Goal: Task Accomplishment & Management: Manage account settings

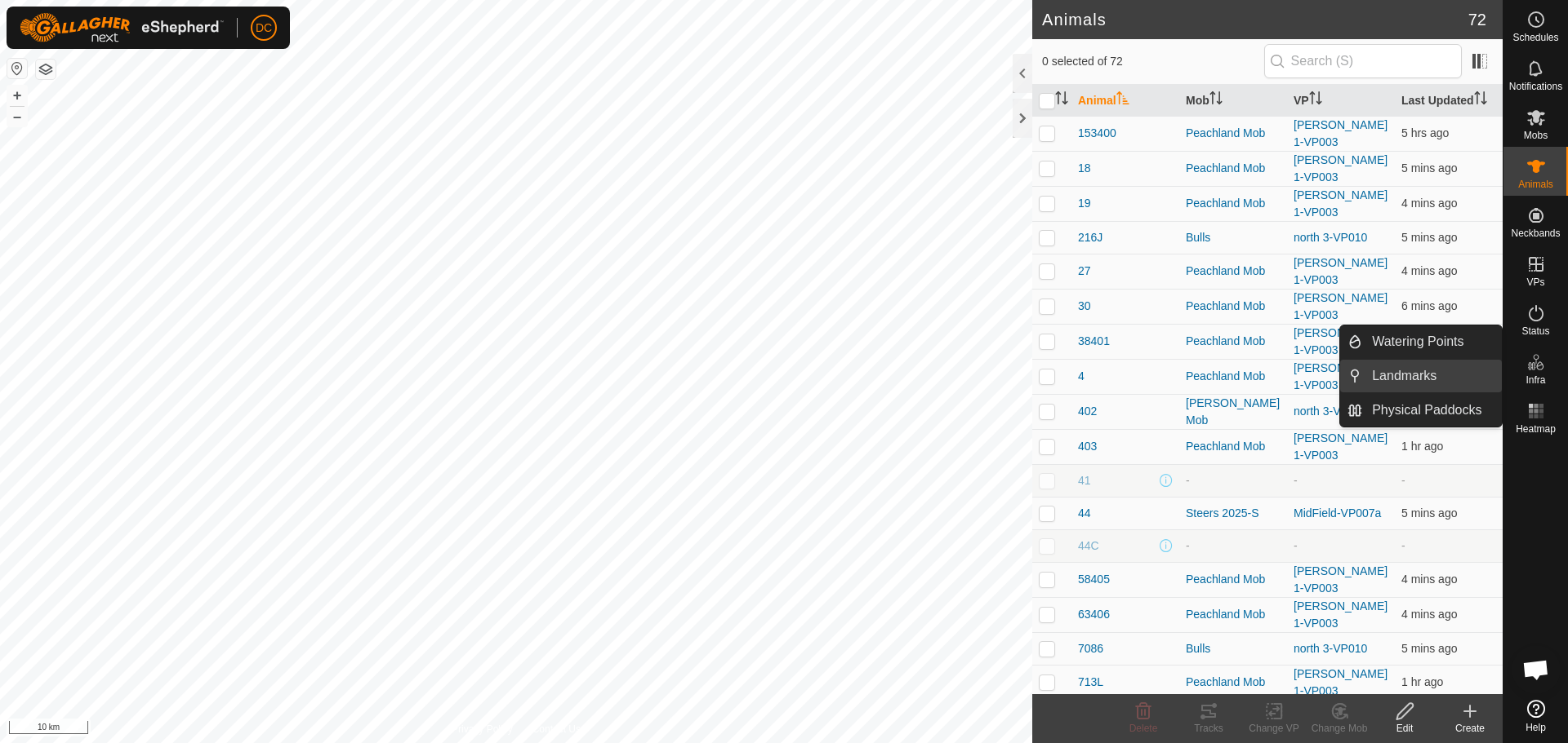
click at [1436, 377] on link "Landmarks" at bounding box center [1432, 376] width 139 height 32
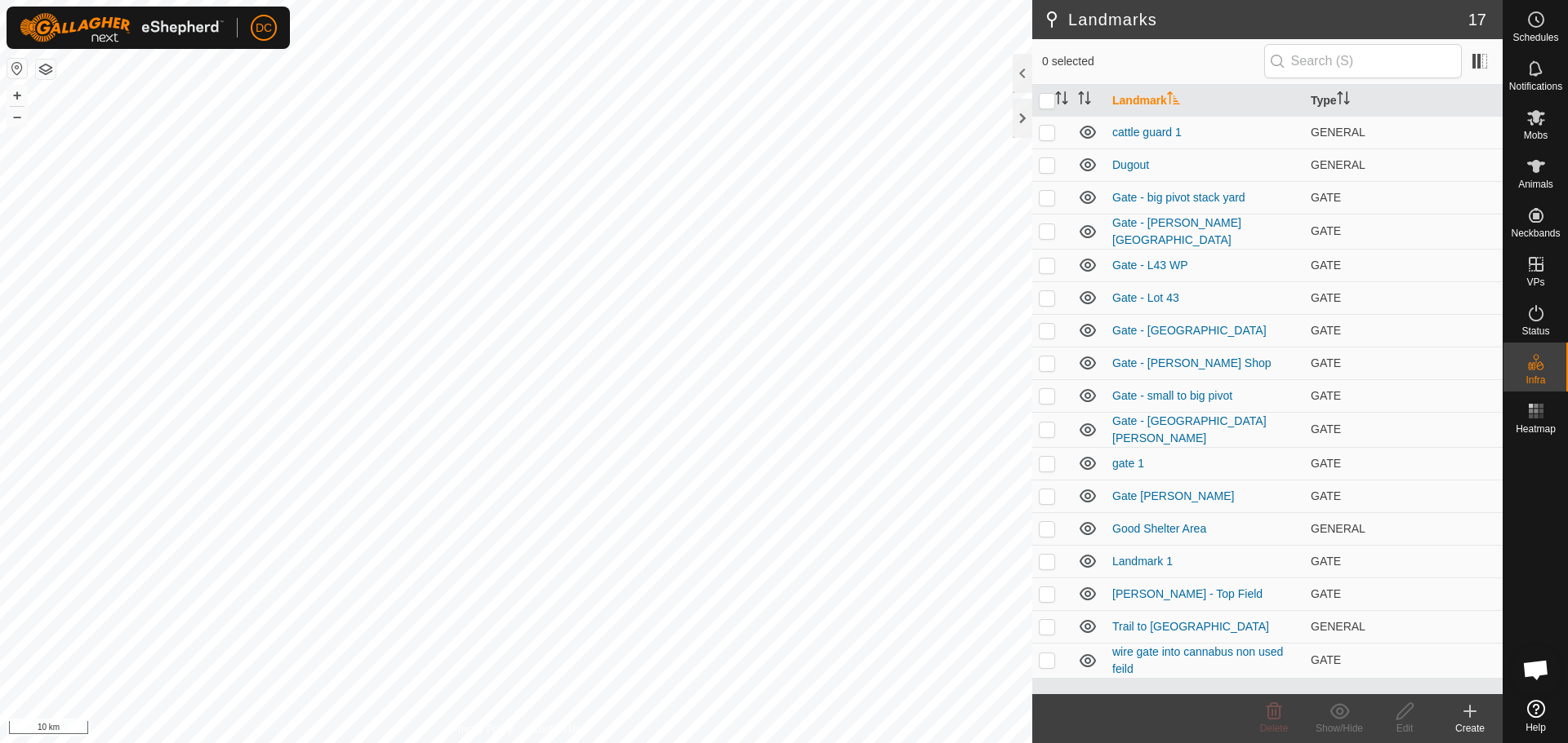
click at [1476, 716] on icon at bounding box center [1470, 712] width 20 height 20
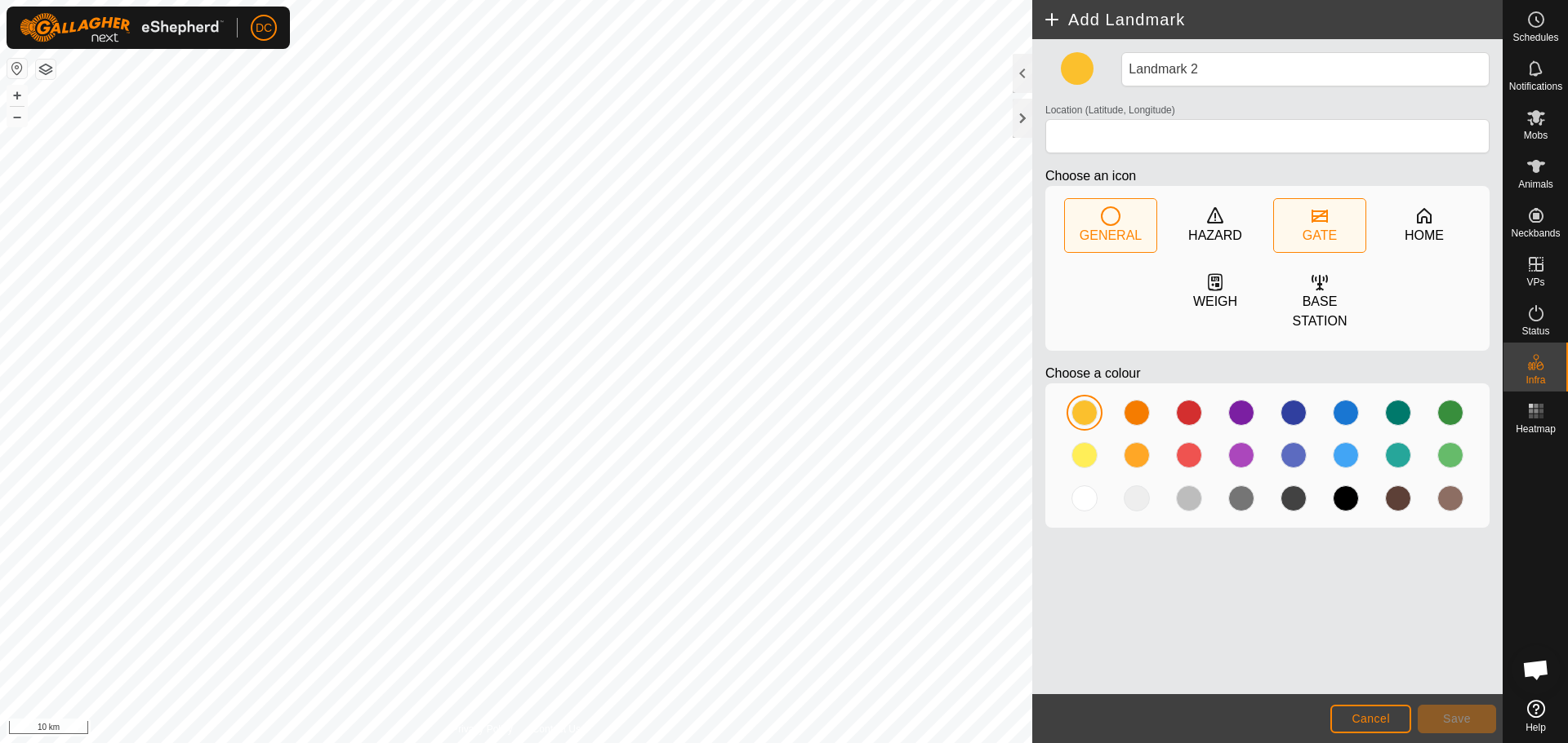
click at [1315, 220] on icon at bounding box center [1319, 216] width 16 height 13
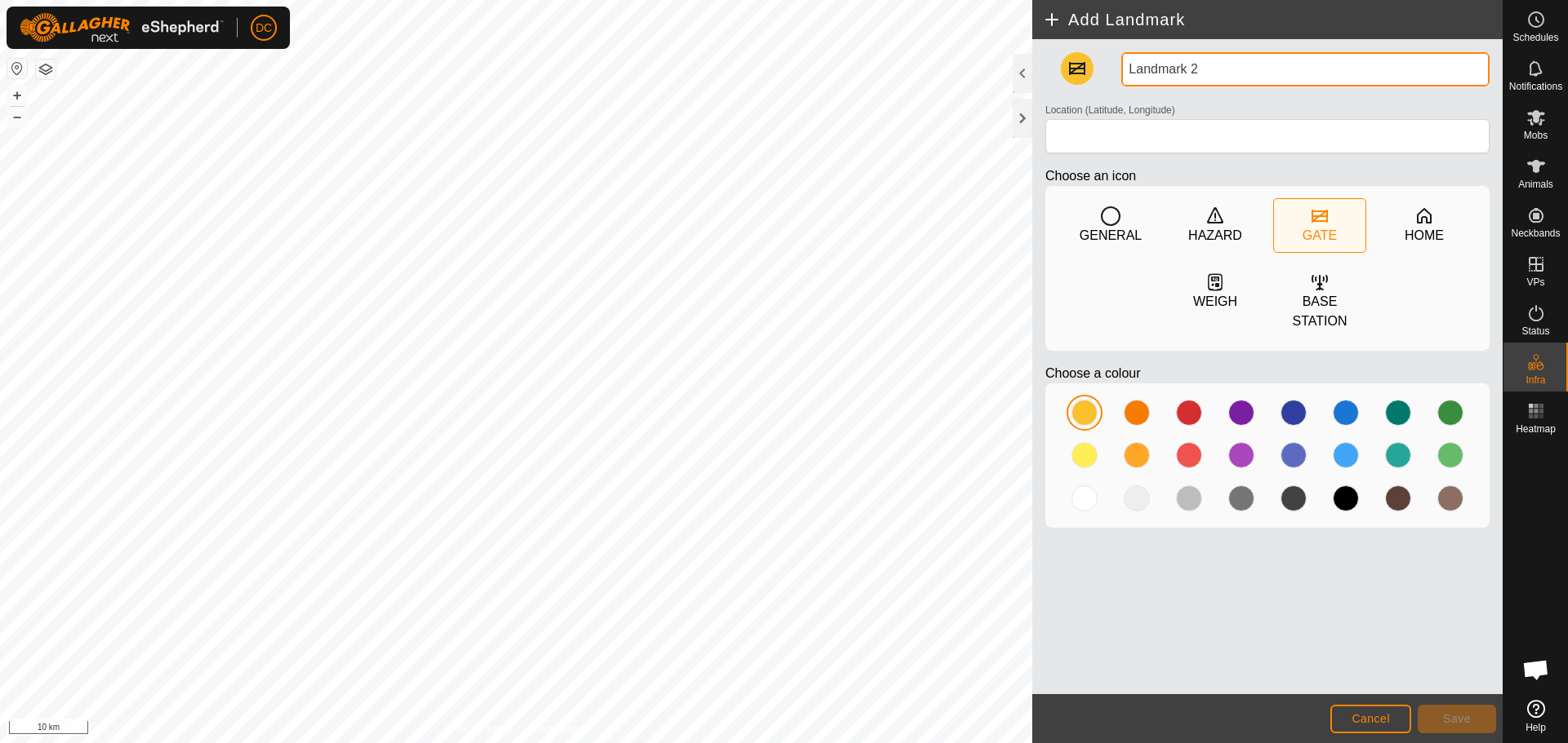
drag, startPoint x: 1216, startPoint y: 70, endPoint x: 1098, endPoint y: 71, distance: 118.0
click at [1098, 71] on div "Landmark 2 Location (Latitude, Longitude) Choose an icon GENERAL HAZARD GATE HO…" at bounding box center [1268, 296] width 458 height 489
click at [1248, 71] on input "Landmark 2" at bounding box center [1305, 70] width 368 height 34
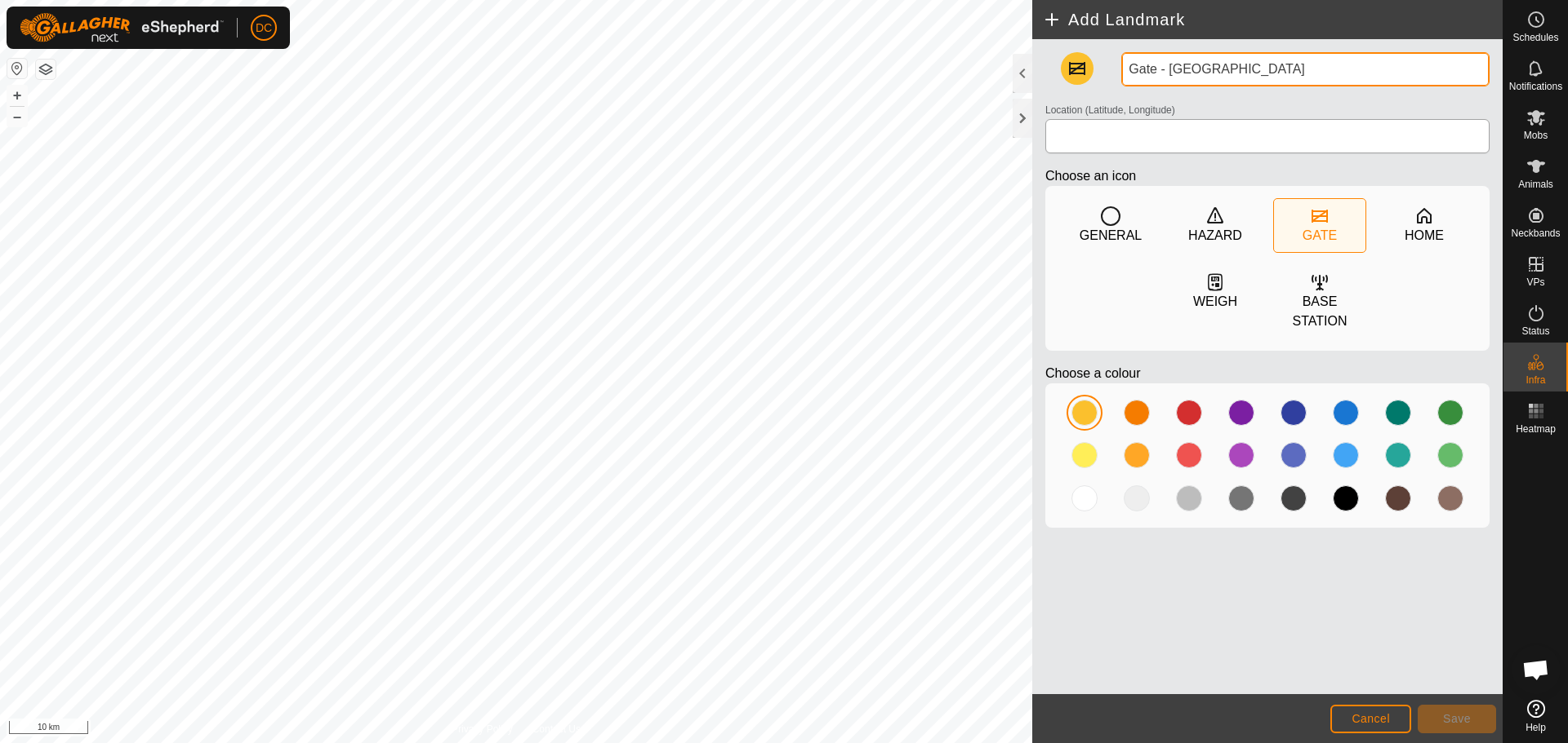
type input "Gate - [GEOGRAPHIC_DATA]"
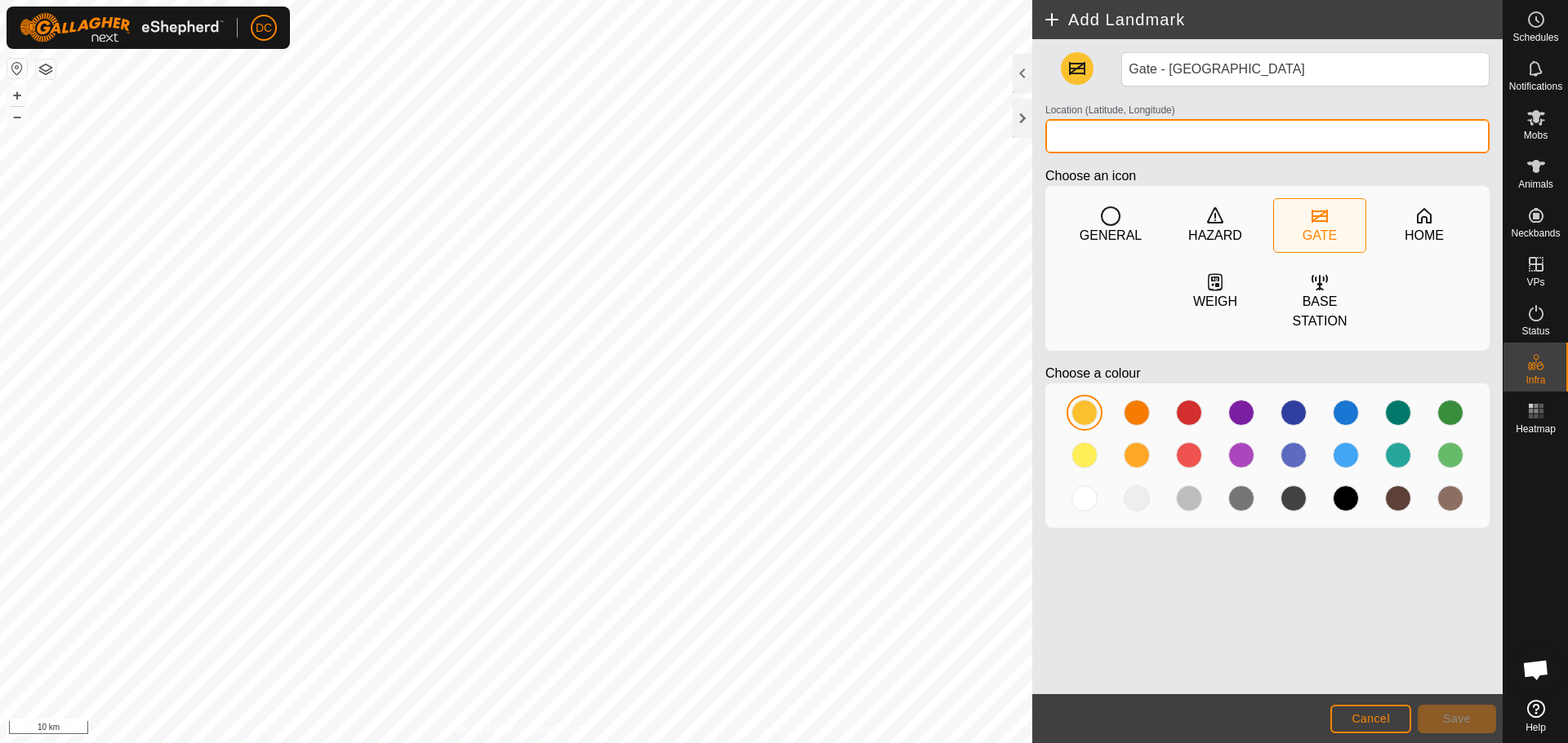
click at [1202, 139] on input "Location (Latitude, Longitude)" at bounding box center [1267, 136] width 444 height 34
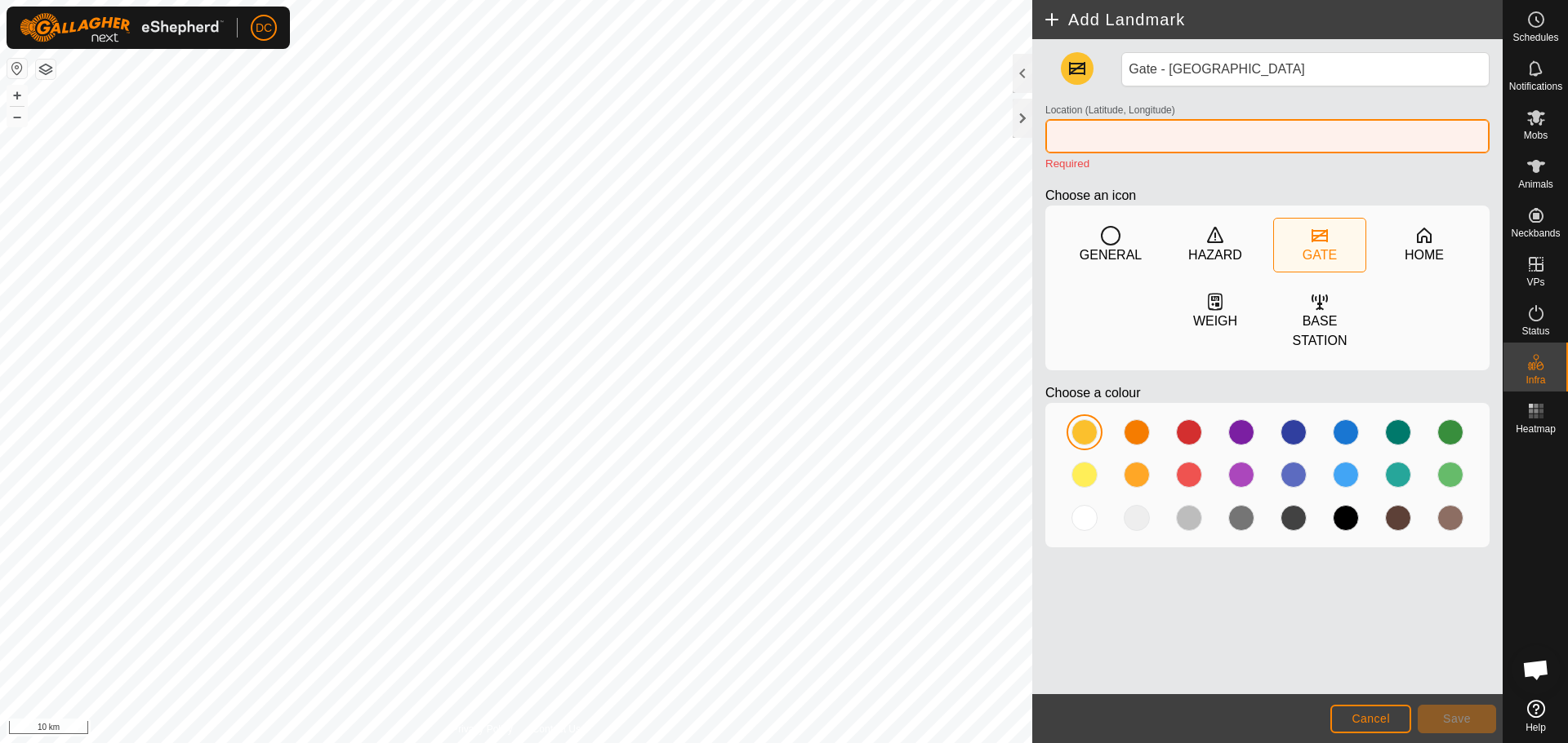
click at [1153, 145] on input "Location (Latitude, Longitude)" at bounding box center [1267, 136] width 444 height 34
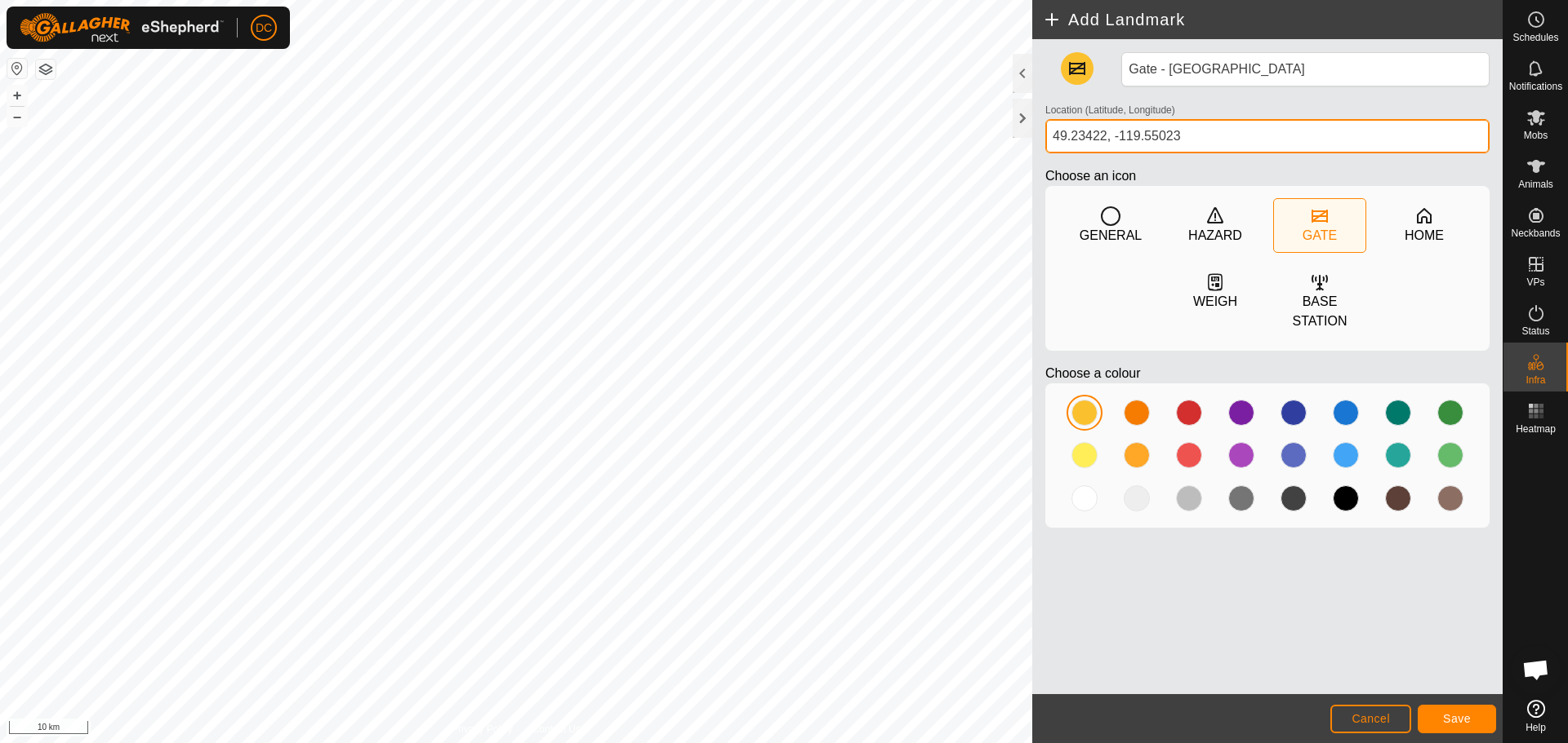
type input "49.23422, -119.55023"
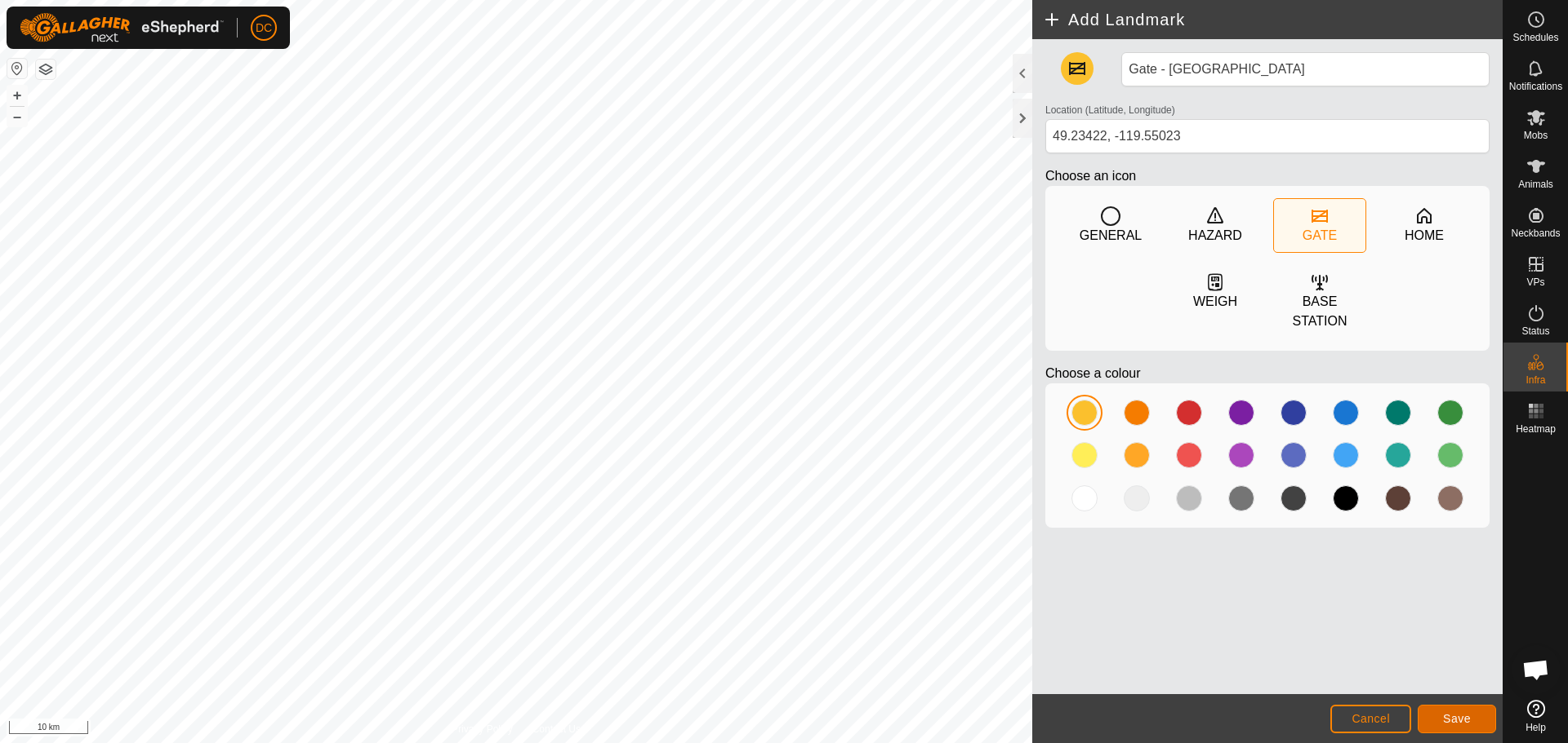
click at [1460, 717] on span "Save" at bounding box center [1456, 719] width 28 height 13
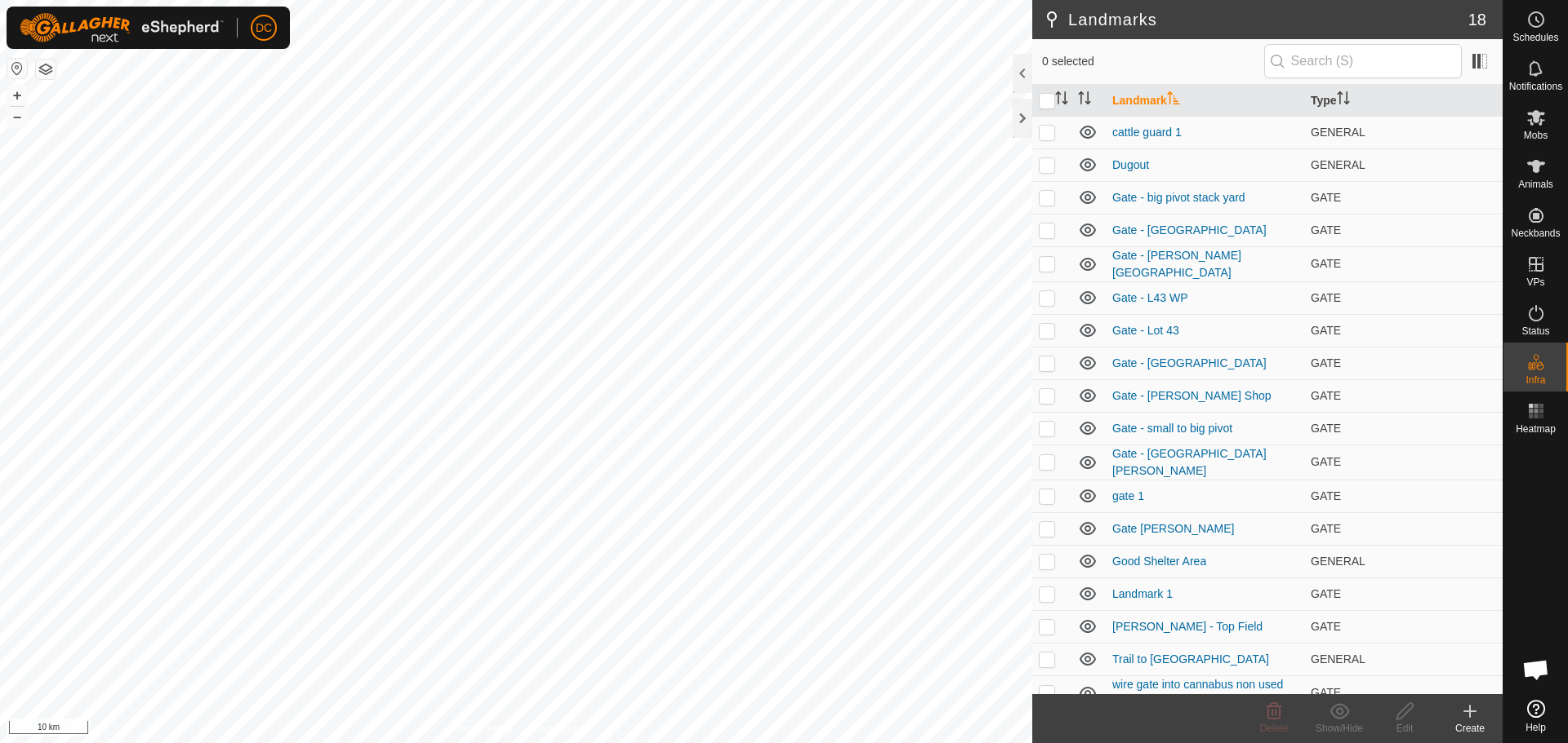
click at [1463, 716] on icon at bounding box center [1470, 712] width 20 height 20
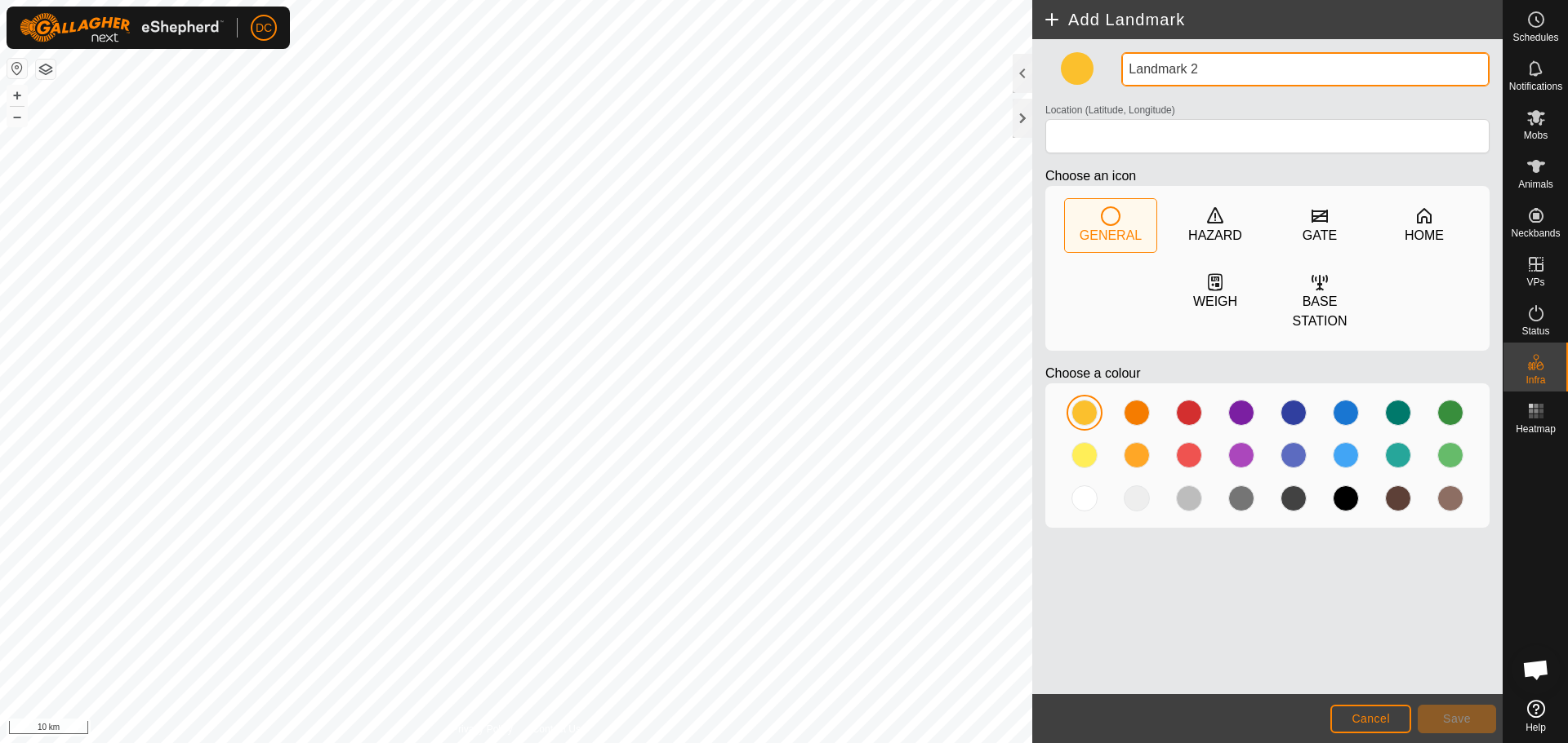
drag, startPoint x: 1199, startPoint y: 70, endPoint x: 1073, endPoint y: 70, distance: 126.0
click at [1076, 70] on div "Landmark 2 Location (Latitude, Longitude) Choose an icon GENERAL HAZARD GATE HO…" at bounding box center [1268, 296] width 458 height 489
type input "Gate - [PERSON_NAME]"
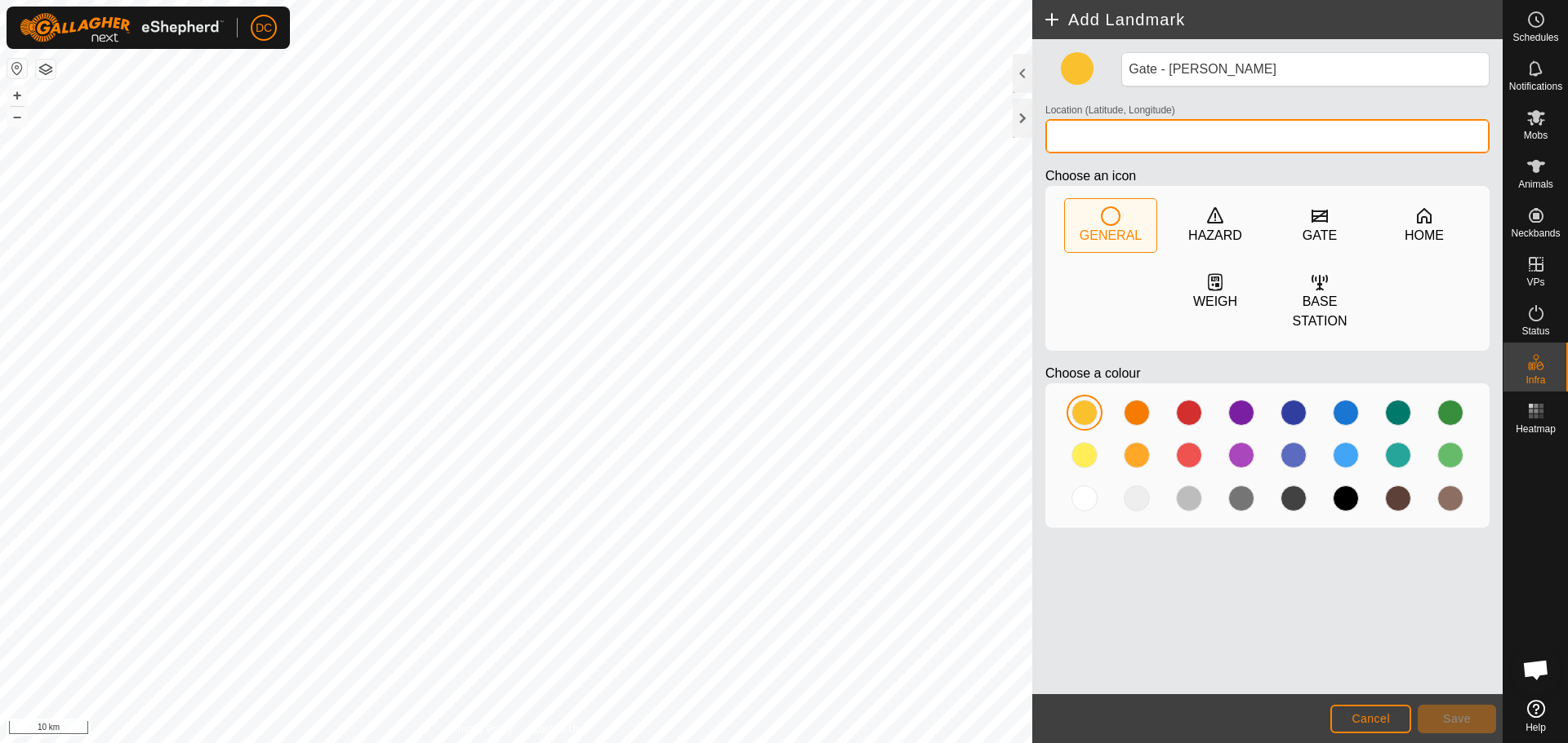
click at [1107, 137] on input "Location (Latitude, Longitude)" at bounding box center [1267, 136] width 444 height 34
type input "49.23421, -119.55027"
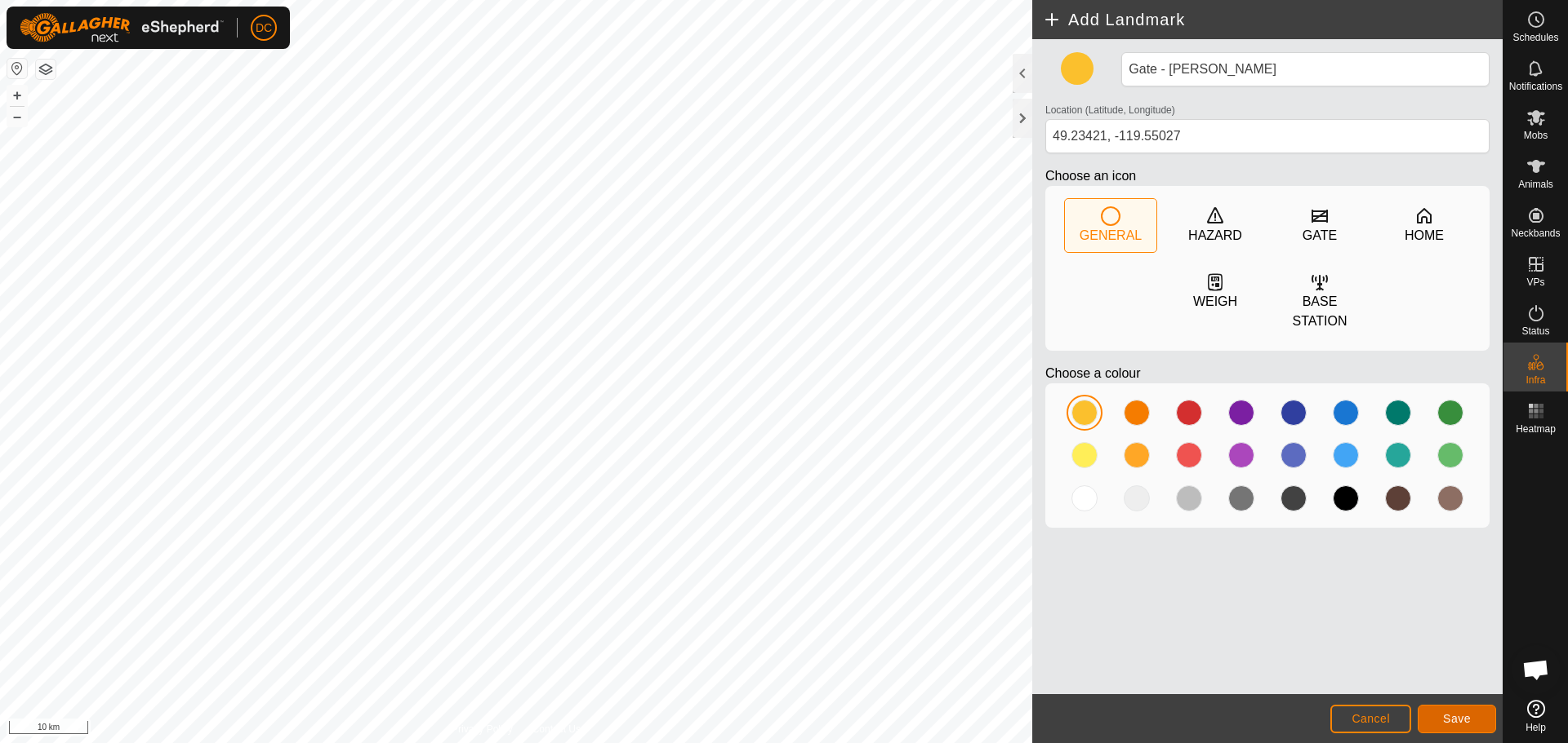
click at [1453, 722] on span "Save" at bounding box center [1456, 719] width 28 height 13
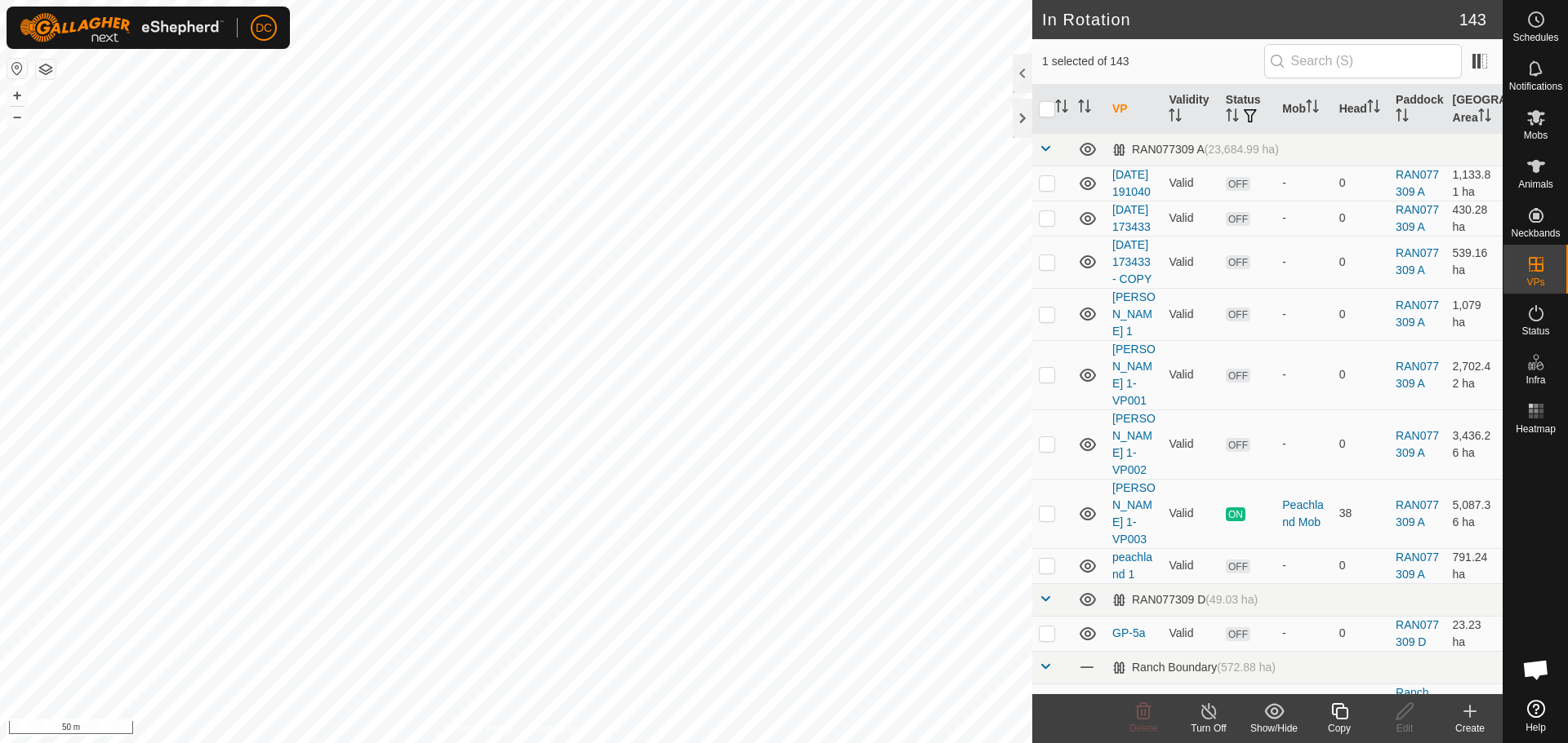
click at [1476, 714] on icon at bounding box center [1470, 712] width 20 height 20
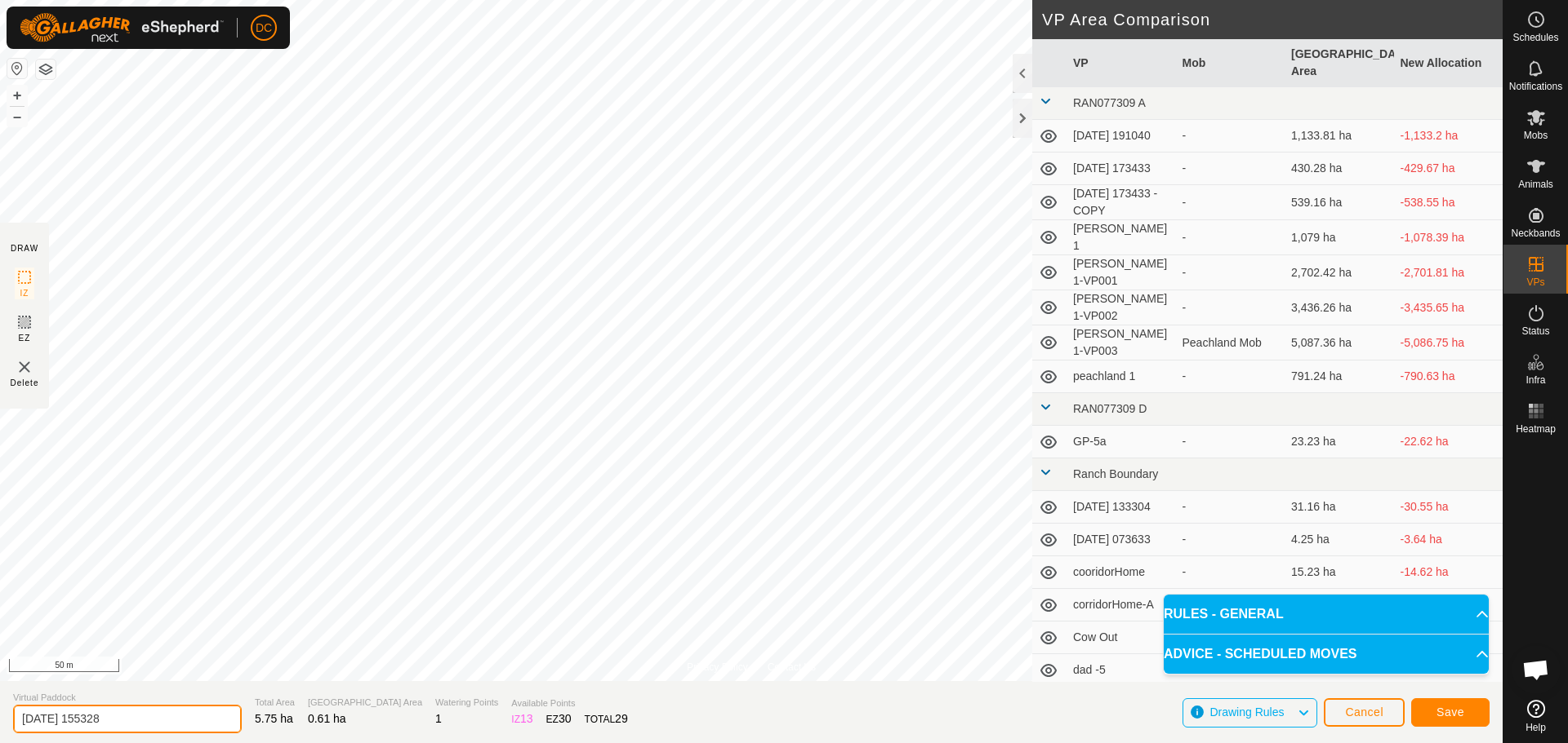
drag, startPoint x: 137, startPoint y: 720, endPoint x: 5, endPoint y: 722, distance: 132.0
click at [5, 722] on section "Virtual Paddock 2025-09-08 155328 Total Area 5.75 ha Grazing Area 0.61 ha Water…" at bounding box center [751, 712] width 1502 height 62
type input "[PERSON_NAME]"
click at [1447, 714] on span "Save" at bounding box center [1450, 713] width 28 height 13
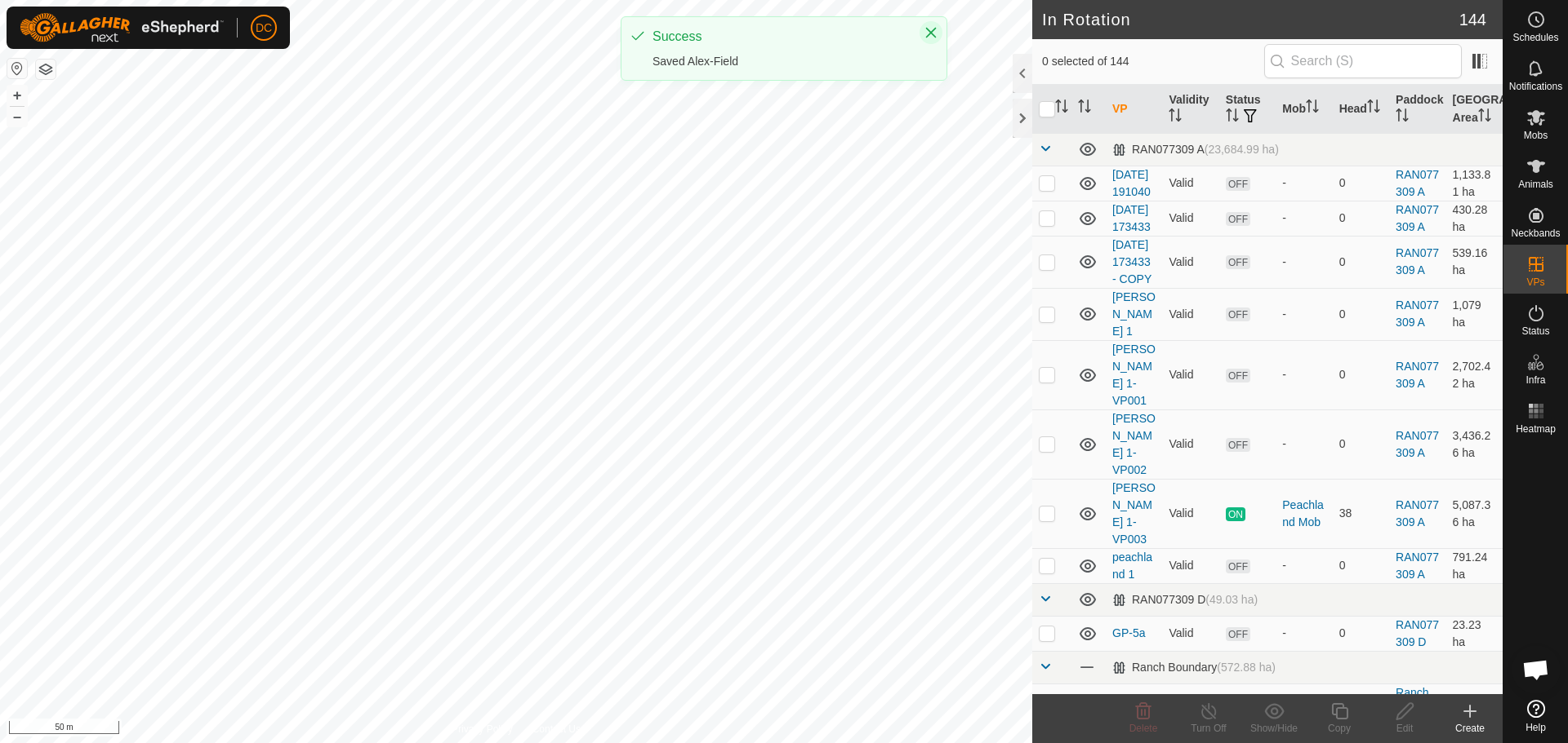
click at [931, 35] on icon "Close" at bounding box center [931, 32] width 13 height 13
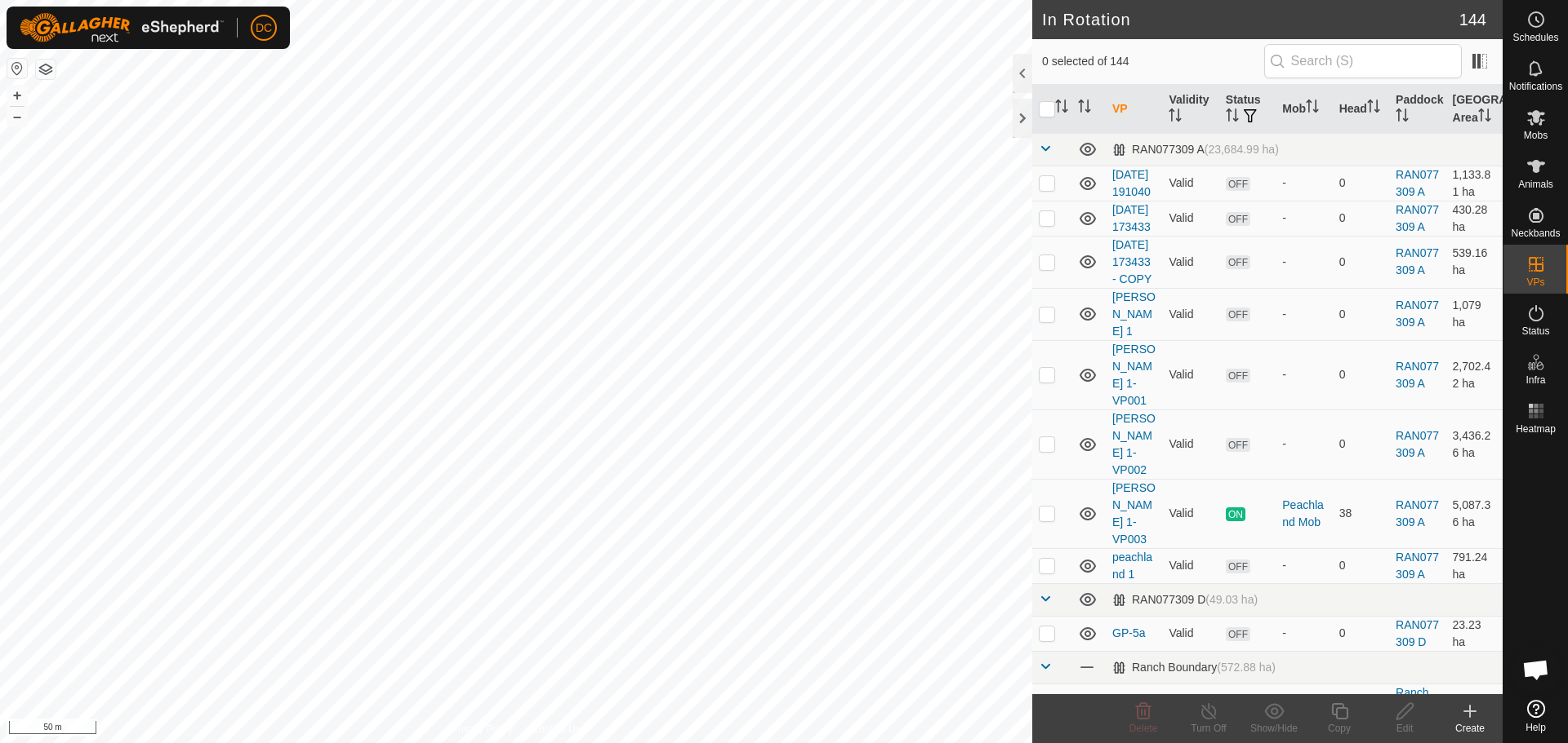
click at [1466, 720] on icon at bounding box center [1470, 712] width 20 height 20
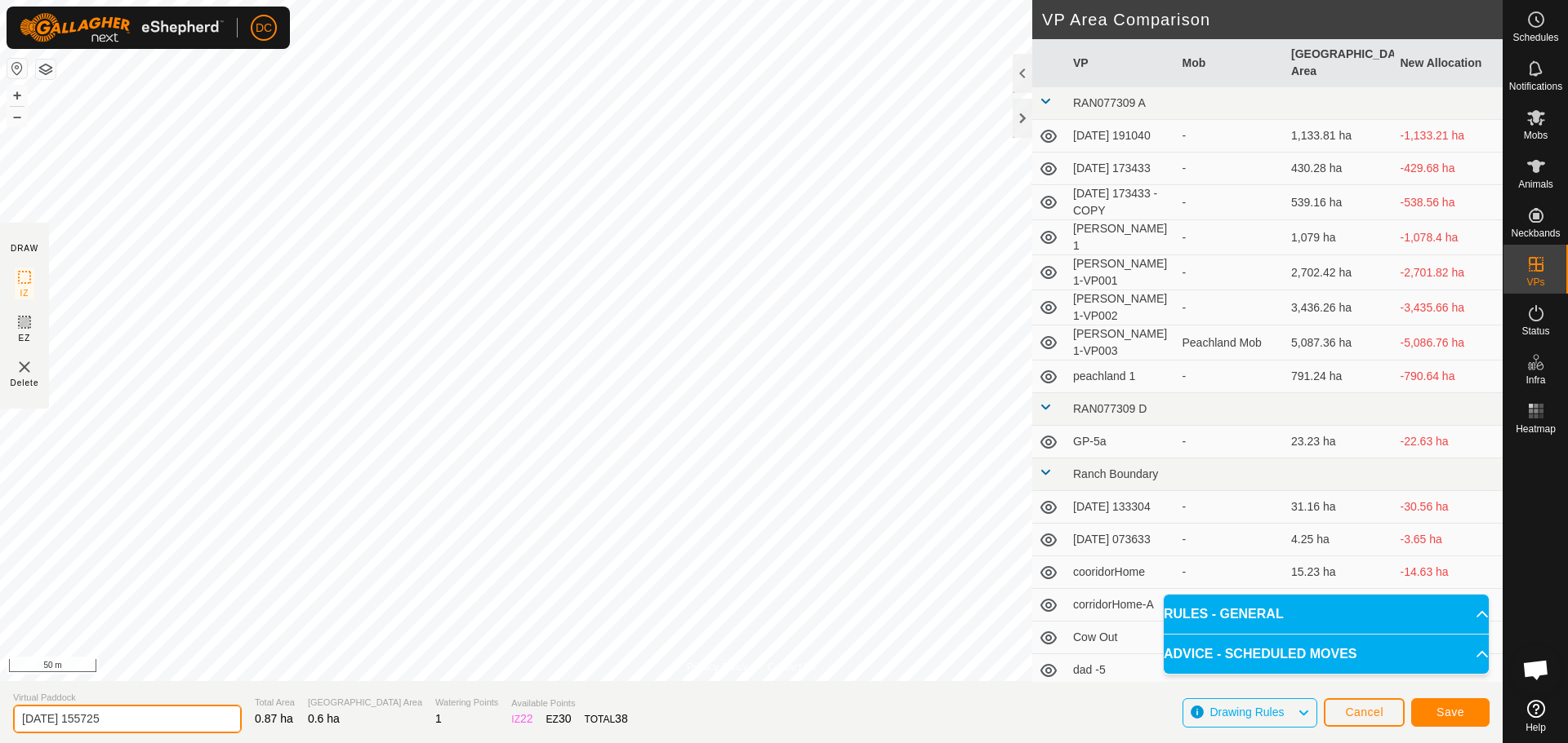
drag, startPoint x: 147, startPoint y: 721, endPoint x: -48, endPoint y: 737, distance: 195.7
click at [0, 737] on html "DC Schedules Notifications Mobs Animals Neckbands VPs Status Infra Heatmap Help…" at bounding box center [784, 372] width 1568 height 743
type input "Waiting-VP"
click at [1457, 711] on span "Save" at bounding box center [1450, 713] width 28 height 13
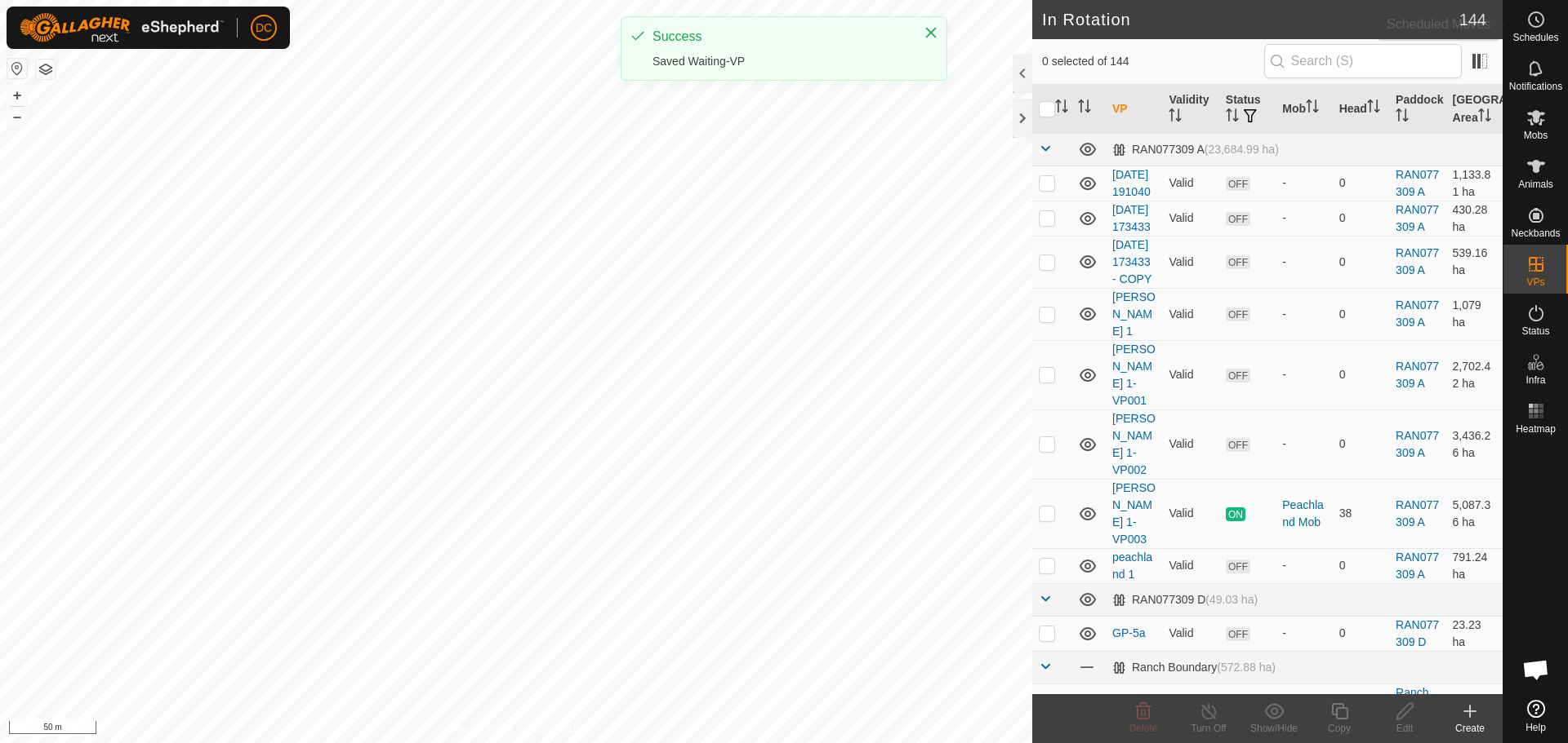
click at [1541, 24] on circle at bounding box center [1536, 19] width 14 height 14
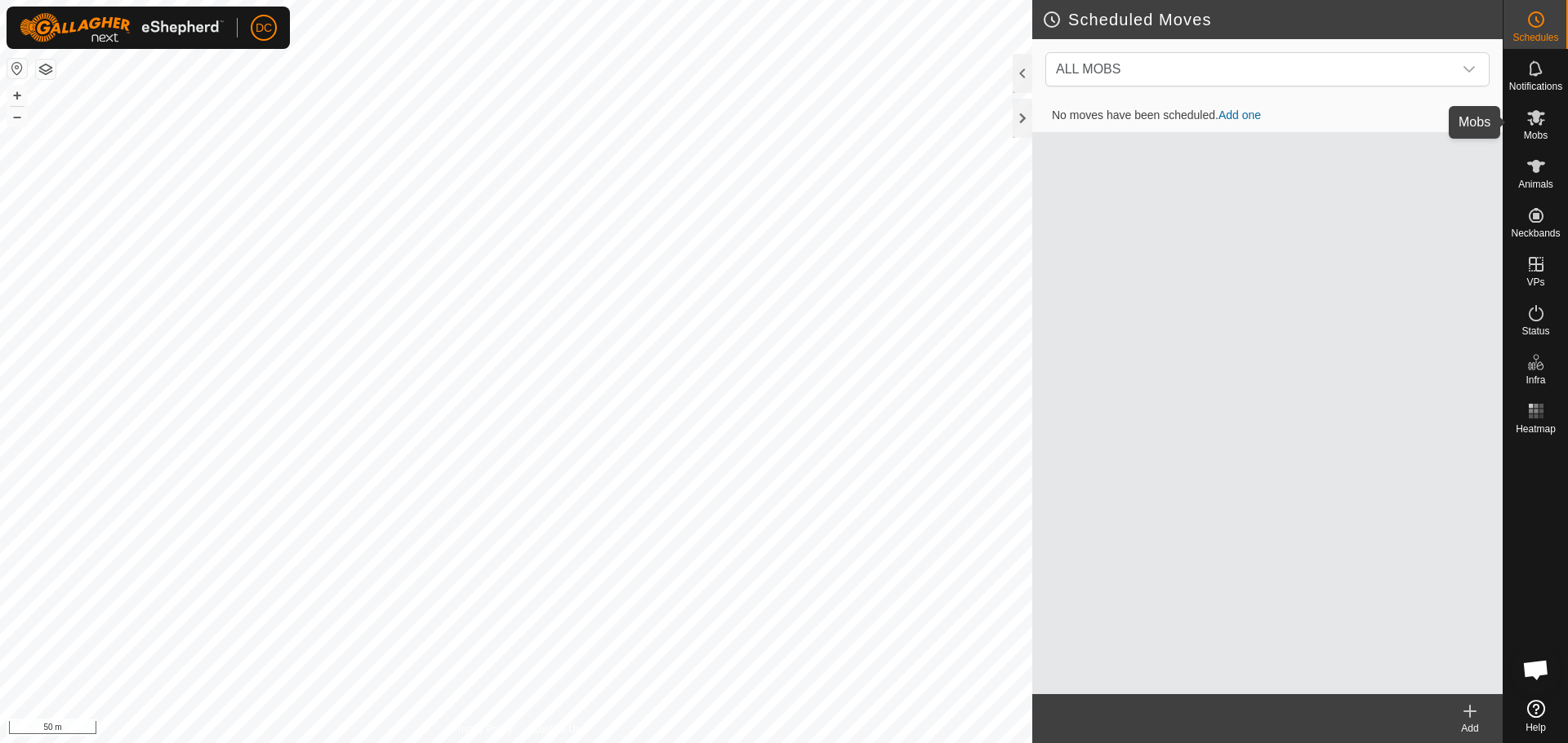
click at [1539, 120] on icon at bounding box center [1536, 117] width 20 height 20
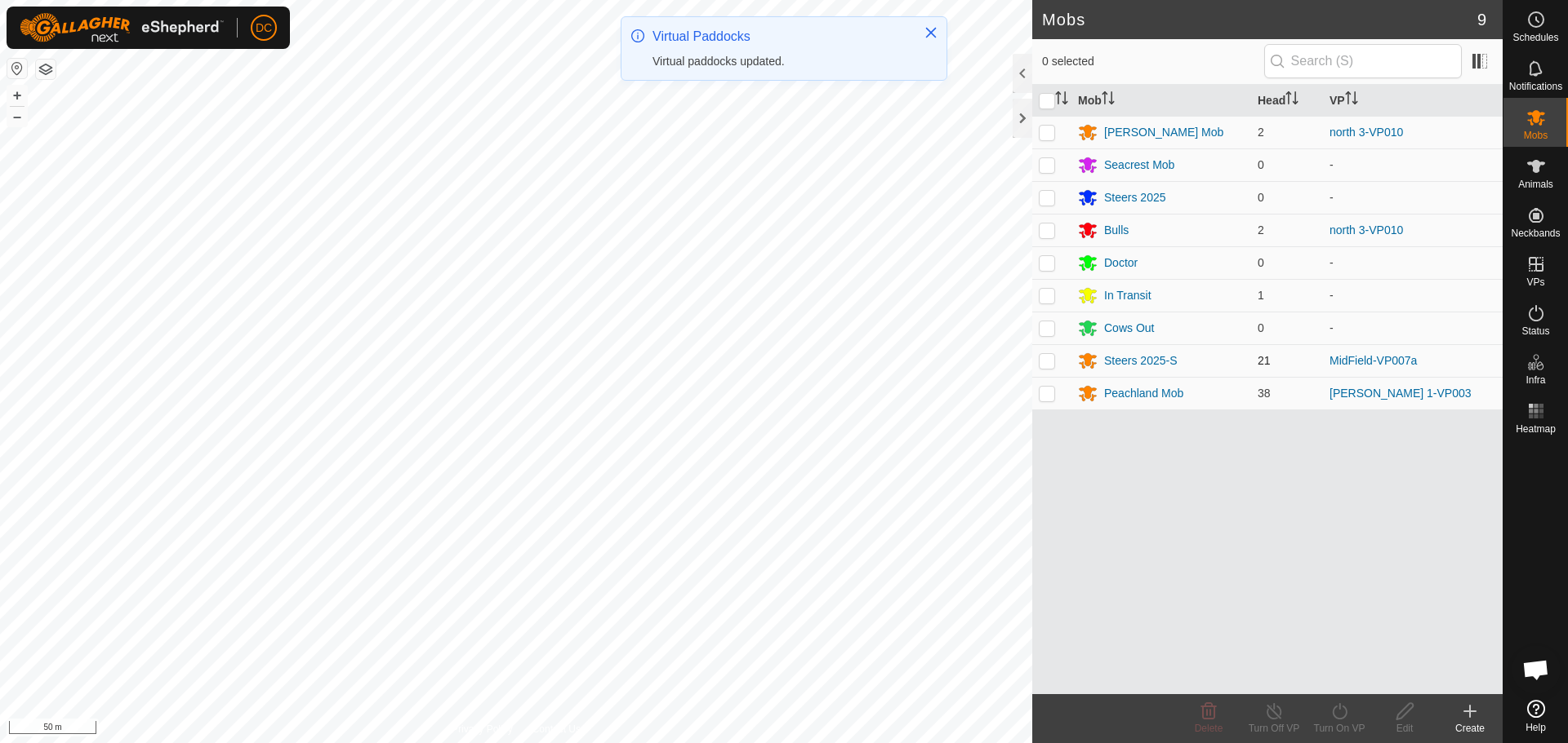
click at [1046, 364] on p-checkbox at bounding box center [1047, 361] width 16 height 13
checkbox input "true"
click at [1336, 714] on icon at bounding box center [1339, 712] width 20 height 20
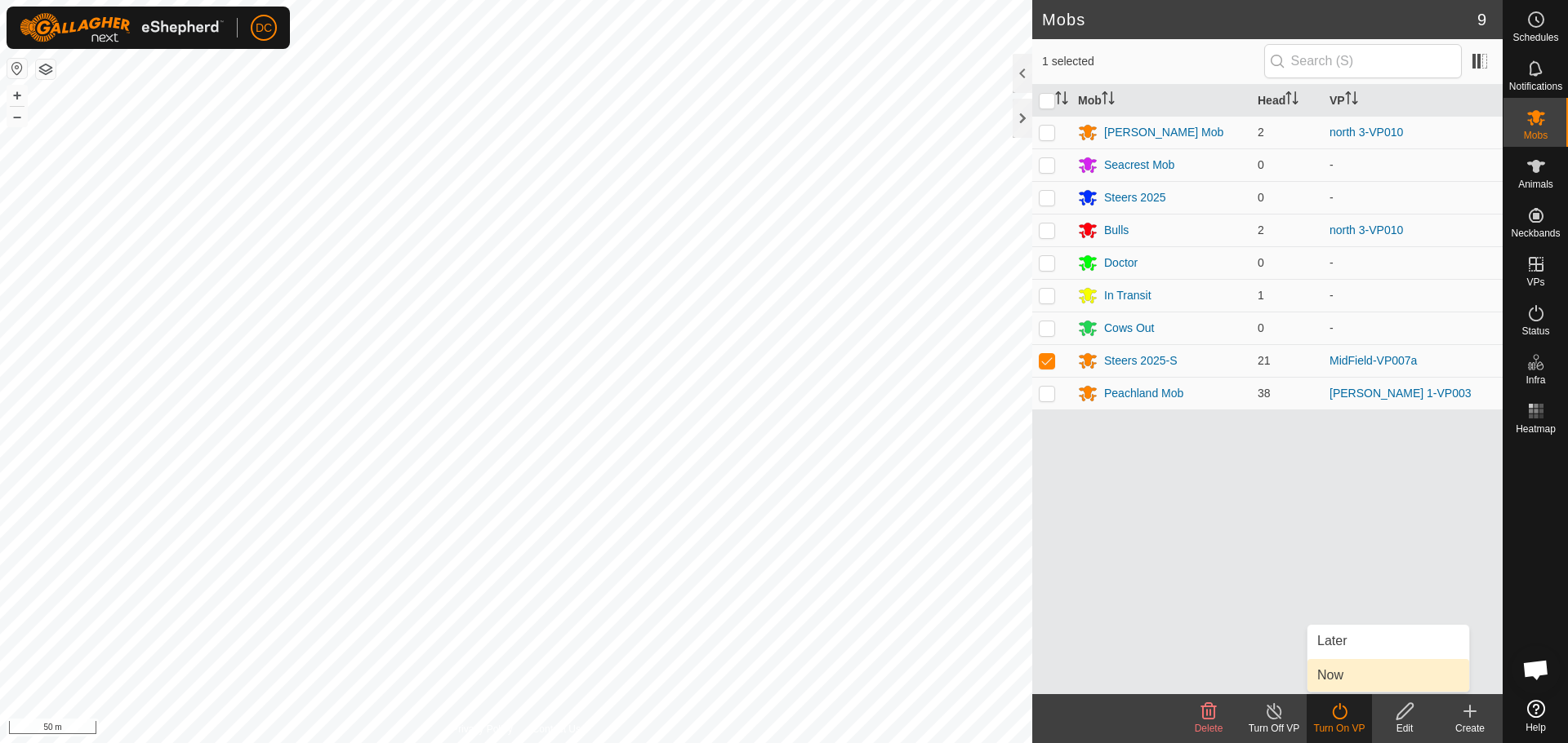
click at [1352, 680] on link "Now" at bounding box center [1388, 675] width 162 height 32
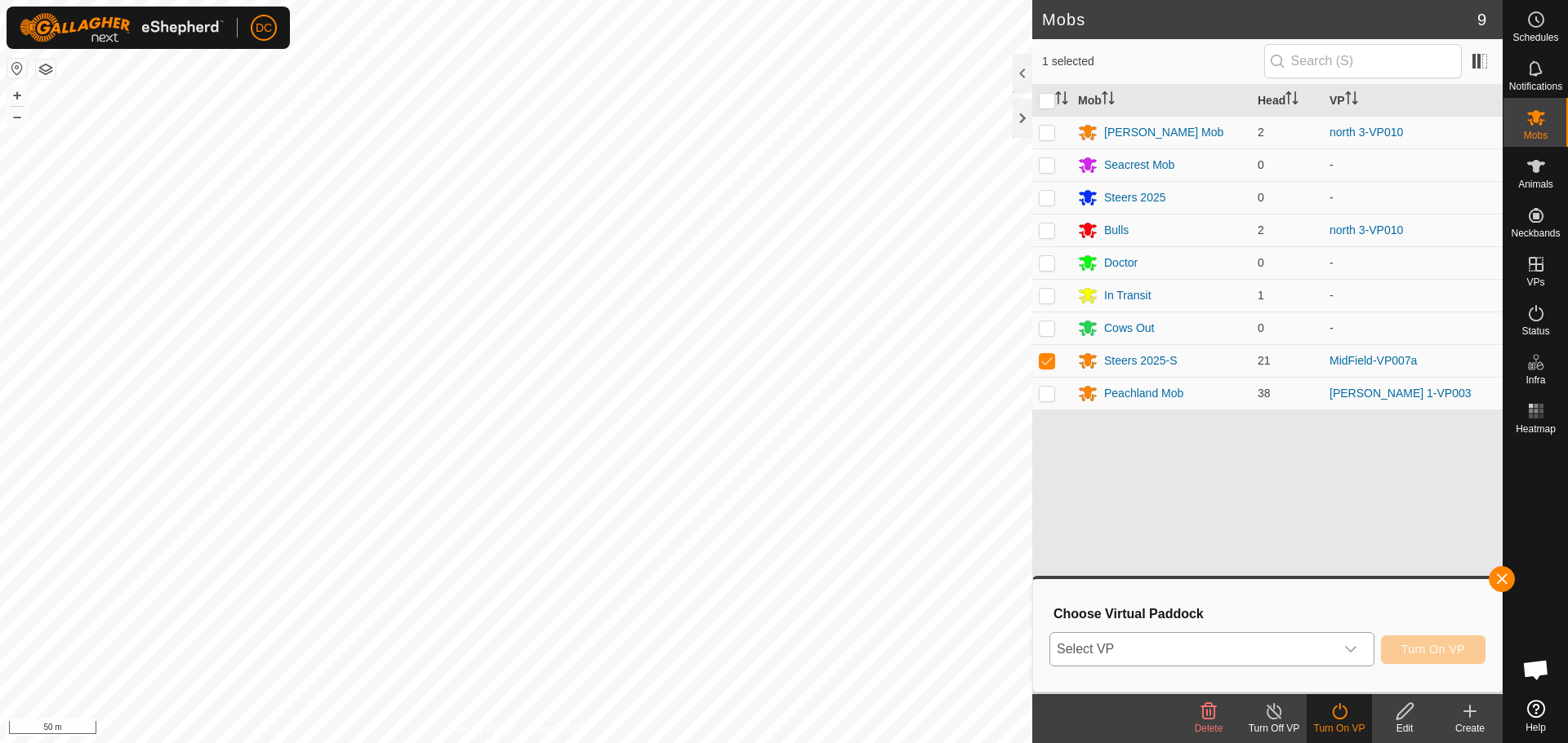
click at [1181, 655] on span "Select VP" at bounding box center [1192, 650] width 284 height 32
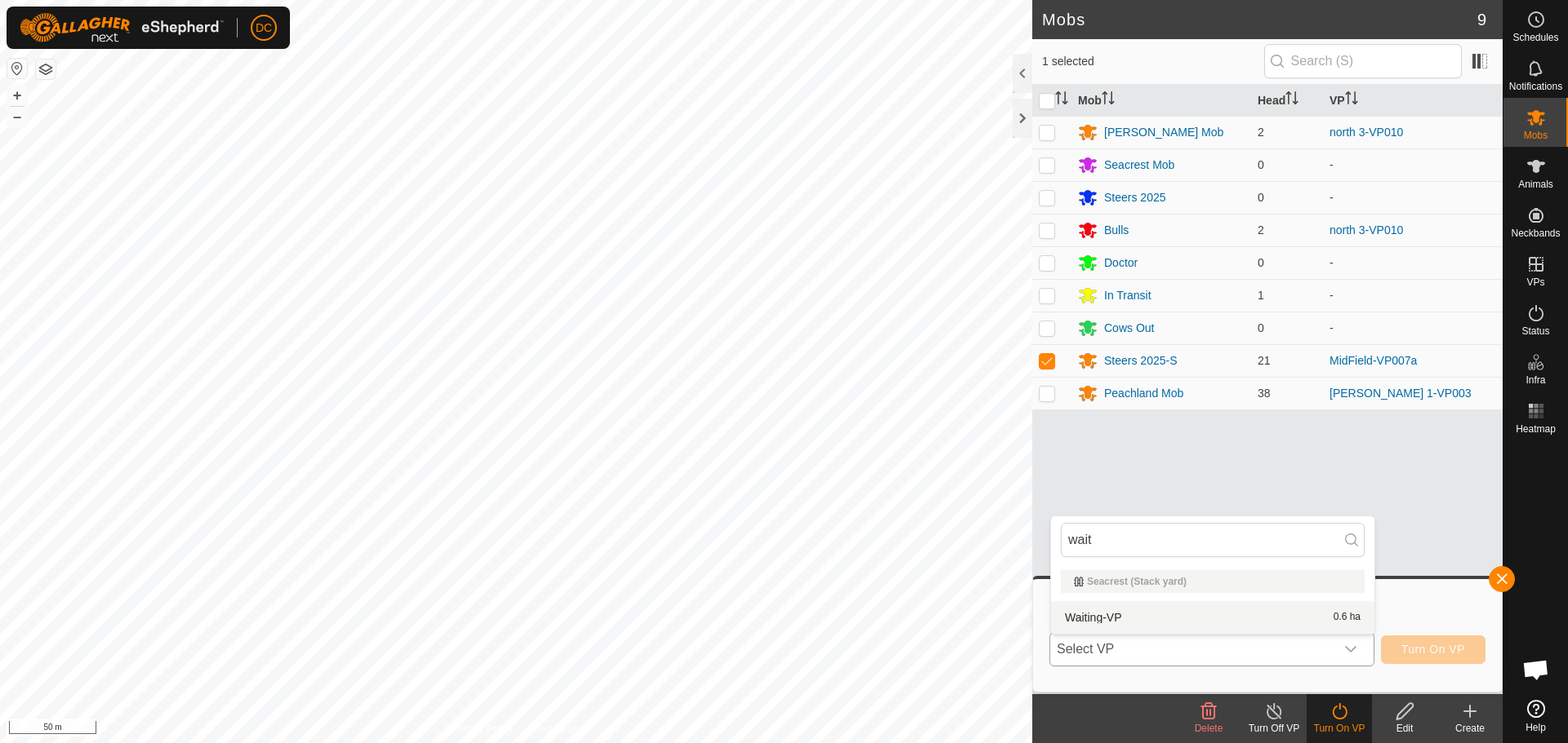
type input "wait"
click at [1155, 621] on li "Waiting-VP 0.6 ha" at bounding box center [1212, 617] width 323 height 32
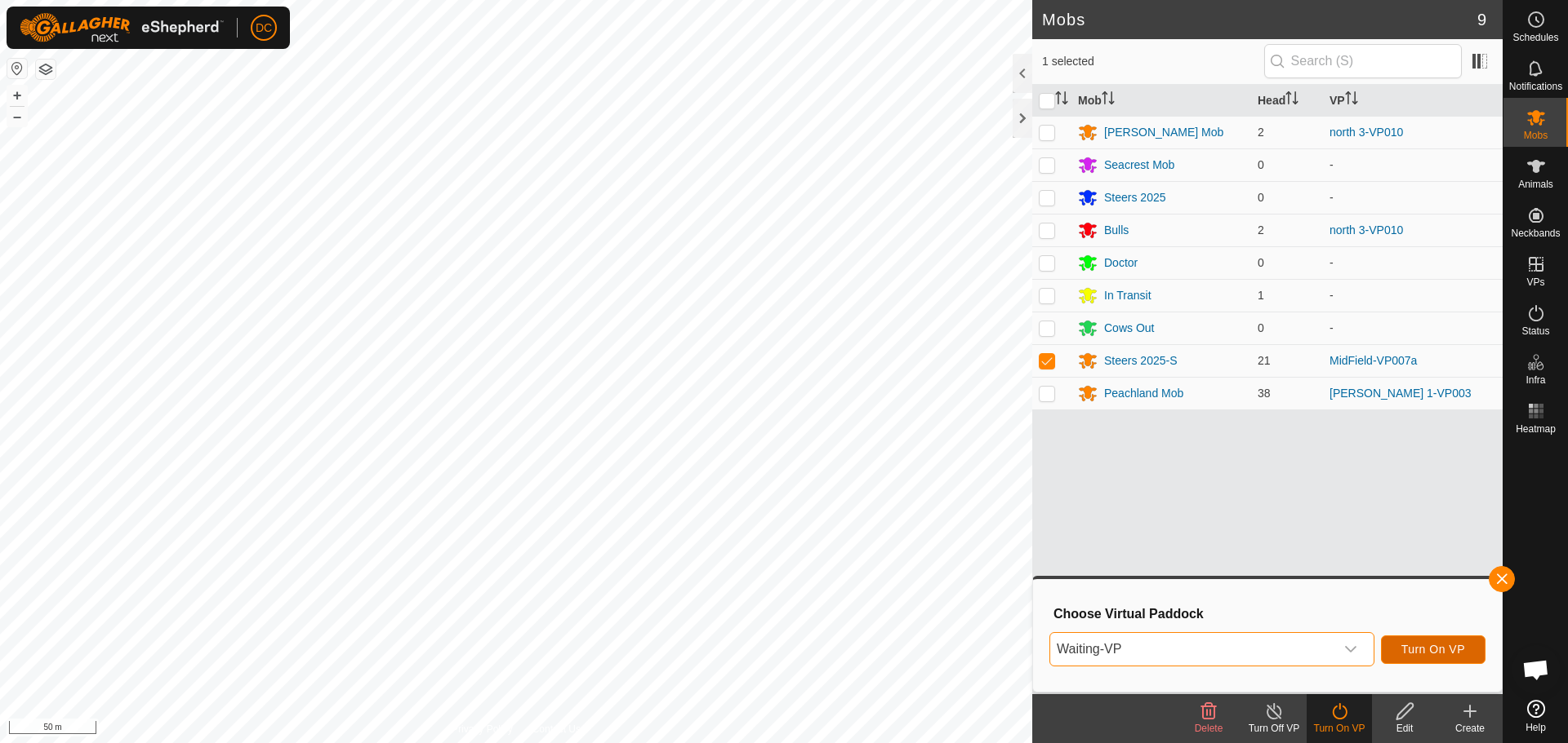
click at [1441, 651] on span "Turn On VP" at bounding box center [1433, 650] width 64 height 13
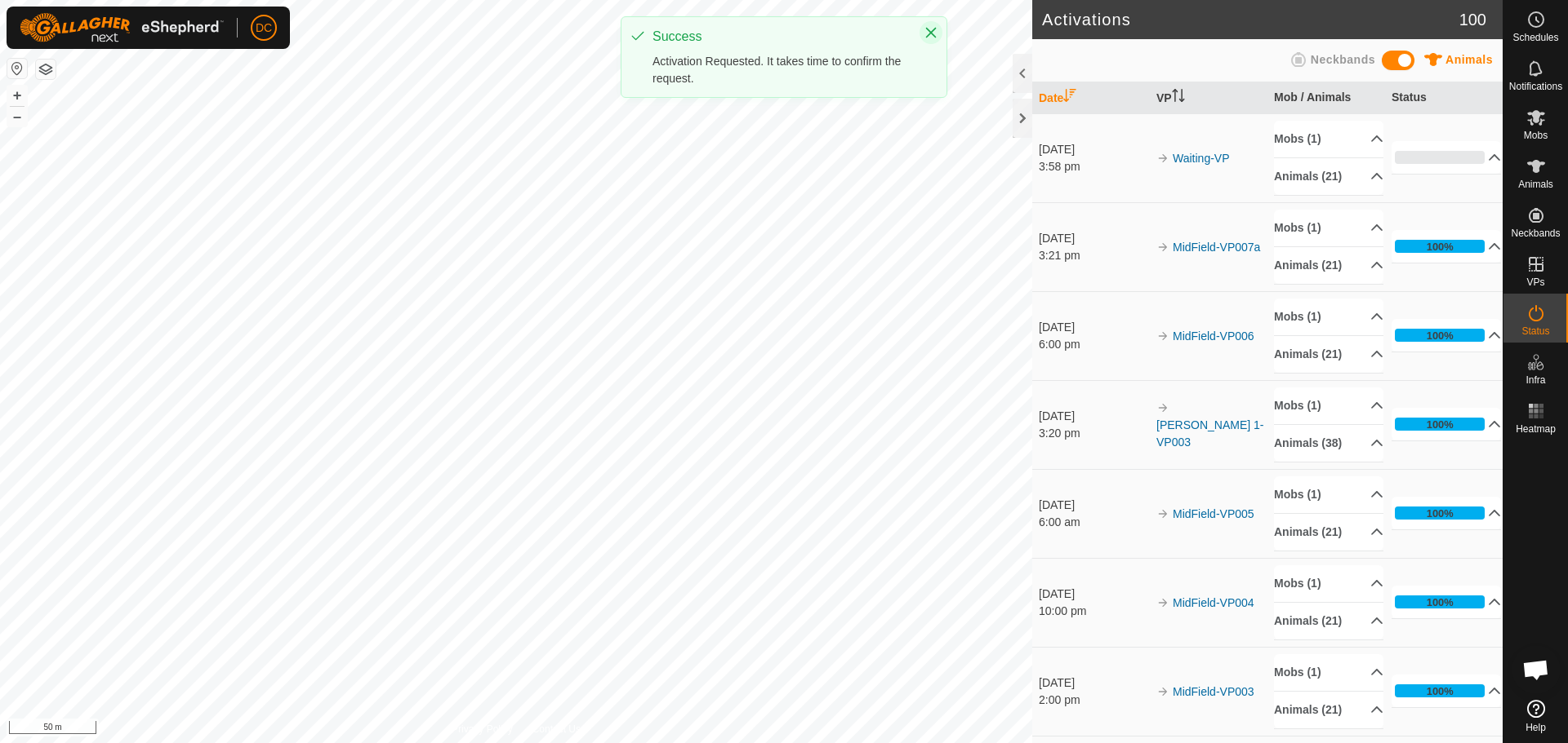
click at [928, 28] on icon "Close" at bounding box center [931, 32] width 13 height 13
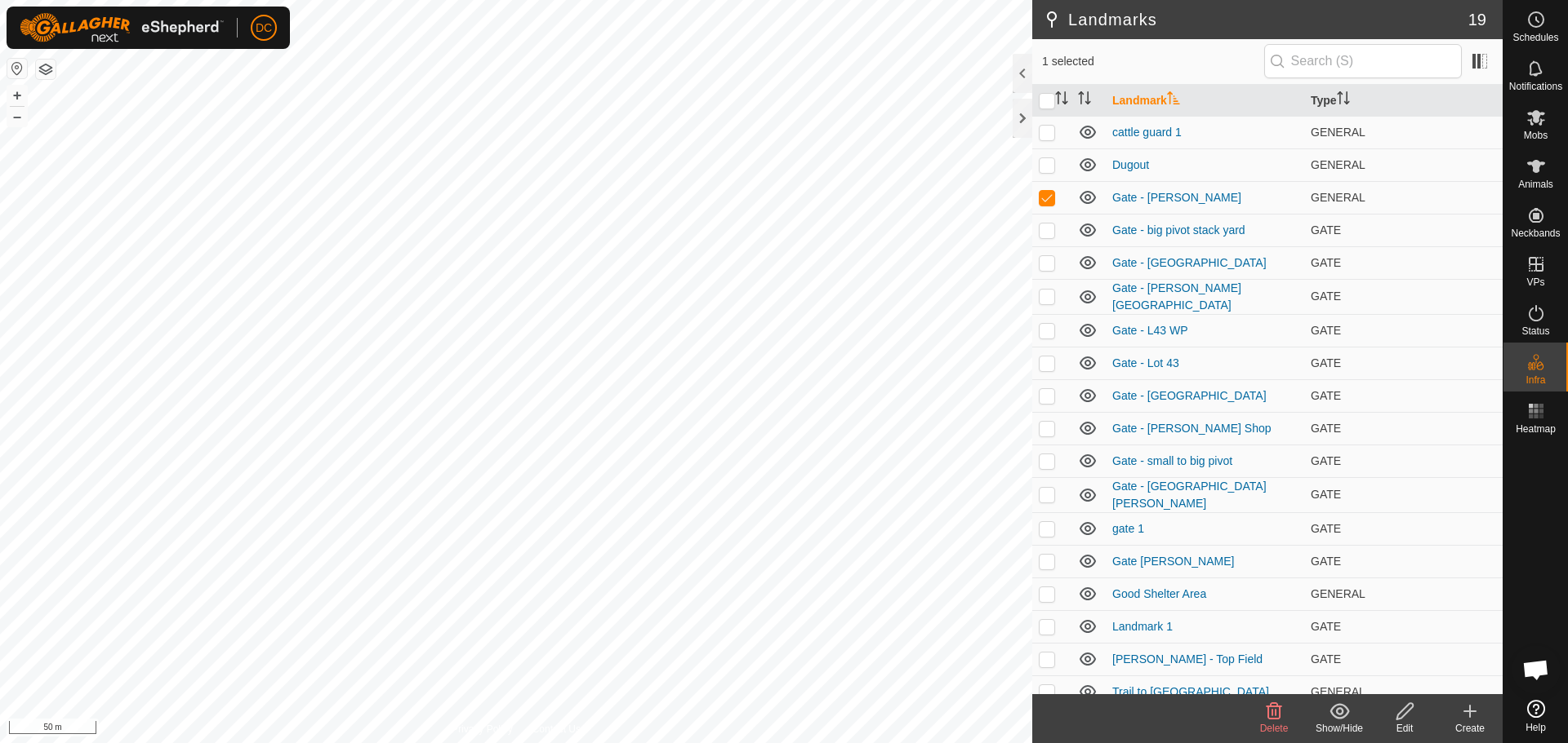
click at [1279, 720] on icon at bounding box center [1273, 712] width 20 height 20
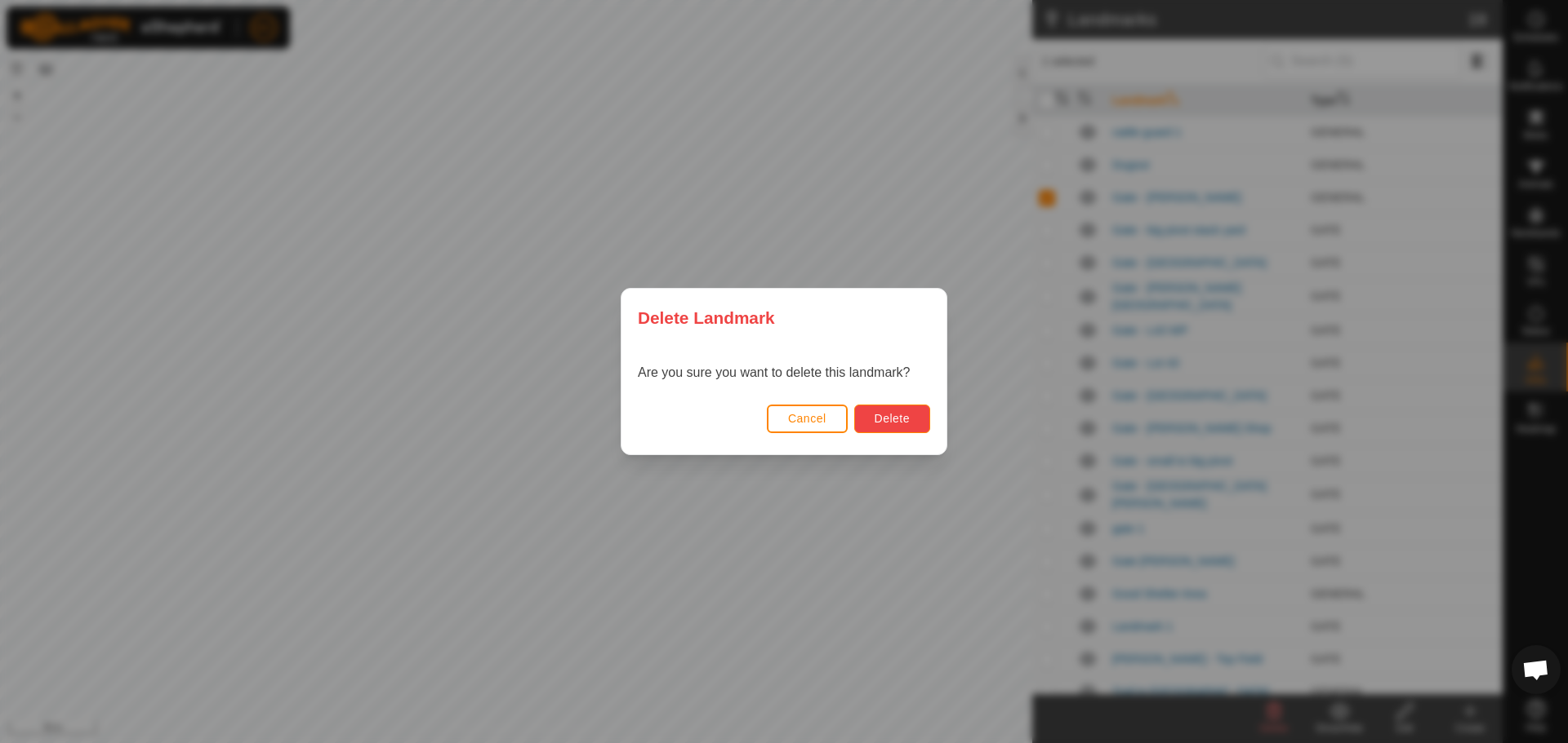
click at [906, 418] on span "Delete" at bounding box center [891, 419] width 35 height 13
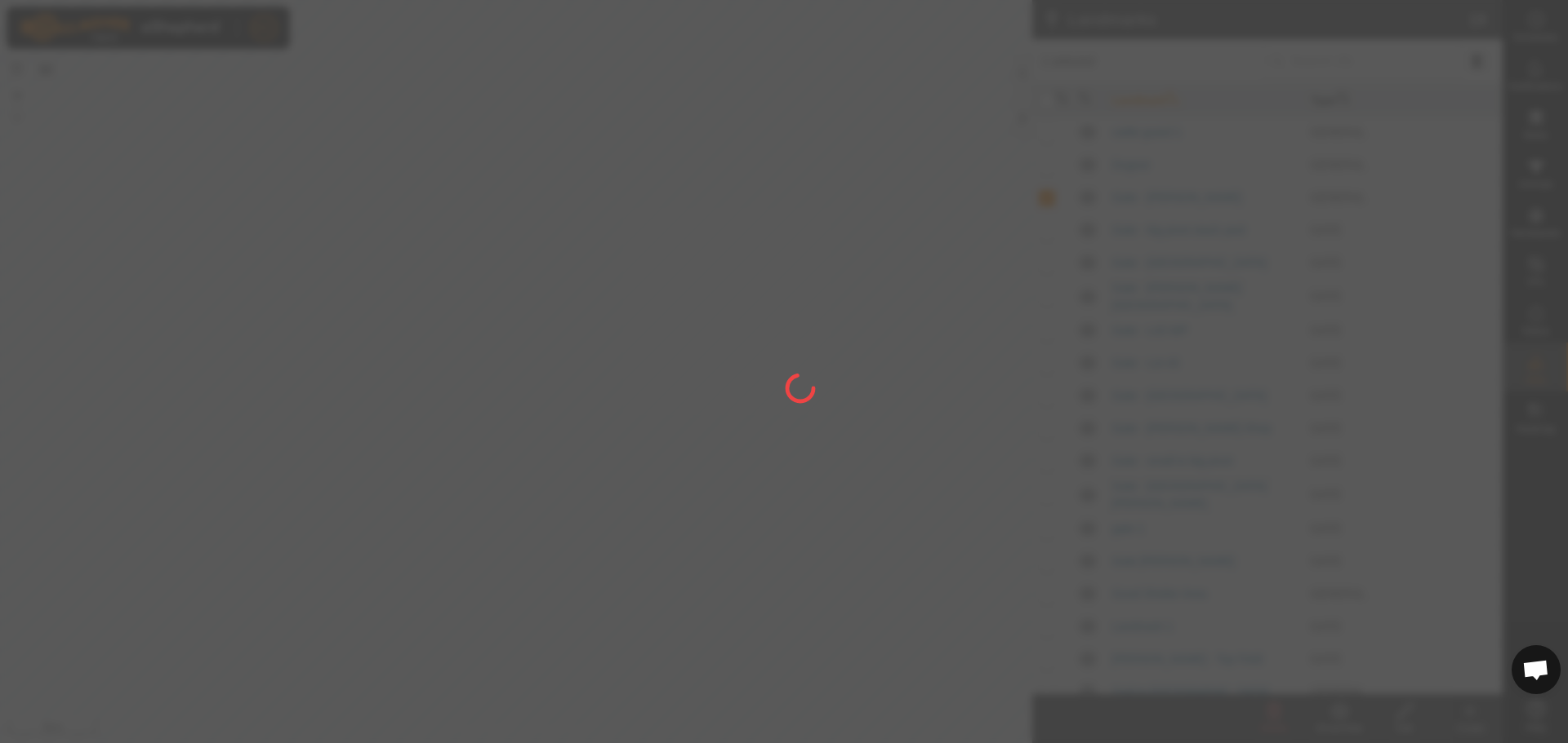
checkbox input "false"
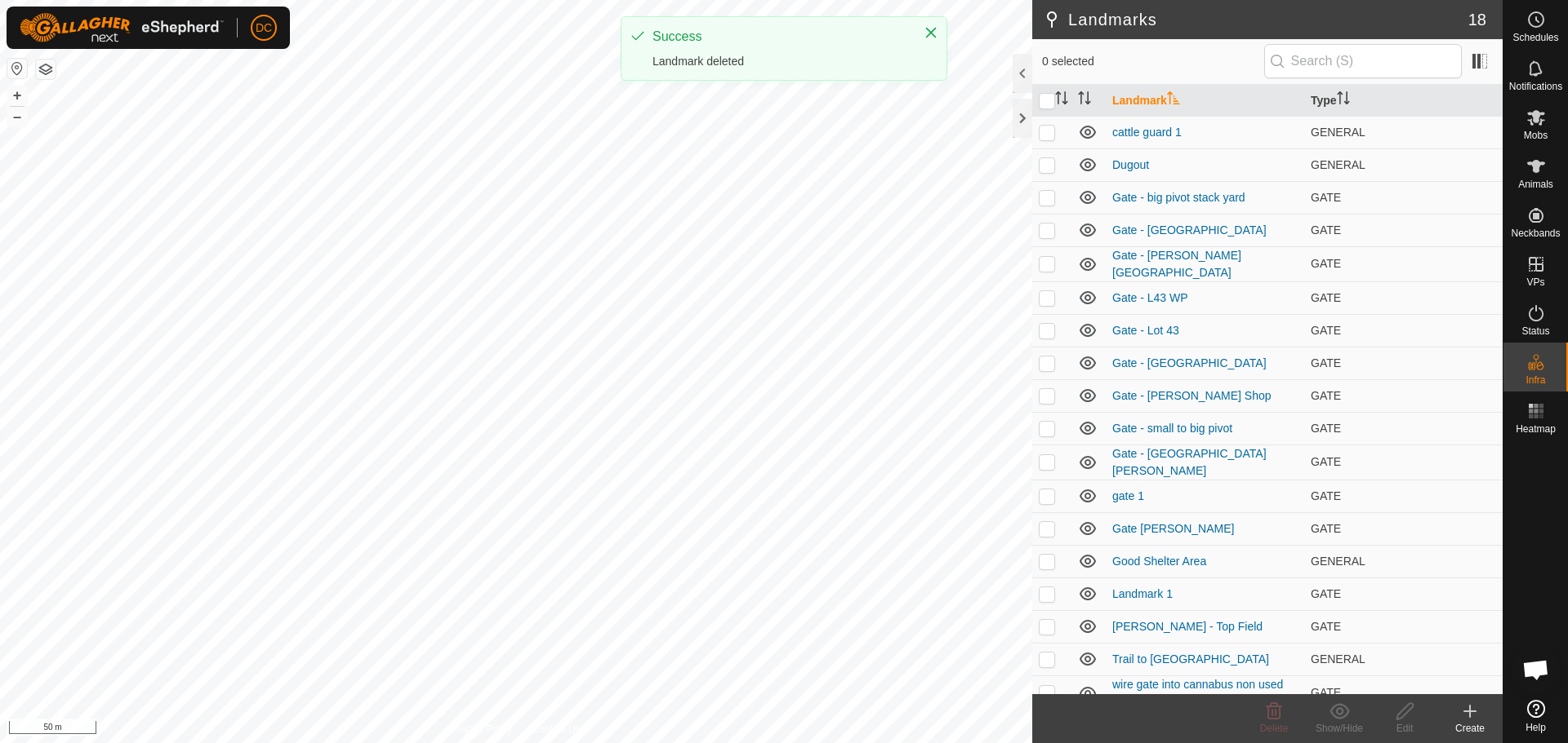
click at [1475, 720] on icon at bounding box center [1470, 712] width 20 height 20
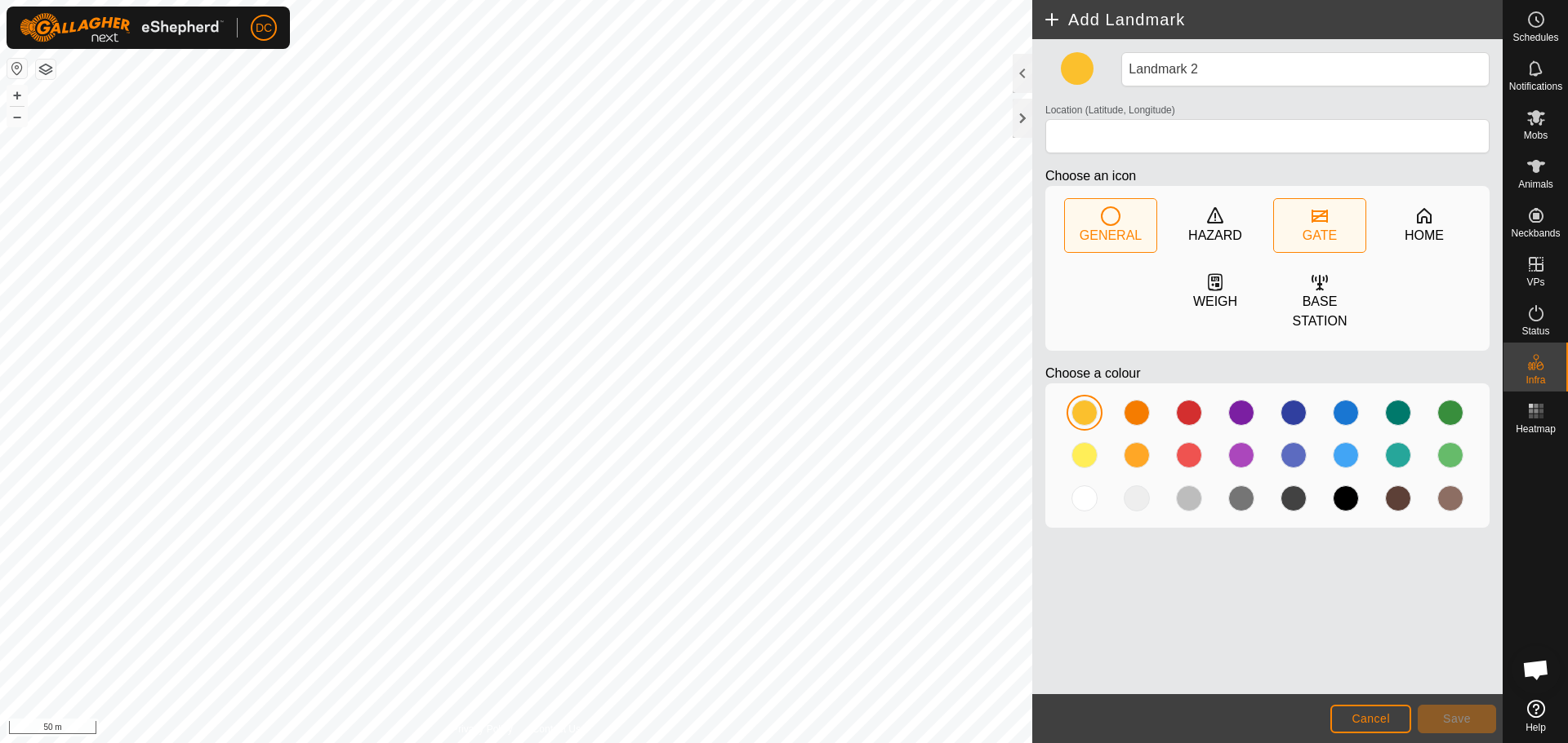
click at [1329, 213] on icon at bounding box center [1319, 216] width 20 height 20
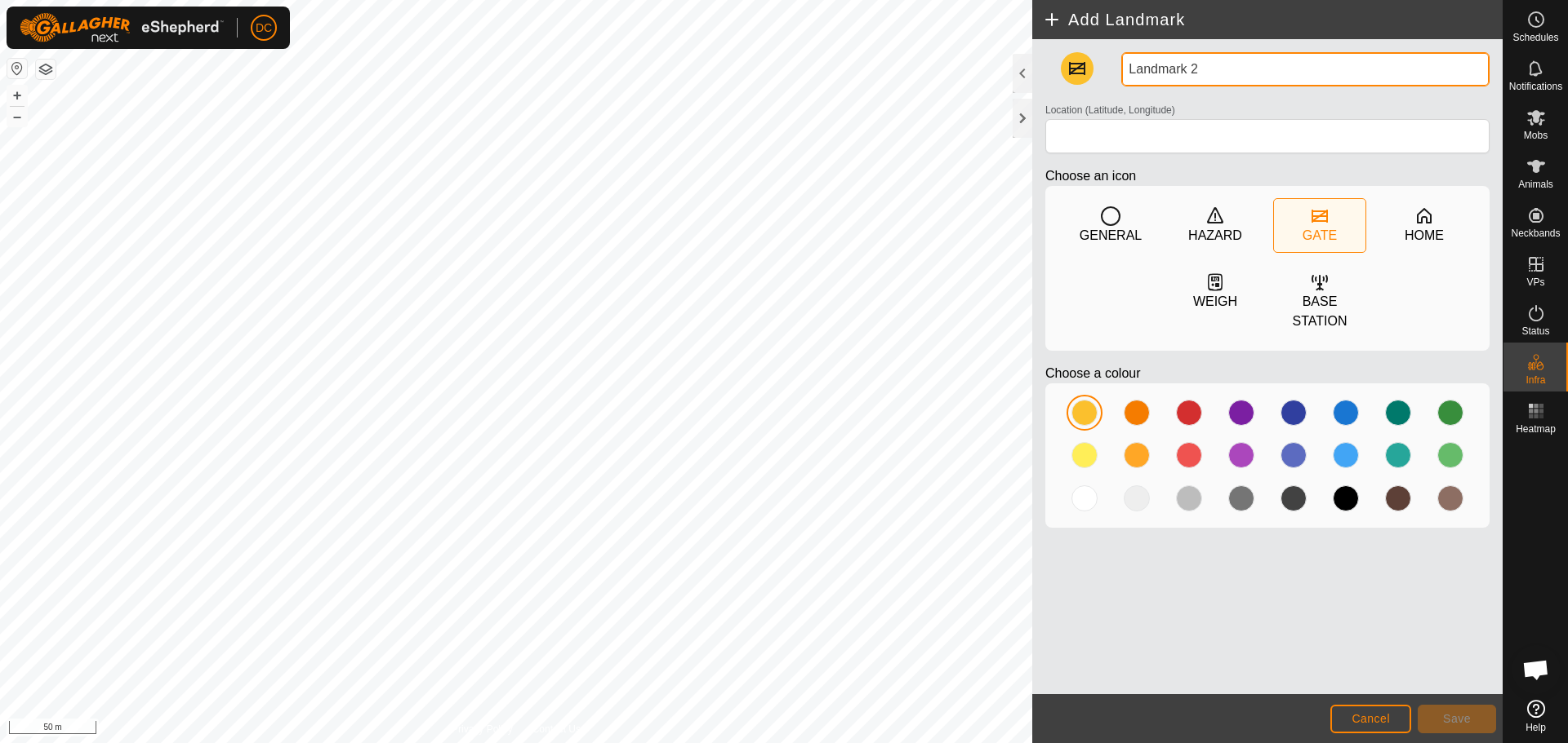
drag, startPoint x: 1222, startPoint y: 71, endPoint x: 1063, endPoint y: 87, distance: 159.8
click at [1073, 85] on div "Landmark 2 Location (Latitude, Longitude) Choose an icon GENERAL HAZARD GATE HO…" at bounding box center [1268, 296] width 458 height 489
type input "Gate - [PERSON_NAME]"
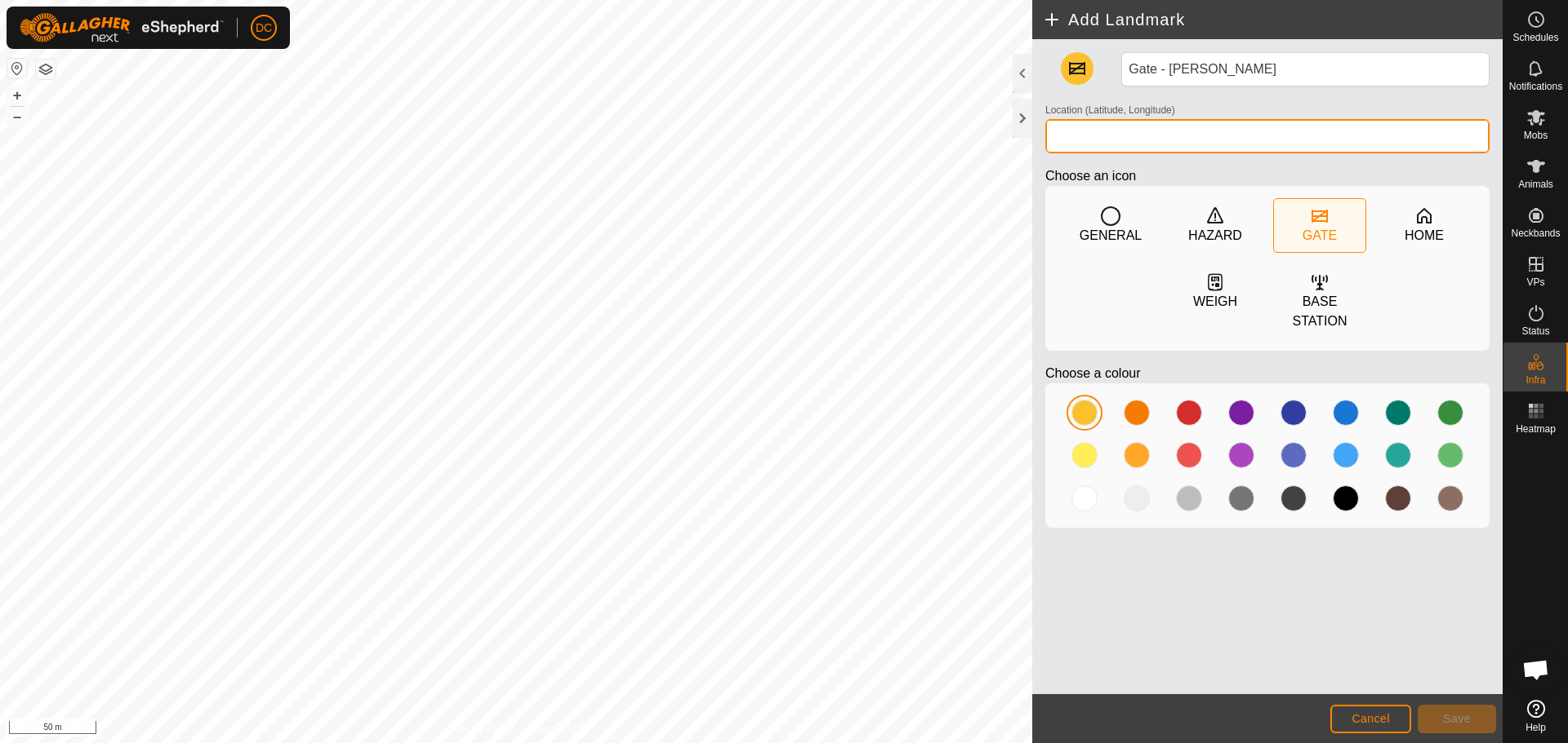
click at [1069, 133] on input "Location (Latitude, Longitude)" at bounding box center [1267, 136] width 444 height 34
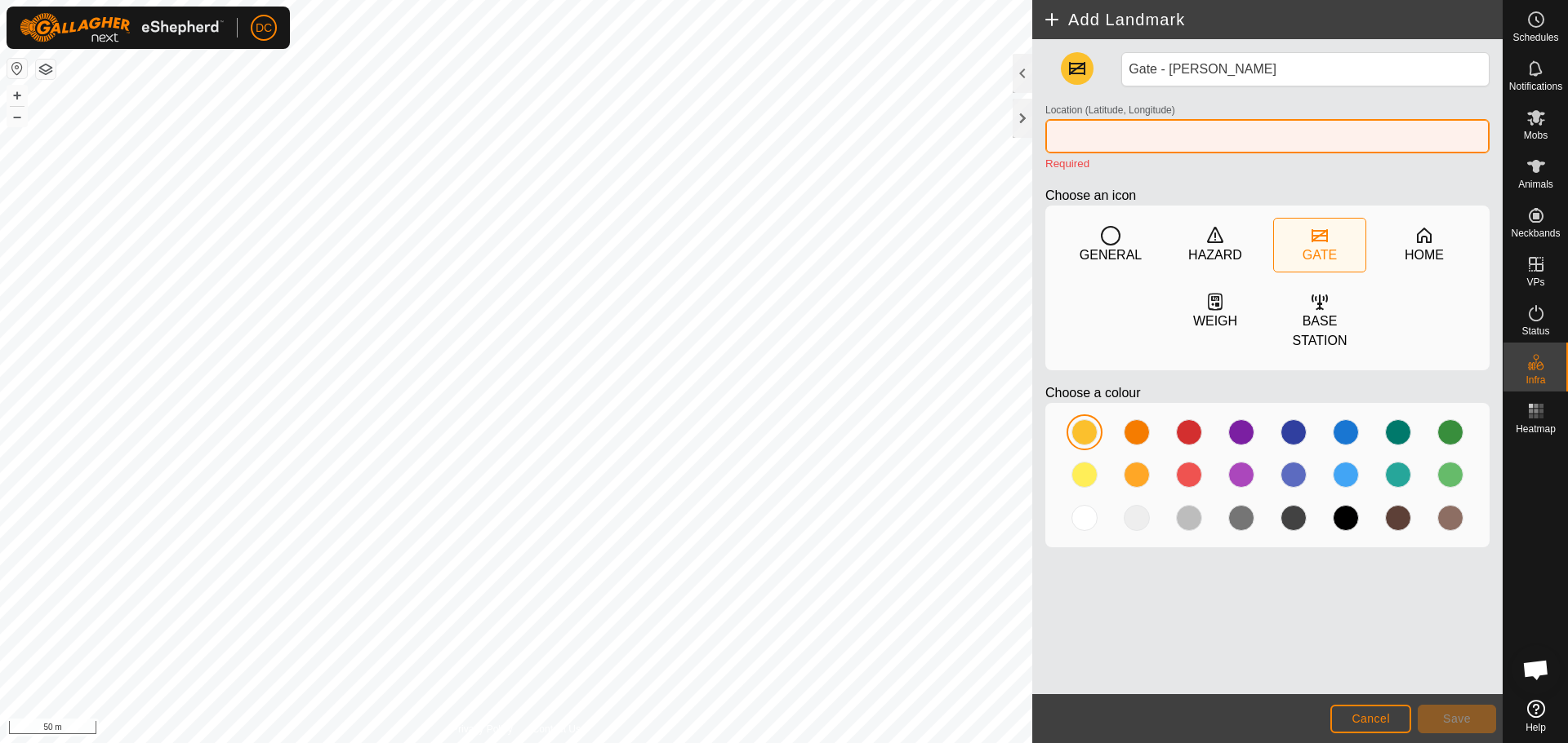
click at [1125, 142] on input "Location (Latitude, Longitude)" at bounding box center [1267, 136] width 444 height 34
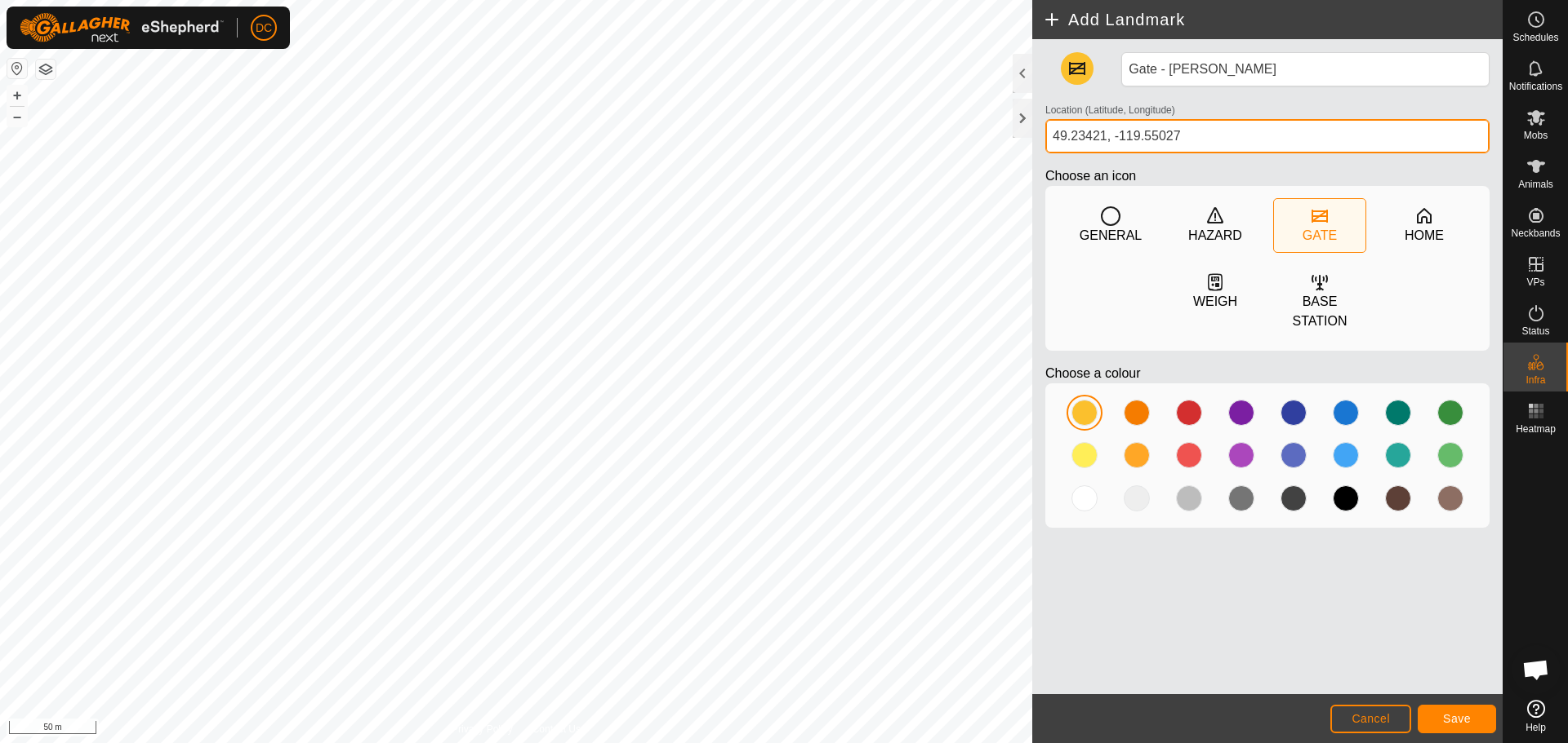
type input "49.23421, -119.55027"
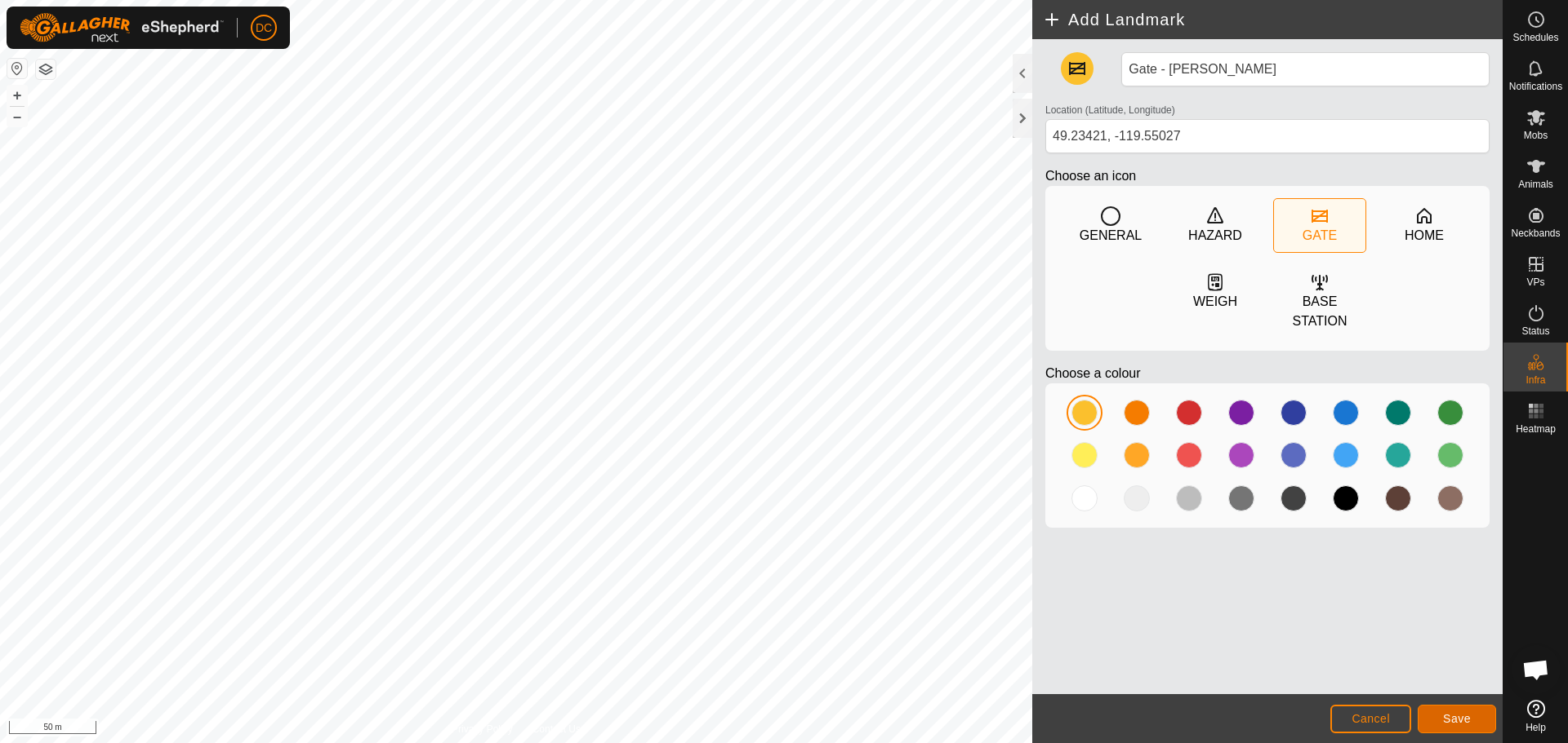
click at [1449, 719] on span "Save" at bounding box center [1456, 719] width 28 height 13
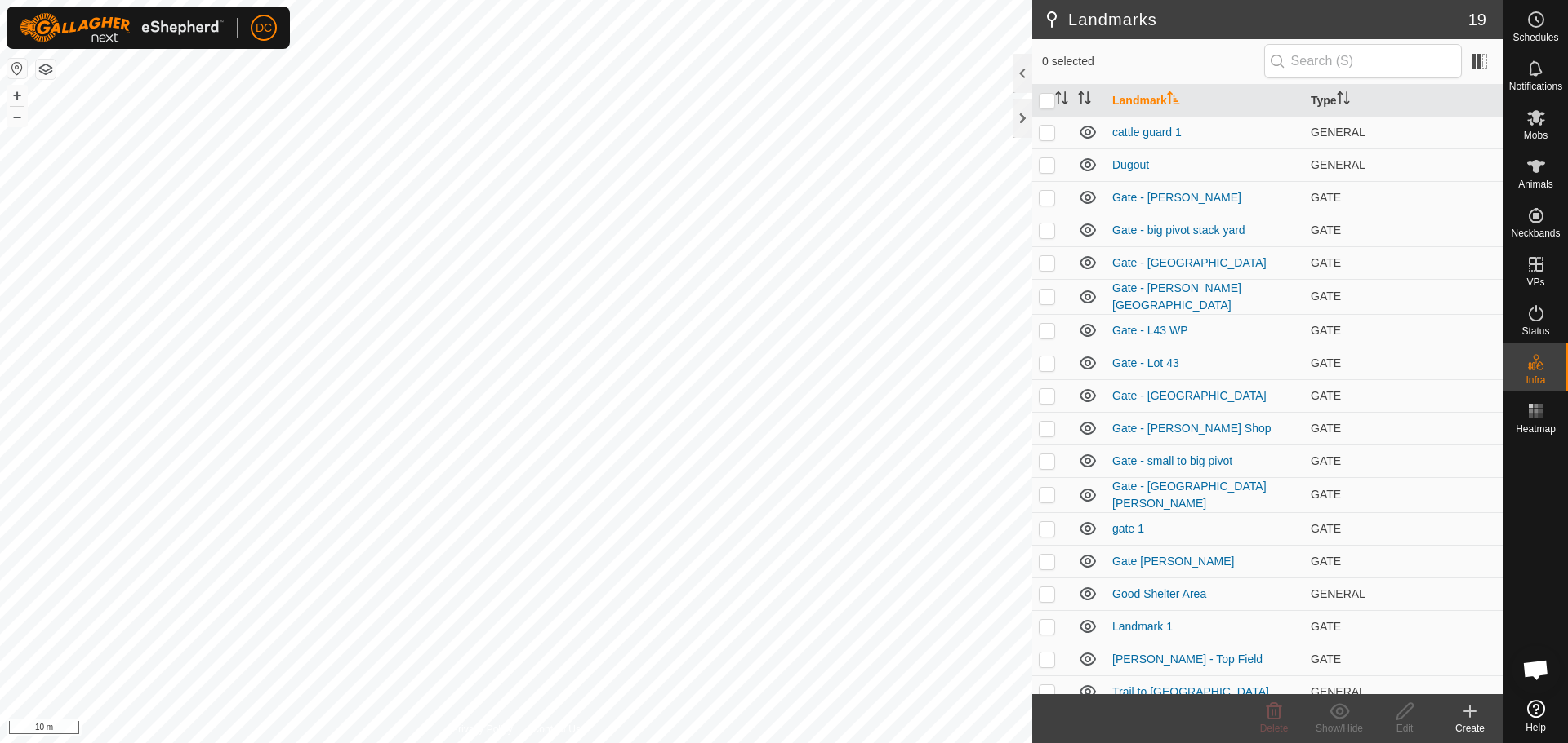
click at [1470, 717] on icon at bounding box center [1470, 712] width 0 height 11
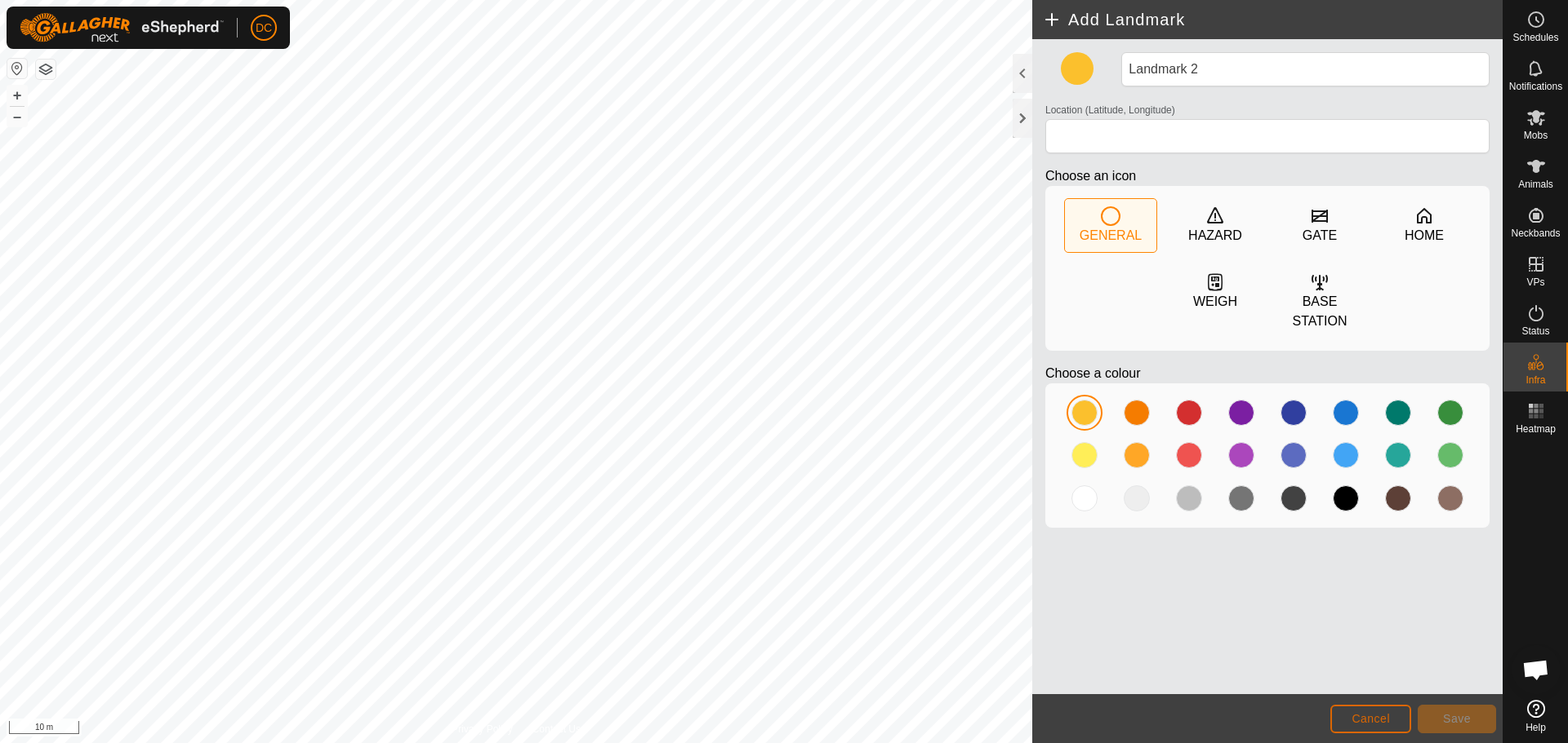
click at [1371, 707] on button "Cancel" at bounding box center [1370, 719] width 81 height 29
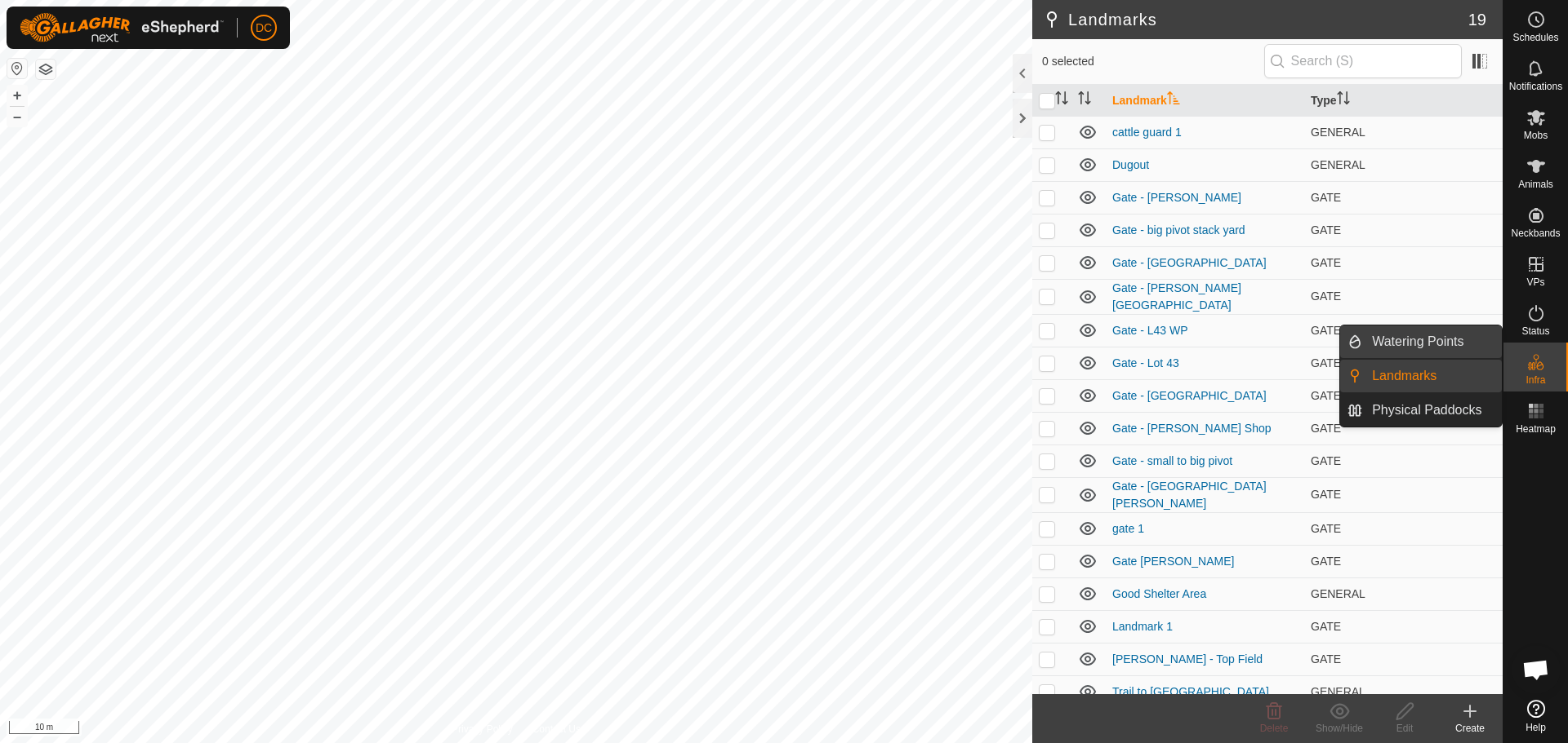
click at [1456, 344] on link "Watering Points" at bounding box center [1432, 342] width 139 height 32
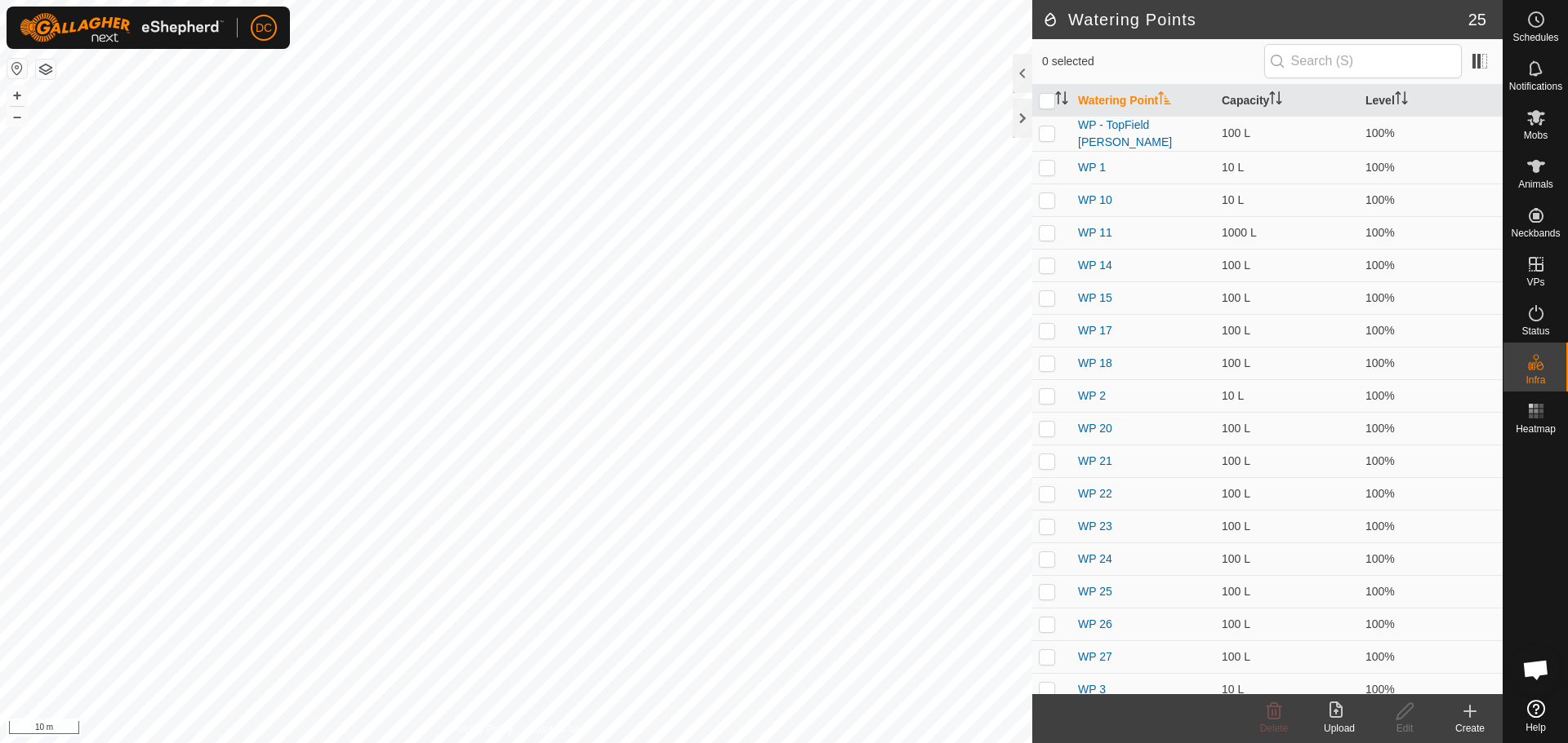
click at [1477, 714] on icon at bounding box center [1470, 712] width 20 height 20
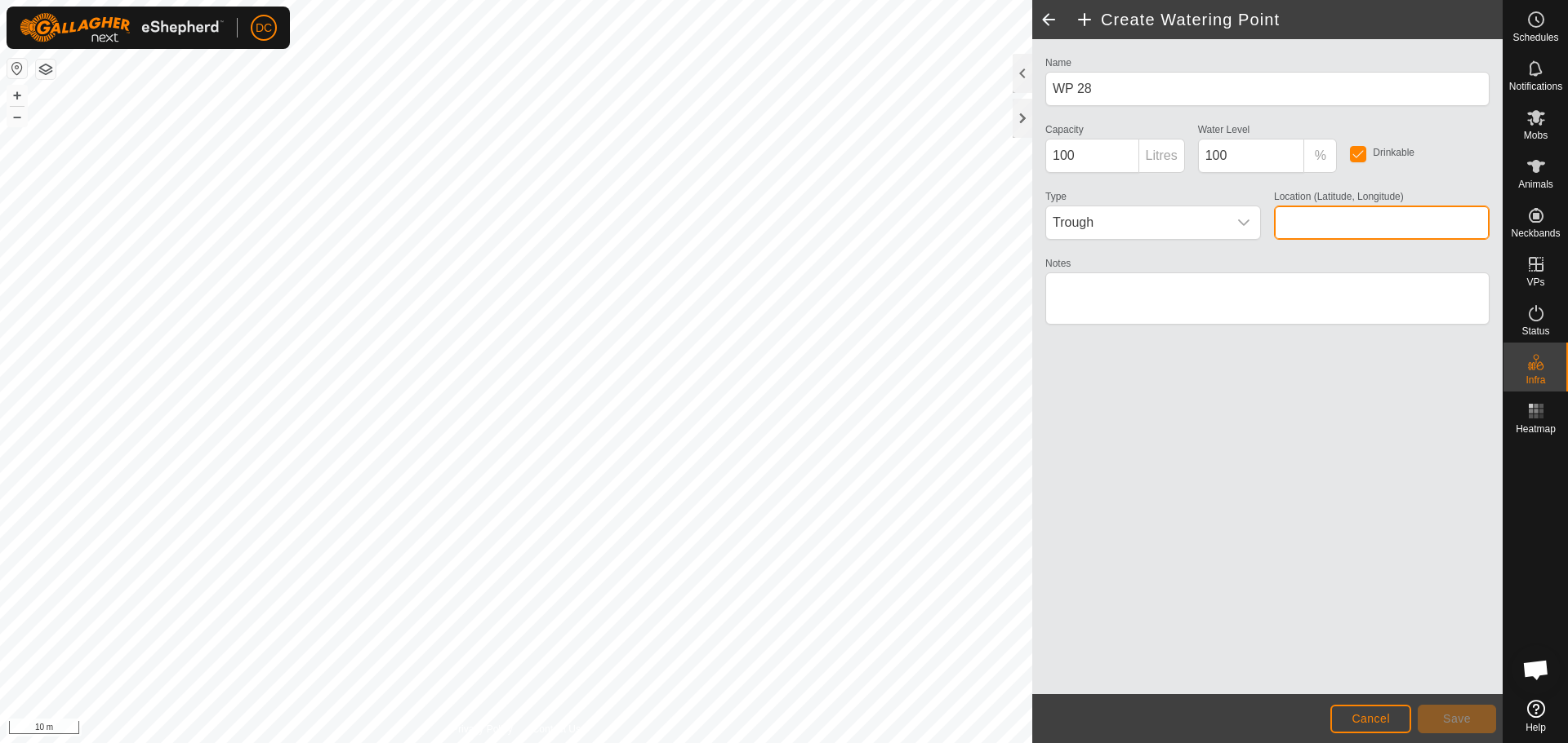
click at [1313, 223] on input "Location (Latitude, Longitude)" at bounding box center [1381, 223] width 215 height 34
type input "49.23422, -119.55158"
click at [1455, 722] on span "Save" at bounding box center [1456, 719] width 28 height 13
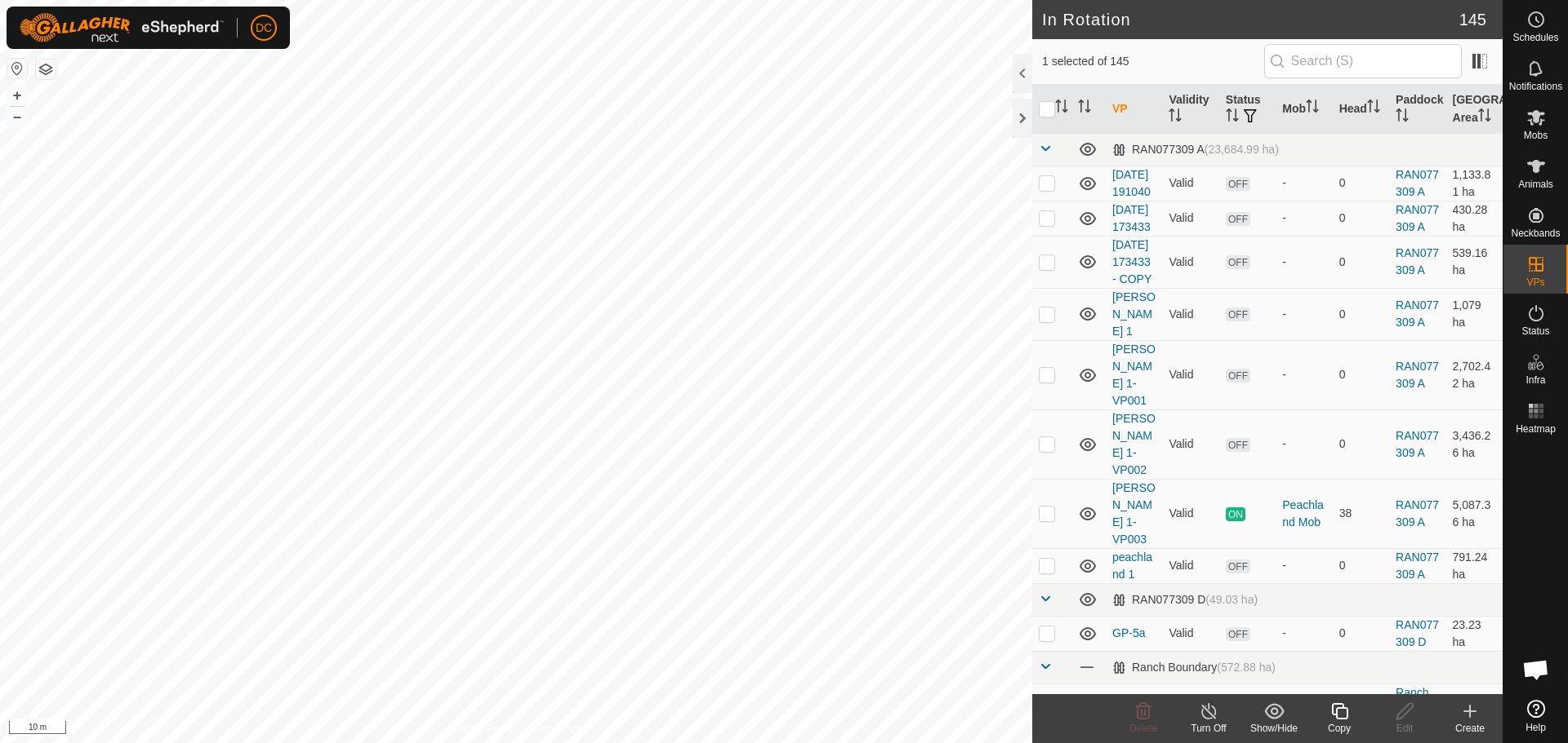
checkbox input "false"
checkbox input "true"
checkbox input "false"
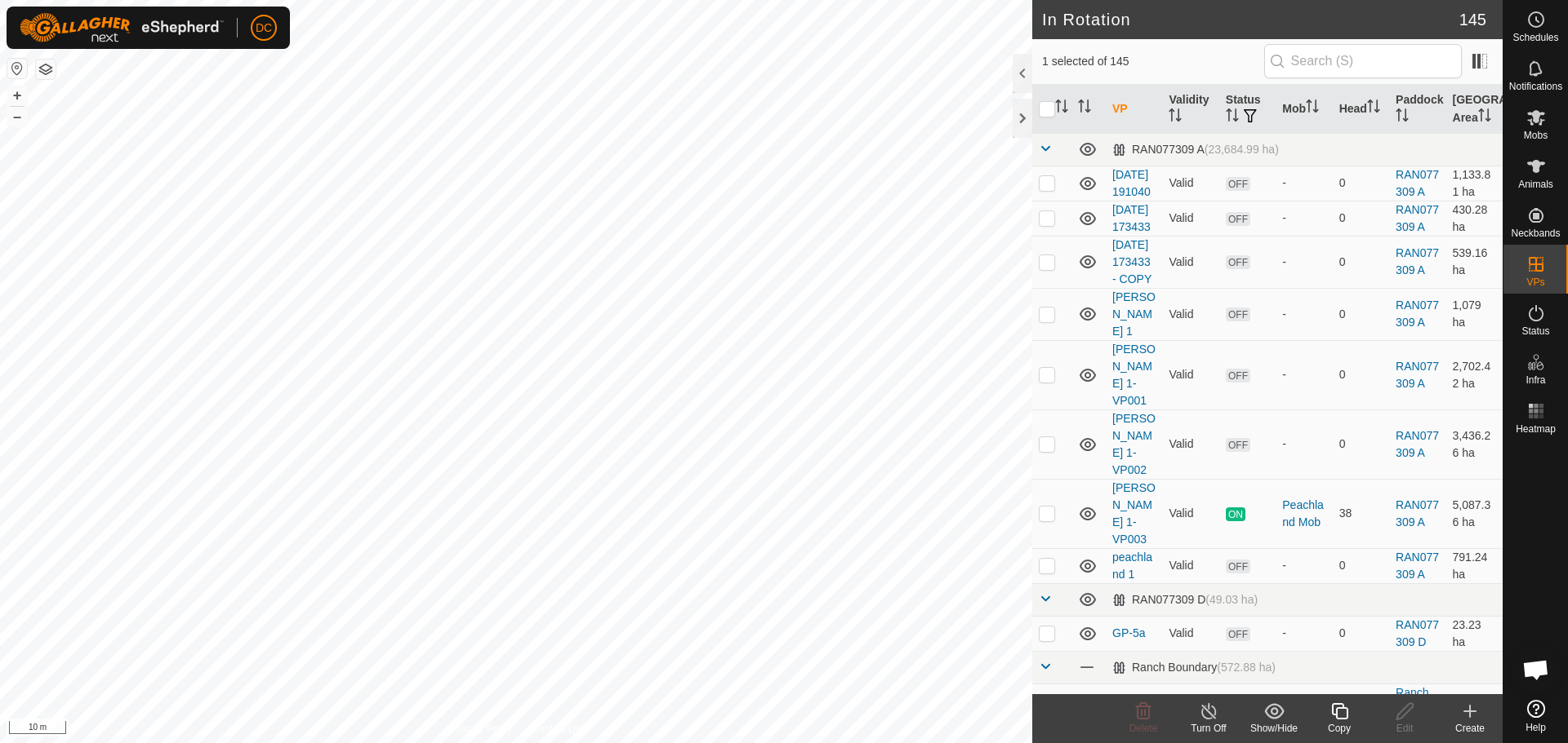
checkbox input "true"
checkbox input "false"
click at [1407, 719] on icon at bounding box center [1404, 712] width 20 height 20
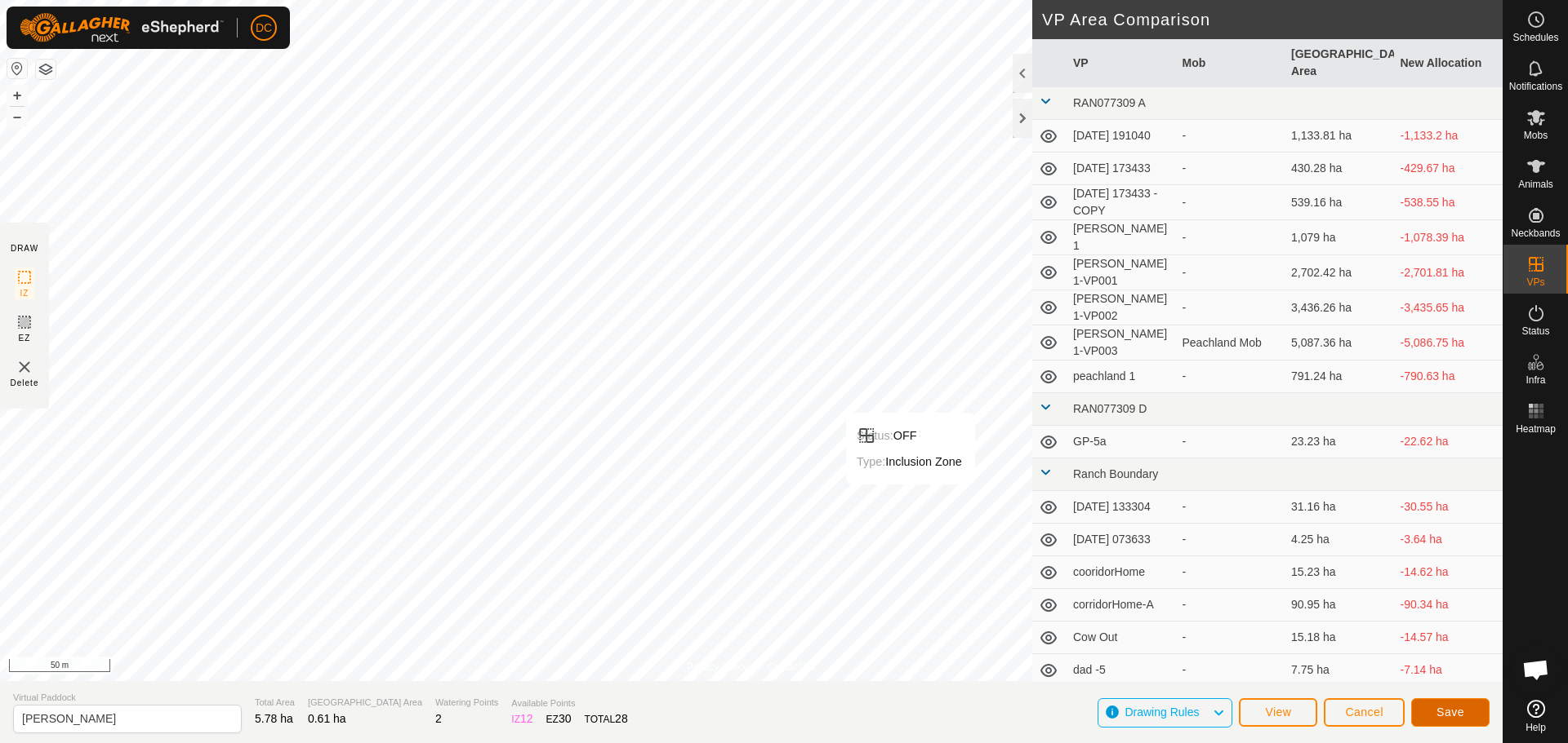
click at [1466, 711] on button "Save" at bounding box center [1450, 713] width 78 height 29
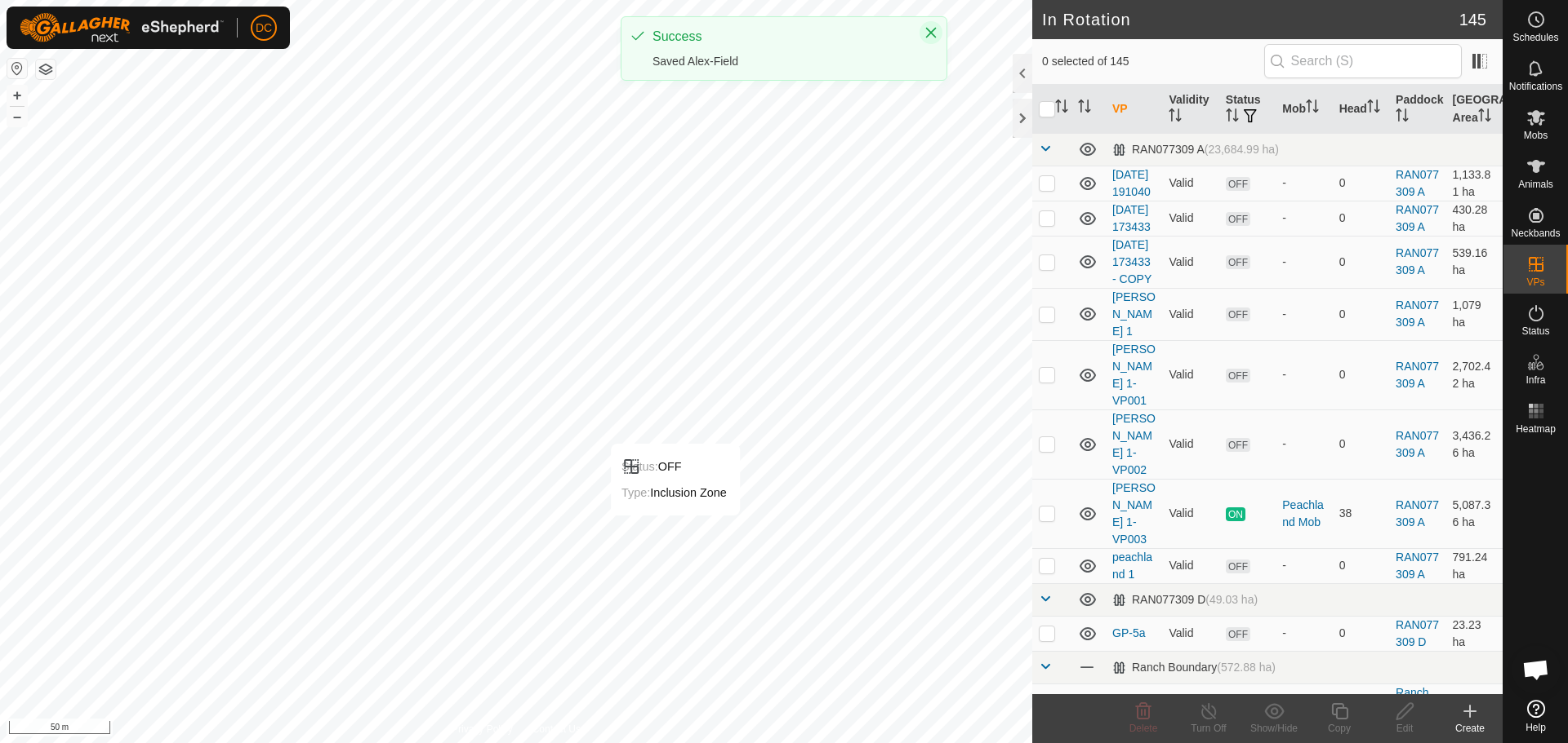
click at [935, 28] on icon "Close" at bounding box center [930, 32] width 10 height 10
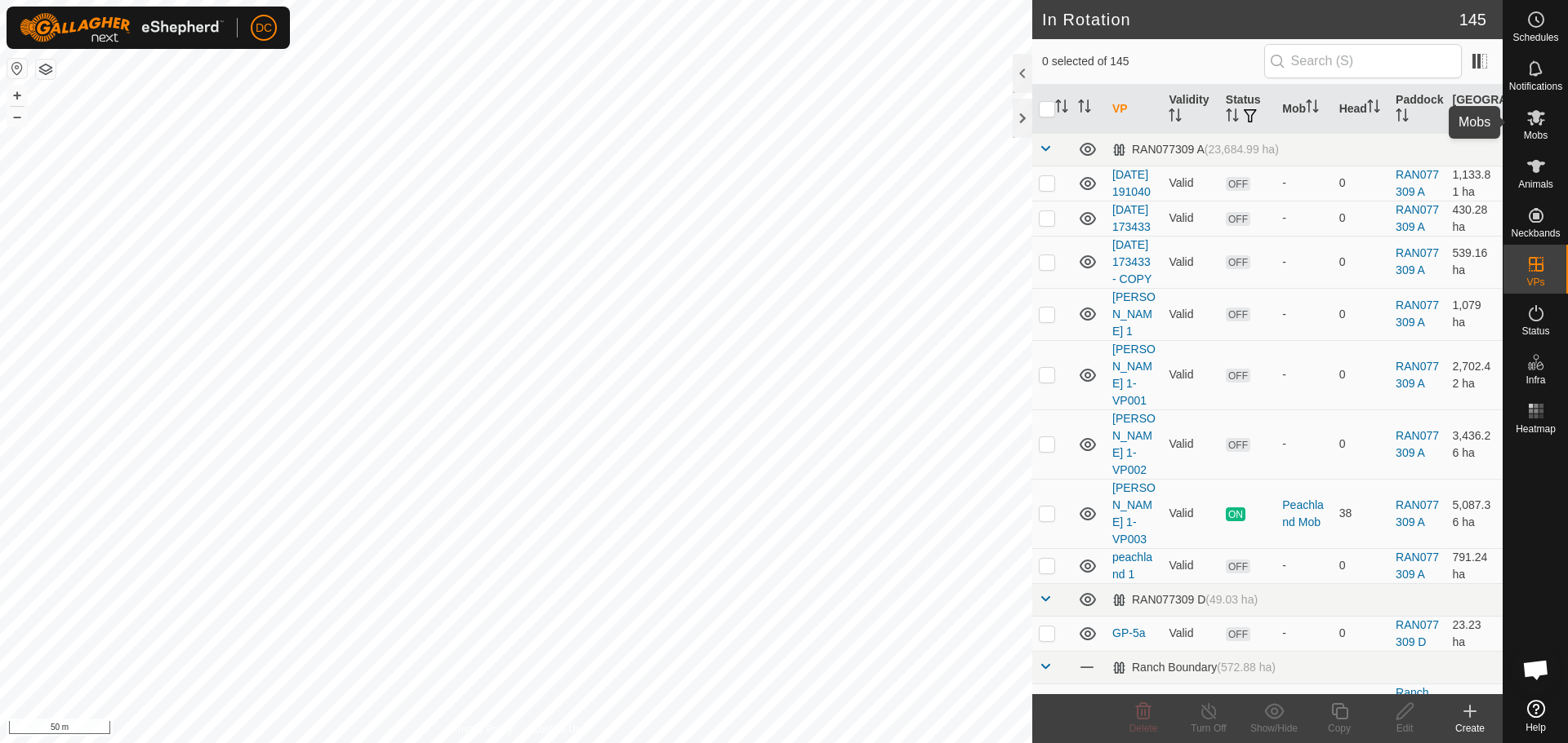
click at [1543, 128] on es-mob-svg-icon at bounding box center [1536, 117] width 30 height 26
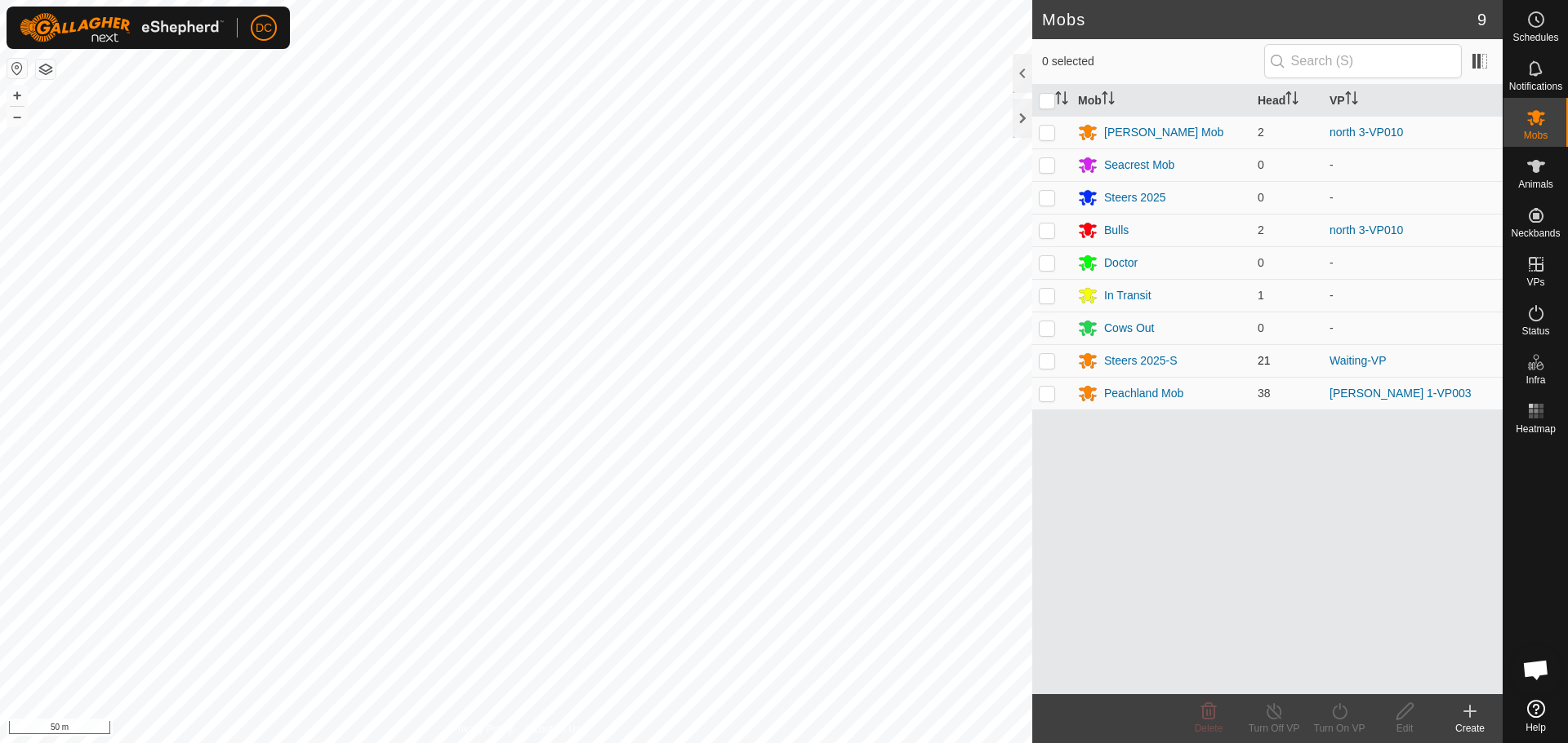
click at [1051, 361] on p-checkbox at bounding box center [1047, 361] width 16 height 13
checkbox input "true"
click at [1350, 709] on turn-on-svg-icon at bounding box center [1339, 712] width 66 height 20
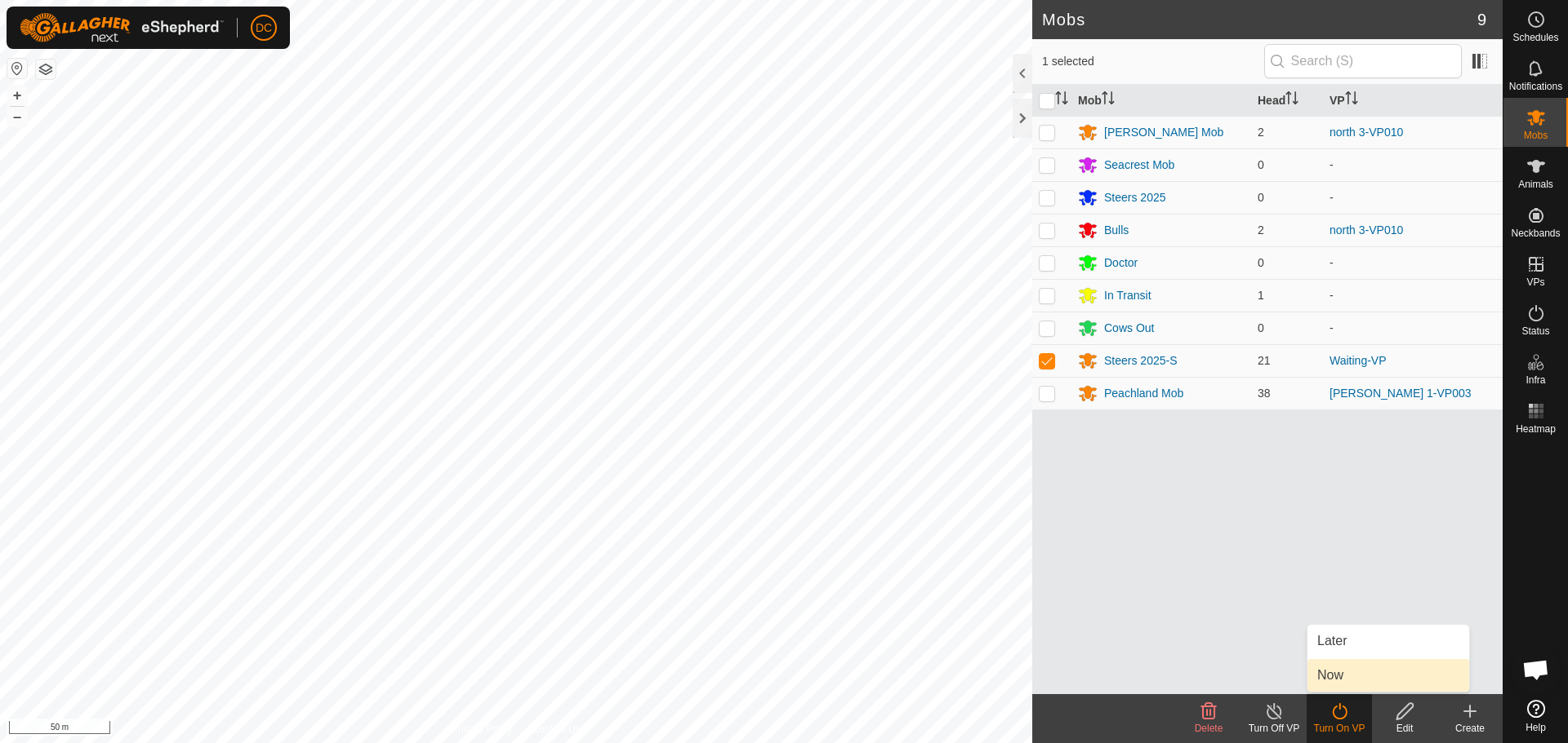
click at [1216, 494] on div "Mob Head [PERSON_NAME] Mob 2 north 3-VP010 Seacrest Mob 0 - Steers 2025 0 - Bul…" at bounding box center [1267, 390] width 470 height 610
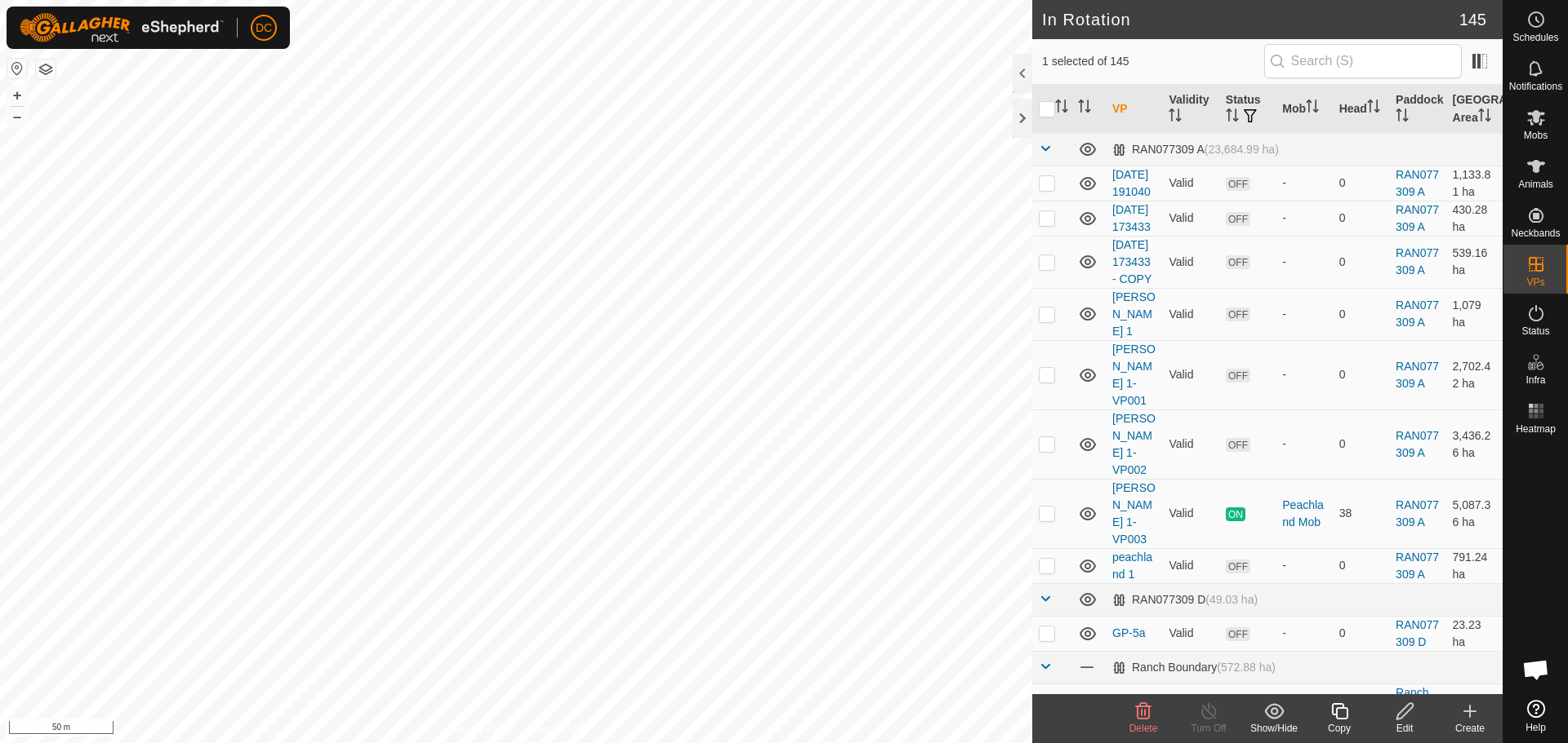
click at [1404, 717] on icon at bounding box center [1404, 712] width 20 height 20
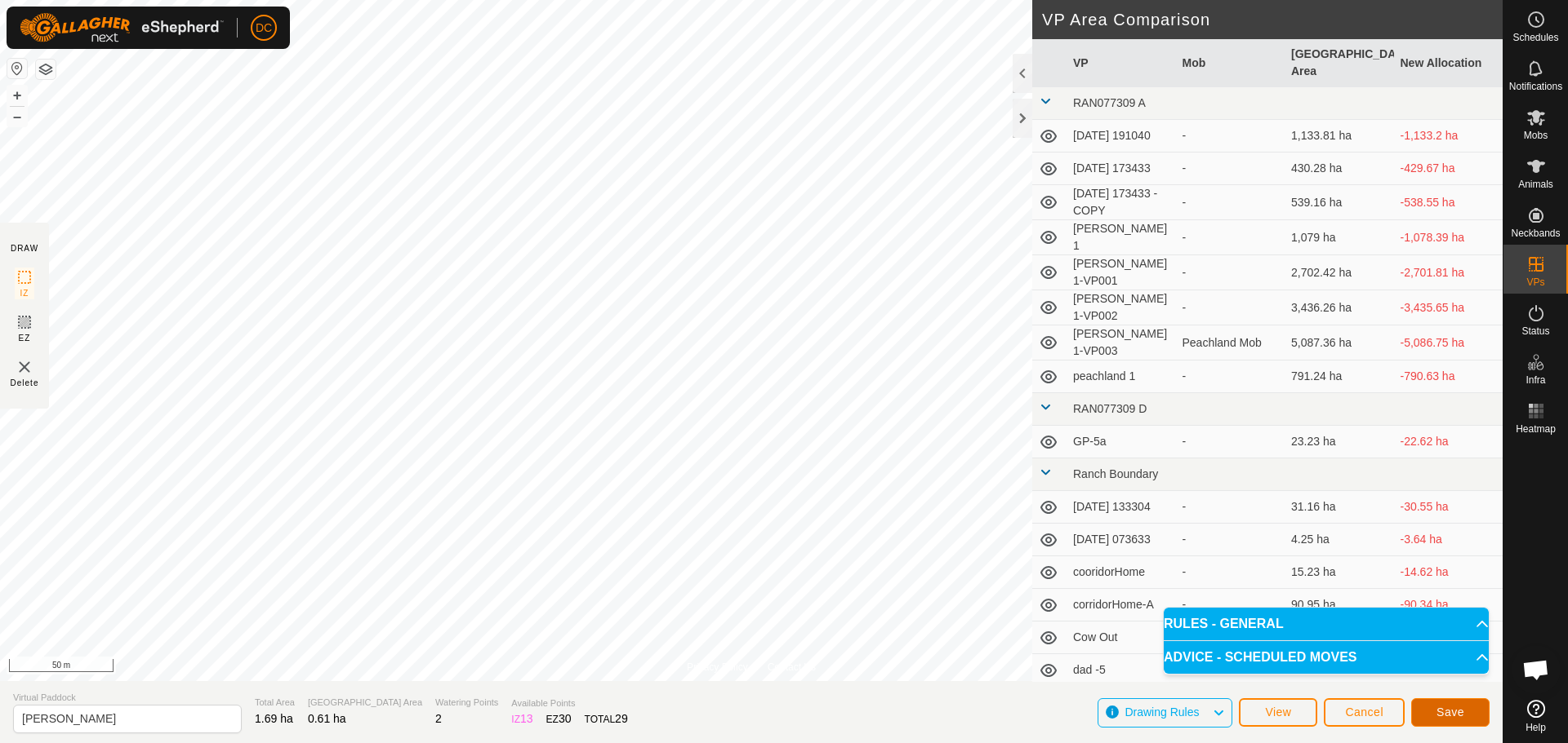
click at [1451, 717] on span "Save" at bounding box center [1450, 713] width 28 height 13
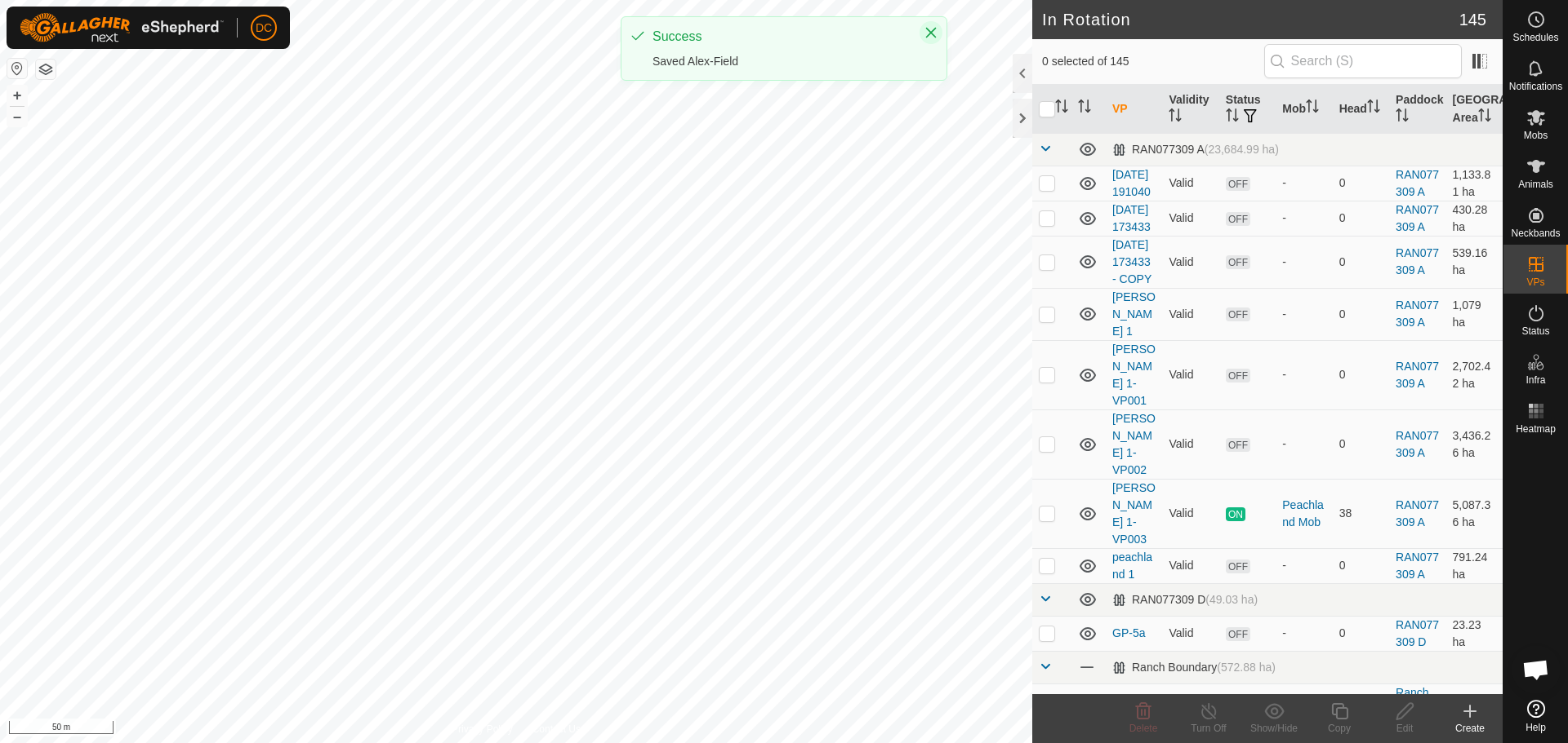
click at [933, 29] on icon "Close" at bounding box center [931, 32] width 13 height 13
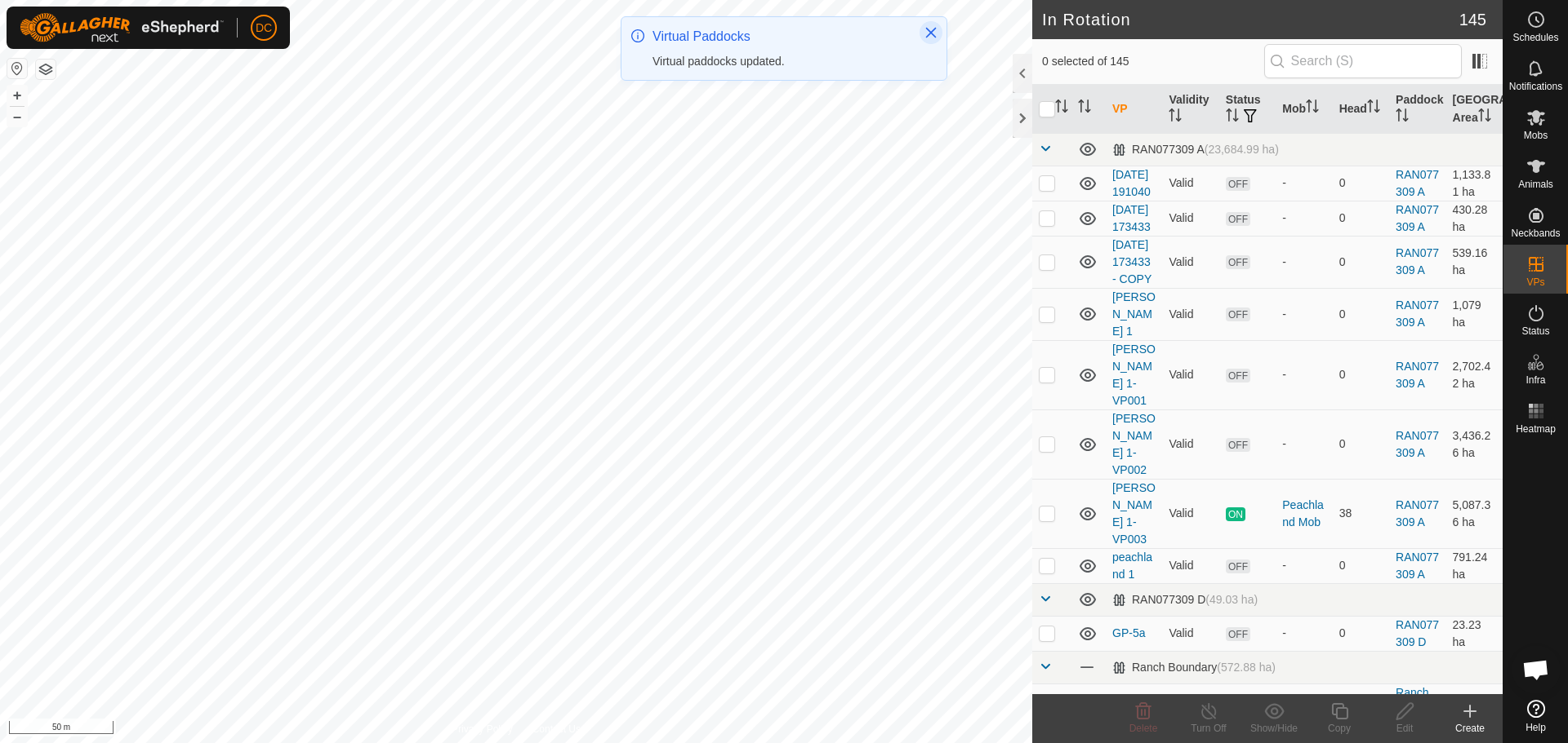
click at [931, 37] on icon "Close" at bounding box center [931, 32] width 13 height 13
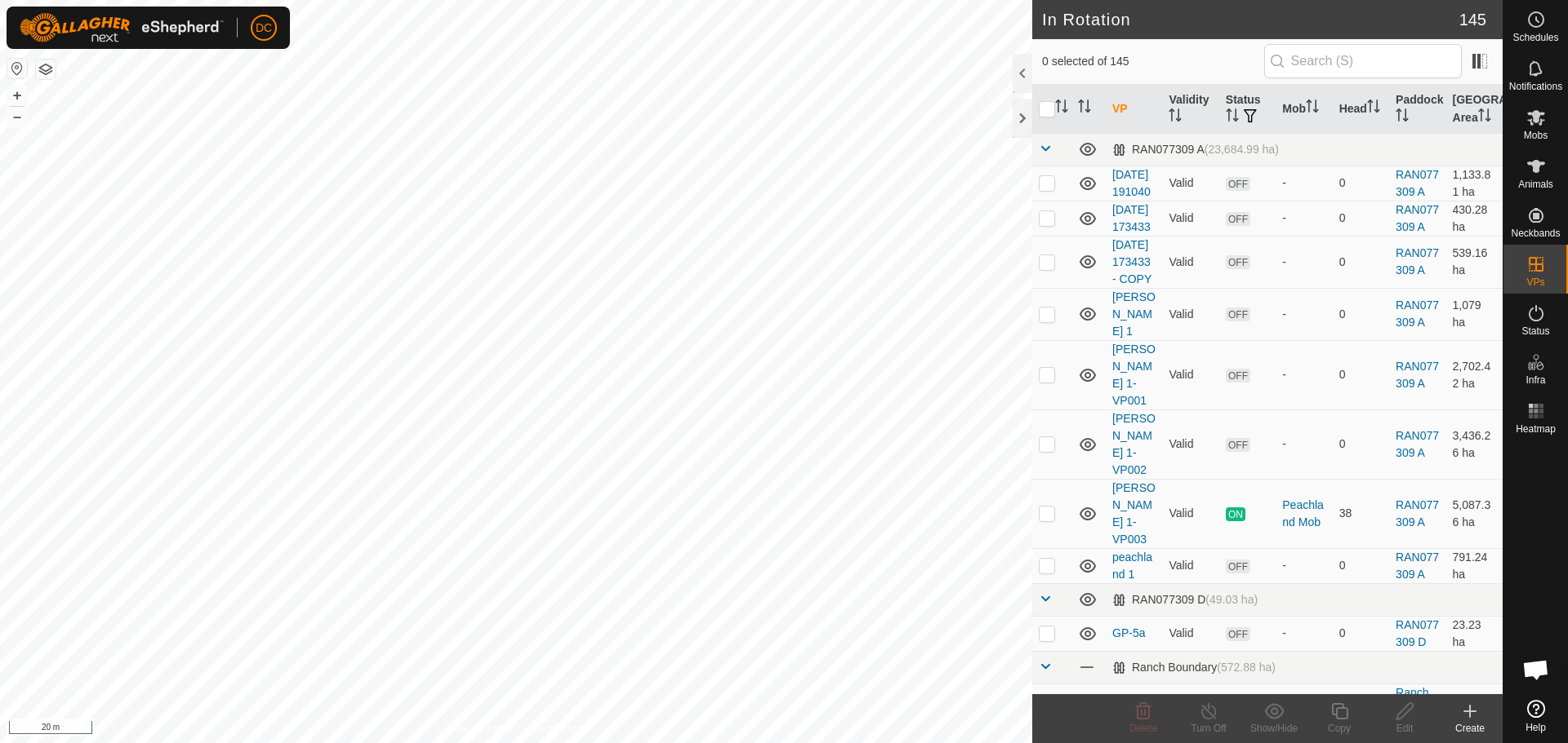
checkbox input "true"
click at [1343, 717] on icon at bounding box center [1339, 712] width 20 height 20
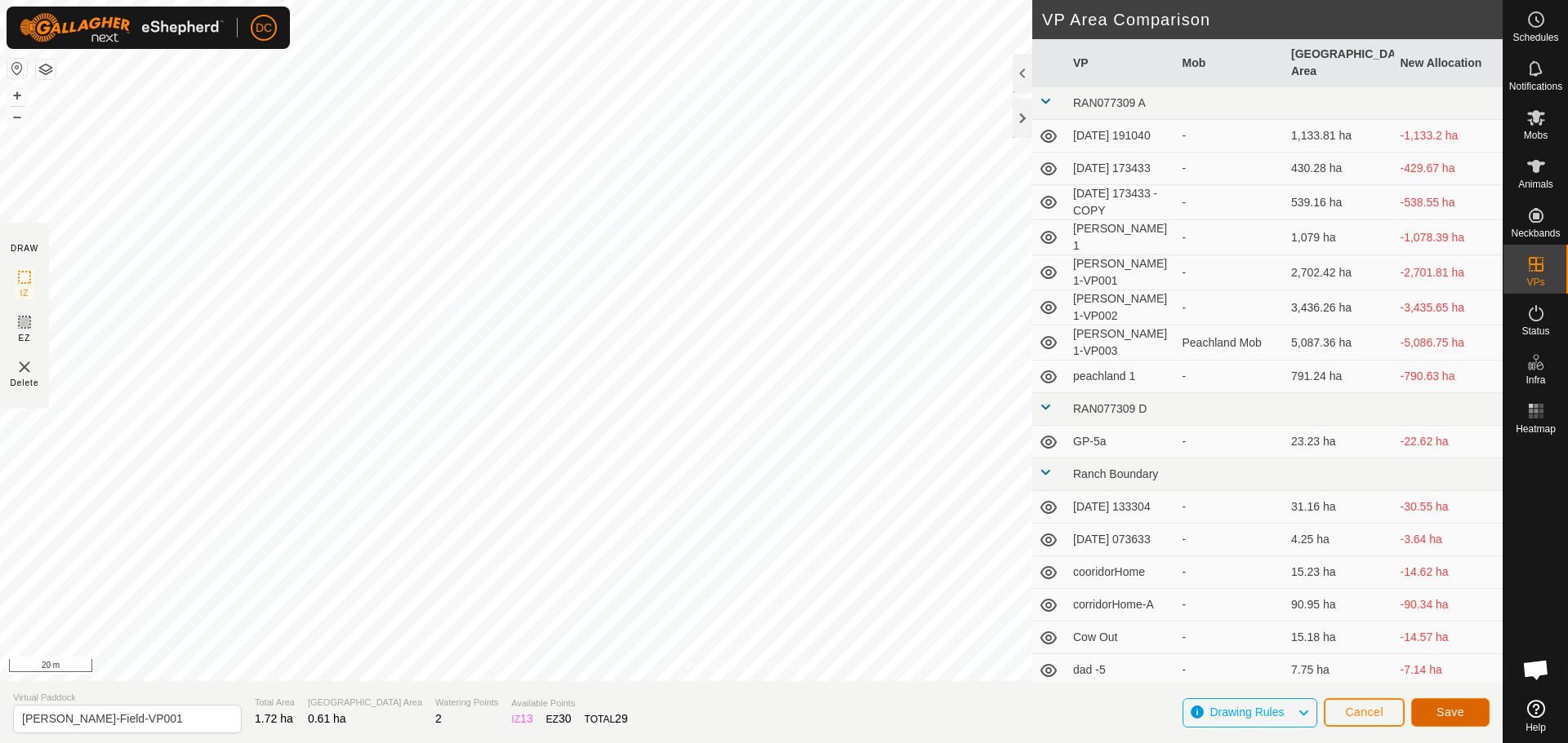
click at [1457, 710] on span "Save" at bounding box center [1450, 713] width 28 height 13
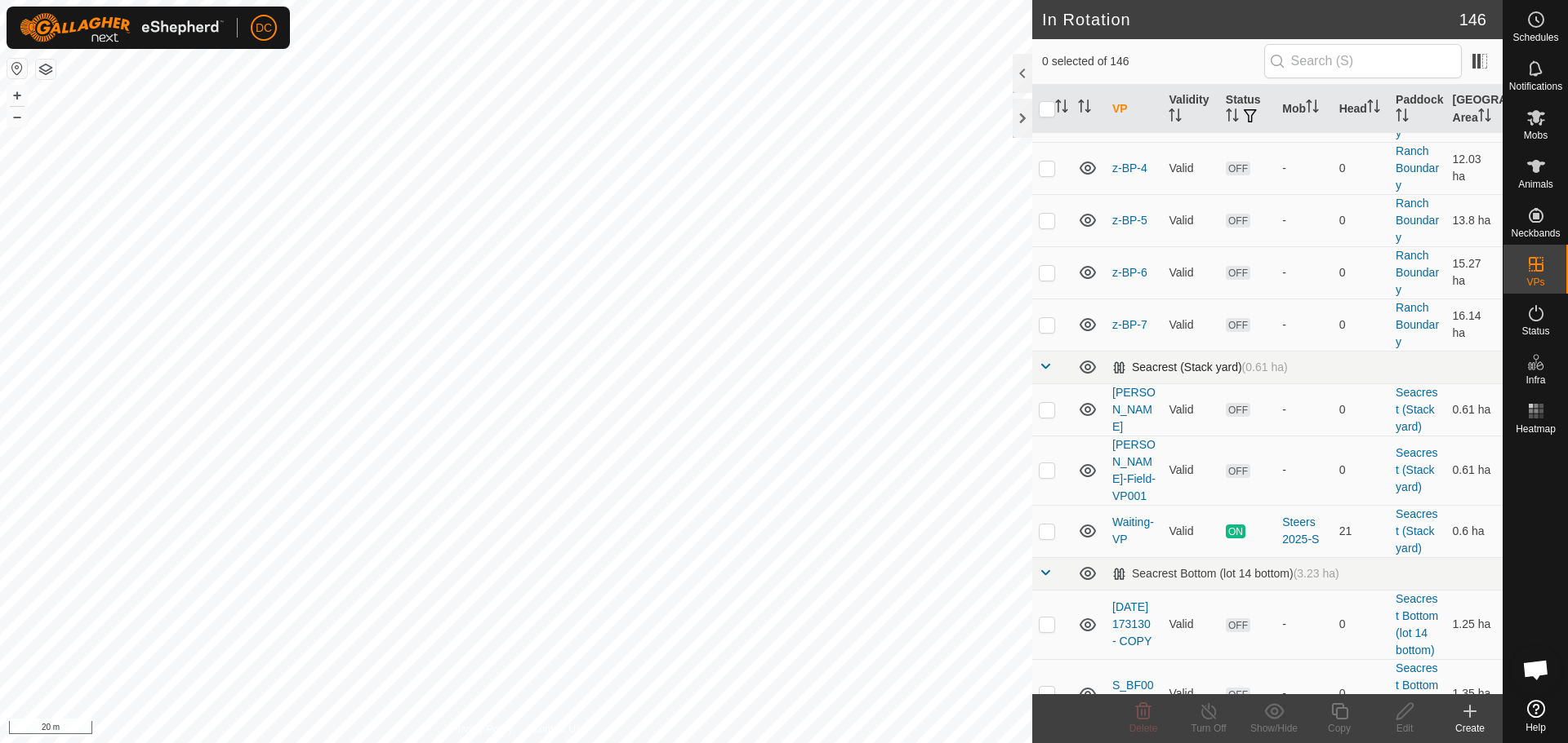
scroll to position [5222, 0]
click at [1049, 472] on p-checkbox at bounding box center [1047, 472] width 16 height 13
checkbox input "true"
click at [1049, 405] on p-checkbox at bounding box center [1047, 412] width 16 height 13
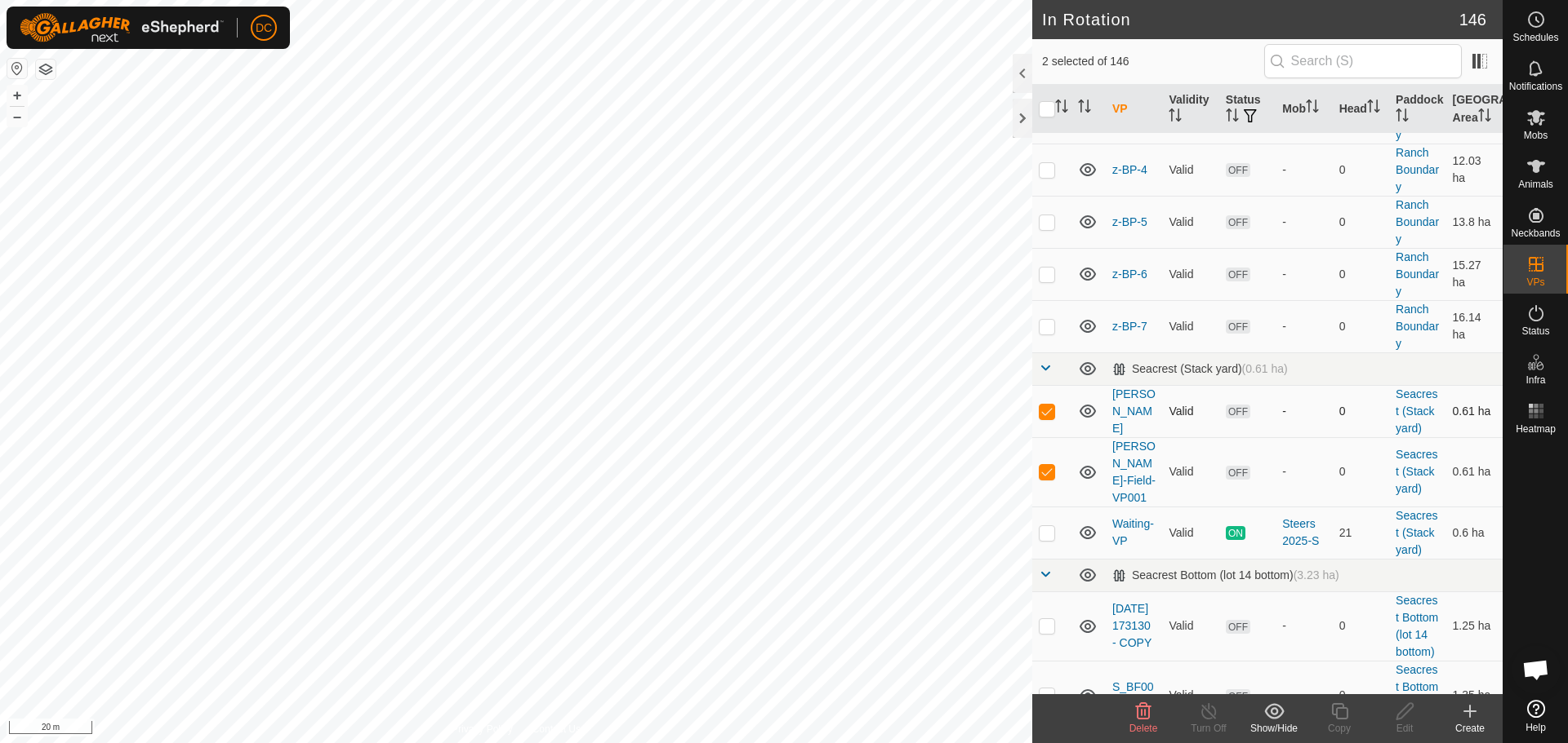
checkbox input "false"
click at [1049, 473] on p-checkbox at bounding box center [1047, 472] width 16 height 13
checkbox input "false"
click at [1052, 405] on p-checkbox at bounding box center [1047, 412] width 16 height 13
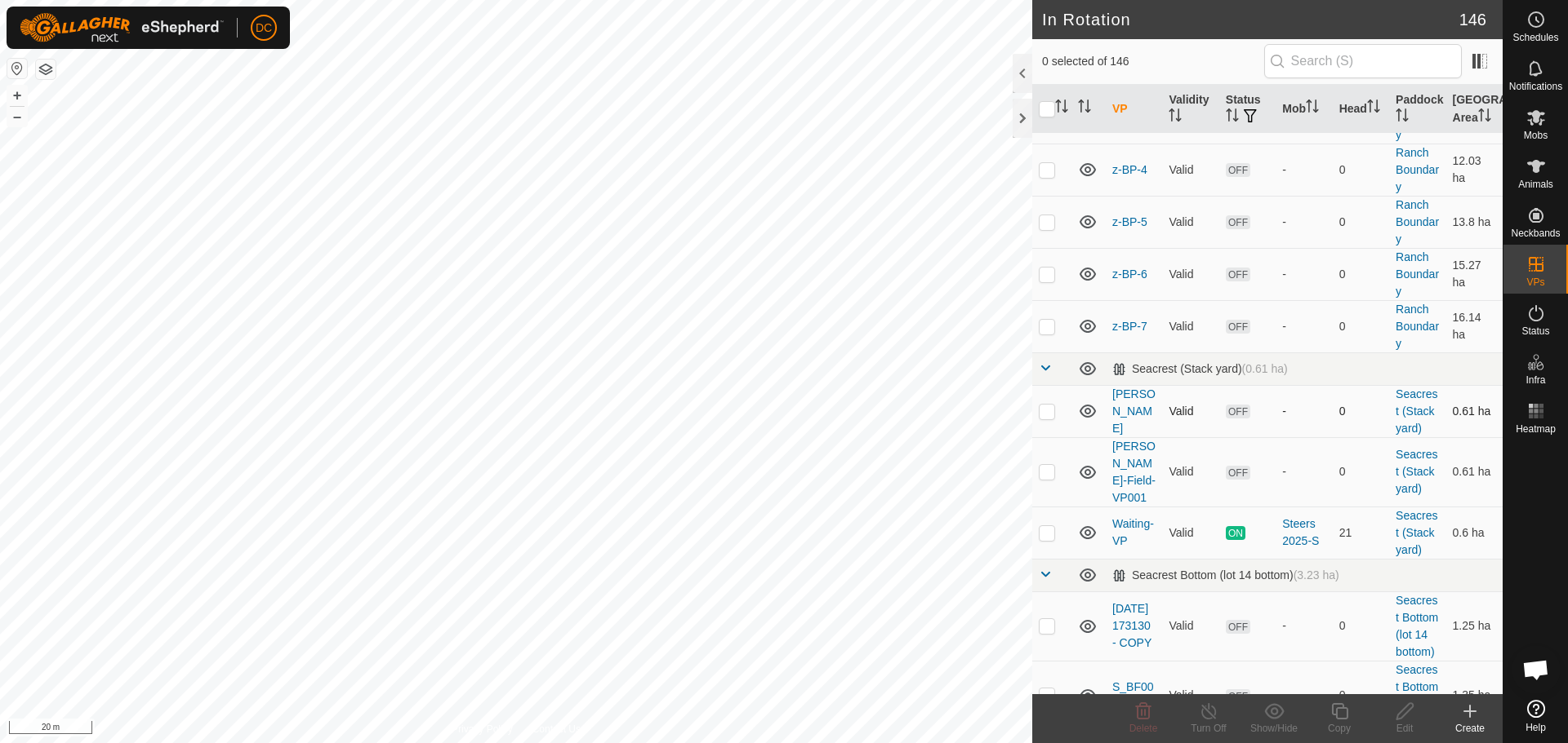
click at [1052, 405] on p-checkbox at bounding box center [1047, 412] width 16 height 13
checkbox input "false"
click at [1049, 471] on p-checkbox at bounding box center [1047, 472] width 16 height 13
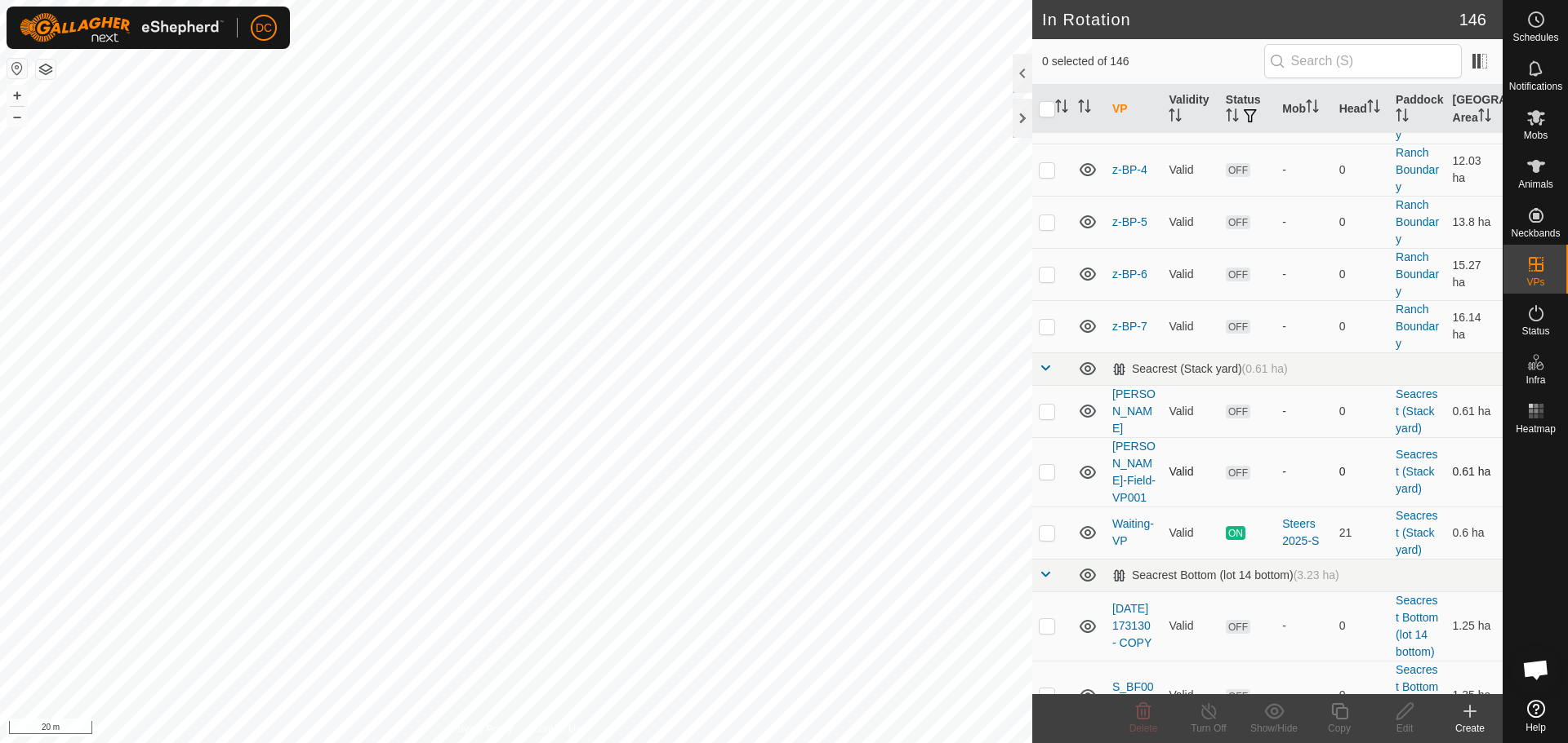
click at [1049, 471] on p-checkbox at bounding box center [1047, 472] width 16 height 13
checkbox input "true"
click at [1342, 720] on icon at bounding box center [1338, 711] width 16 height 16
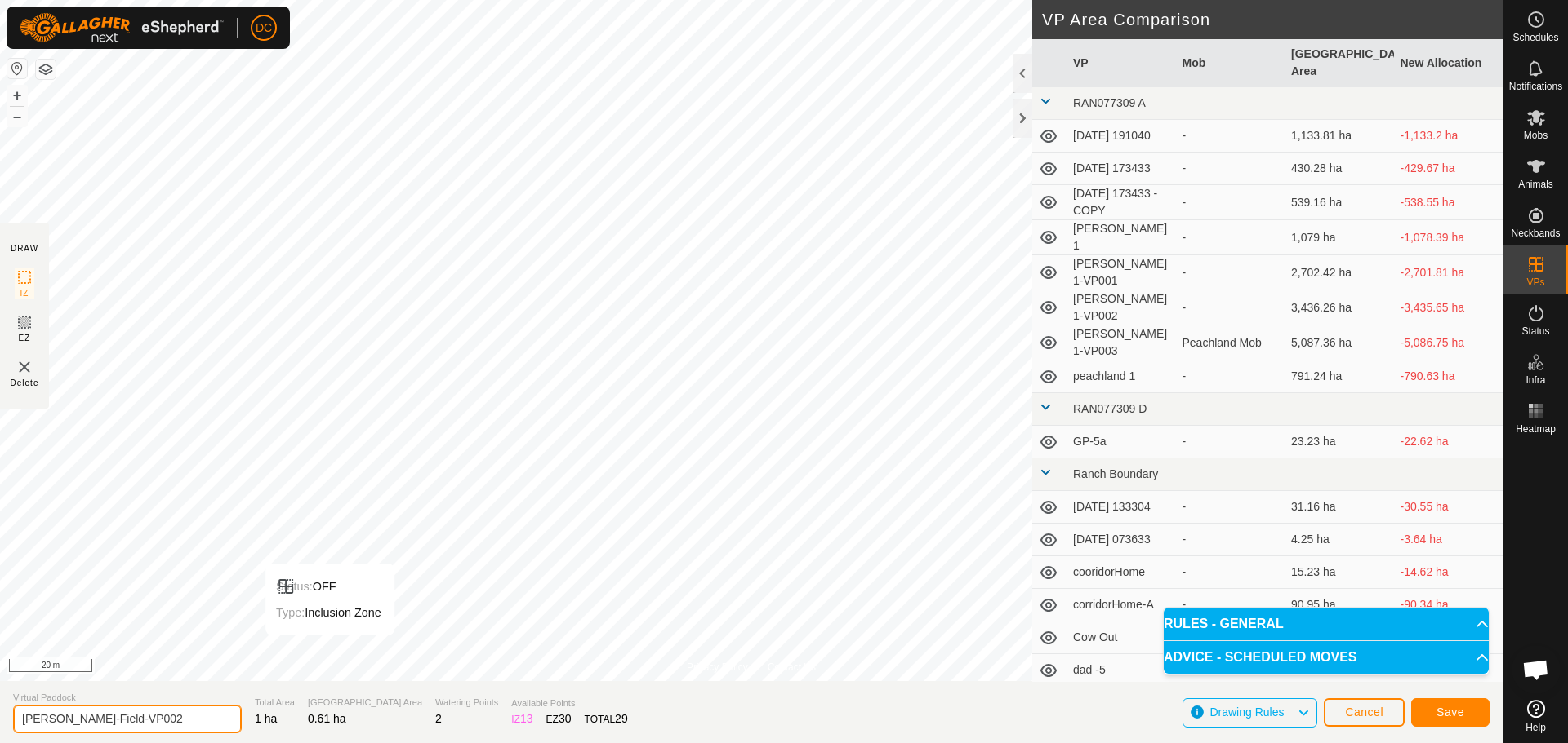
click at [121, 719] on input "[PERSON_NAME]-Field-VP002" at bounding box center [128, 719] width 229 height 29
type input "Alex-Field-GP001"
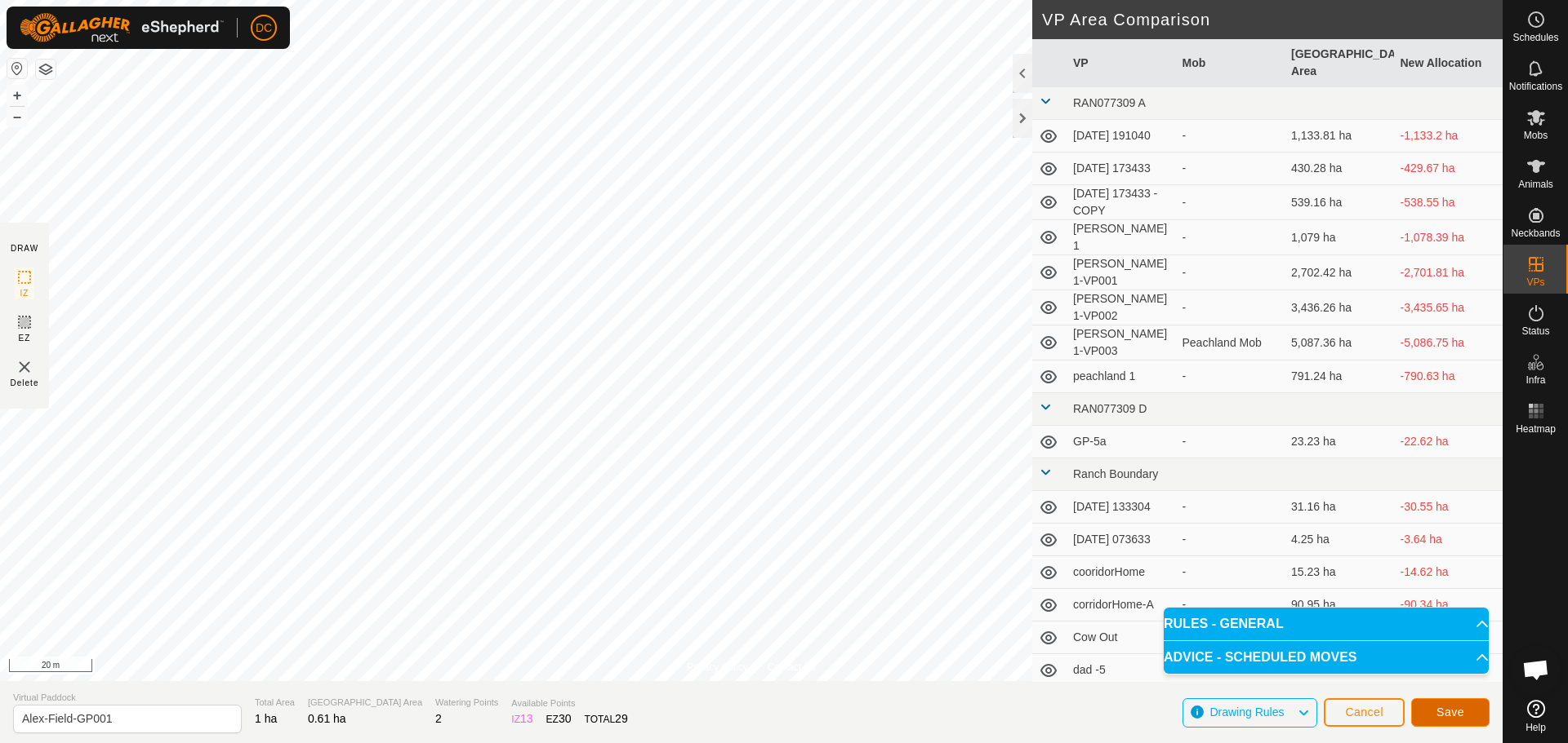
click at [1453, 709] on span "Save" at bounding box center [1450, 713] width 28 height 13
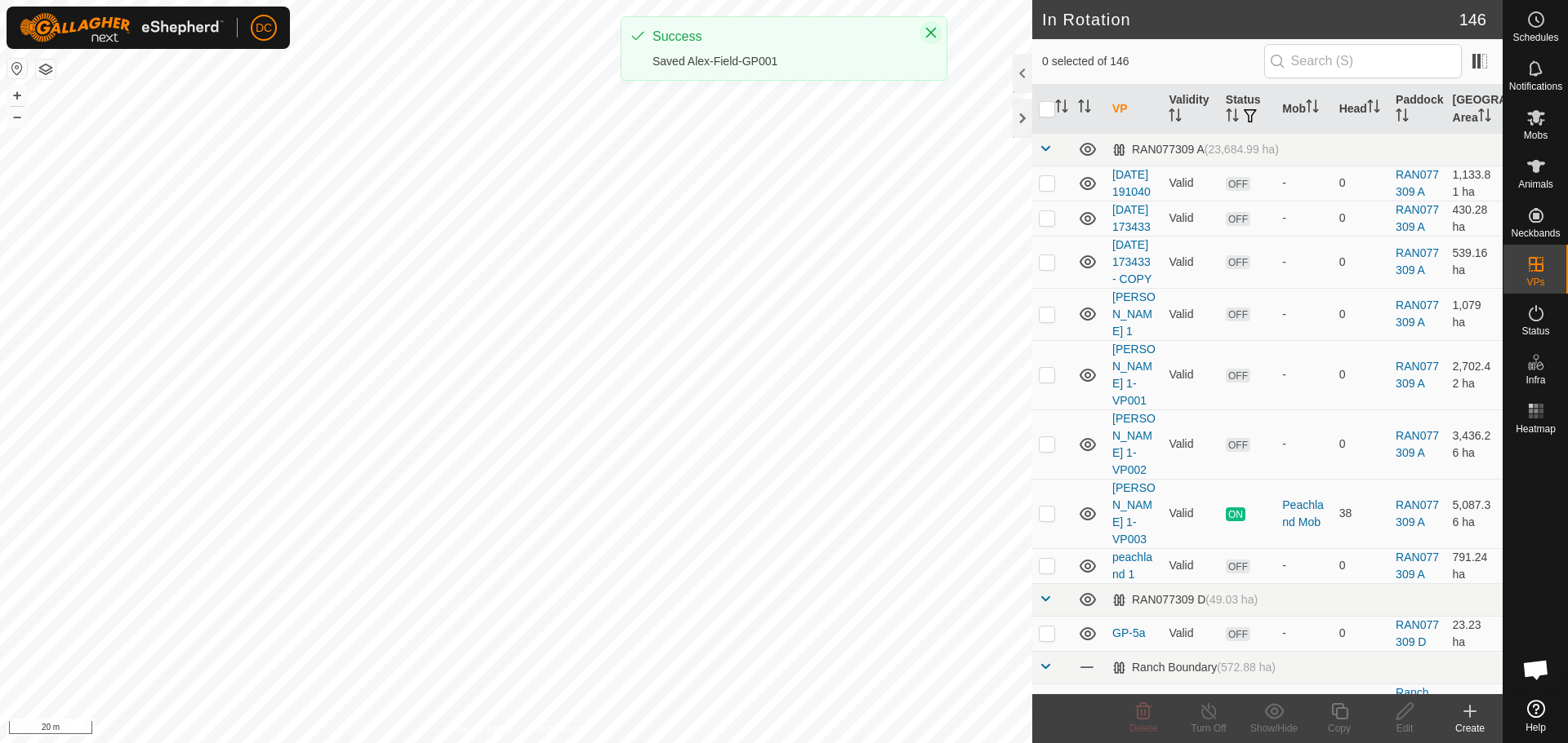
click at [930, 28] on icon "Close" at bounding box center [931, 32] width 13 height 13
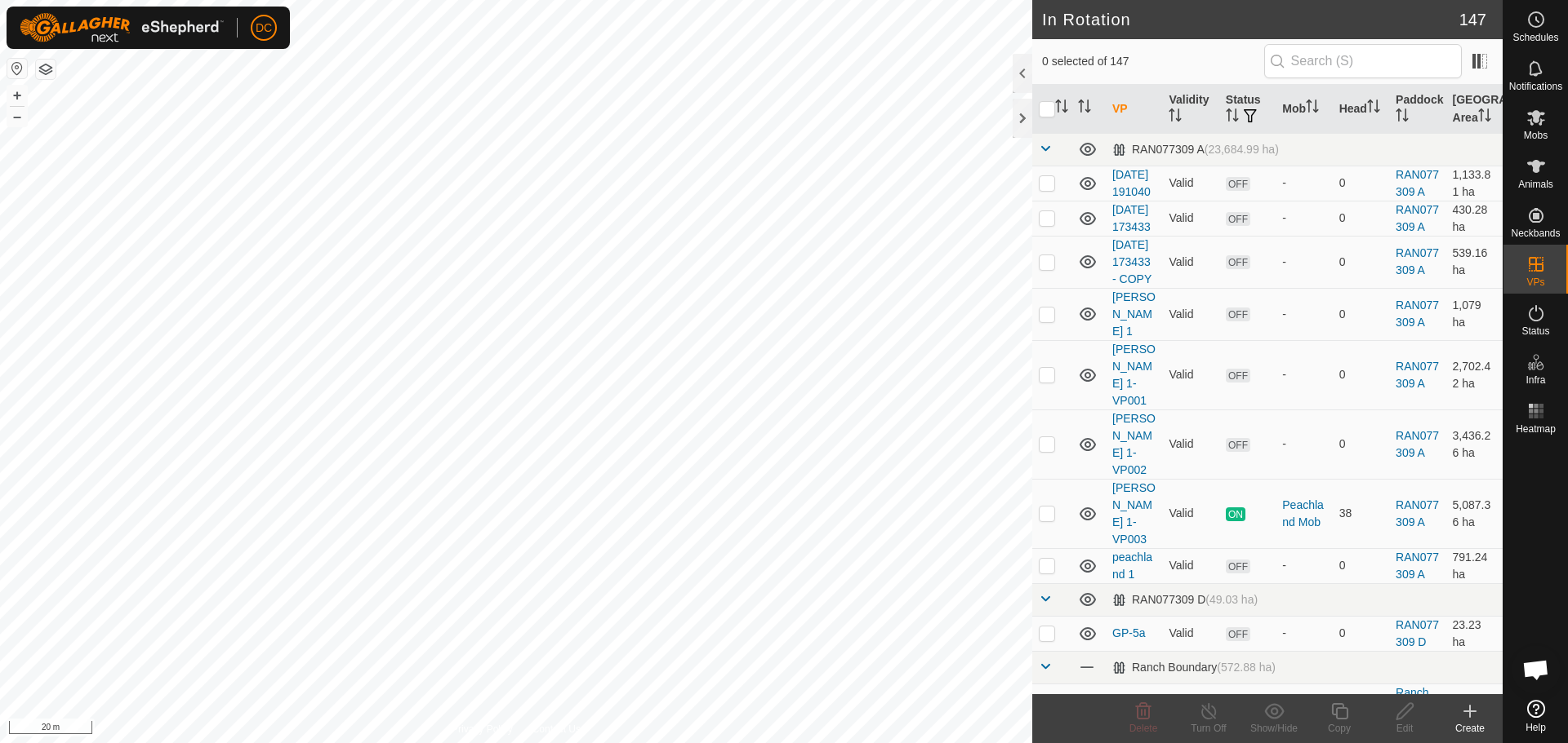
checkbox input "true"
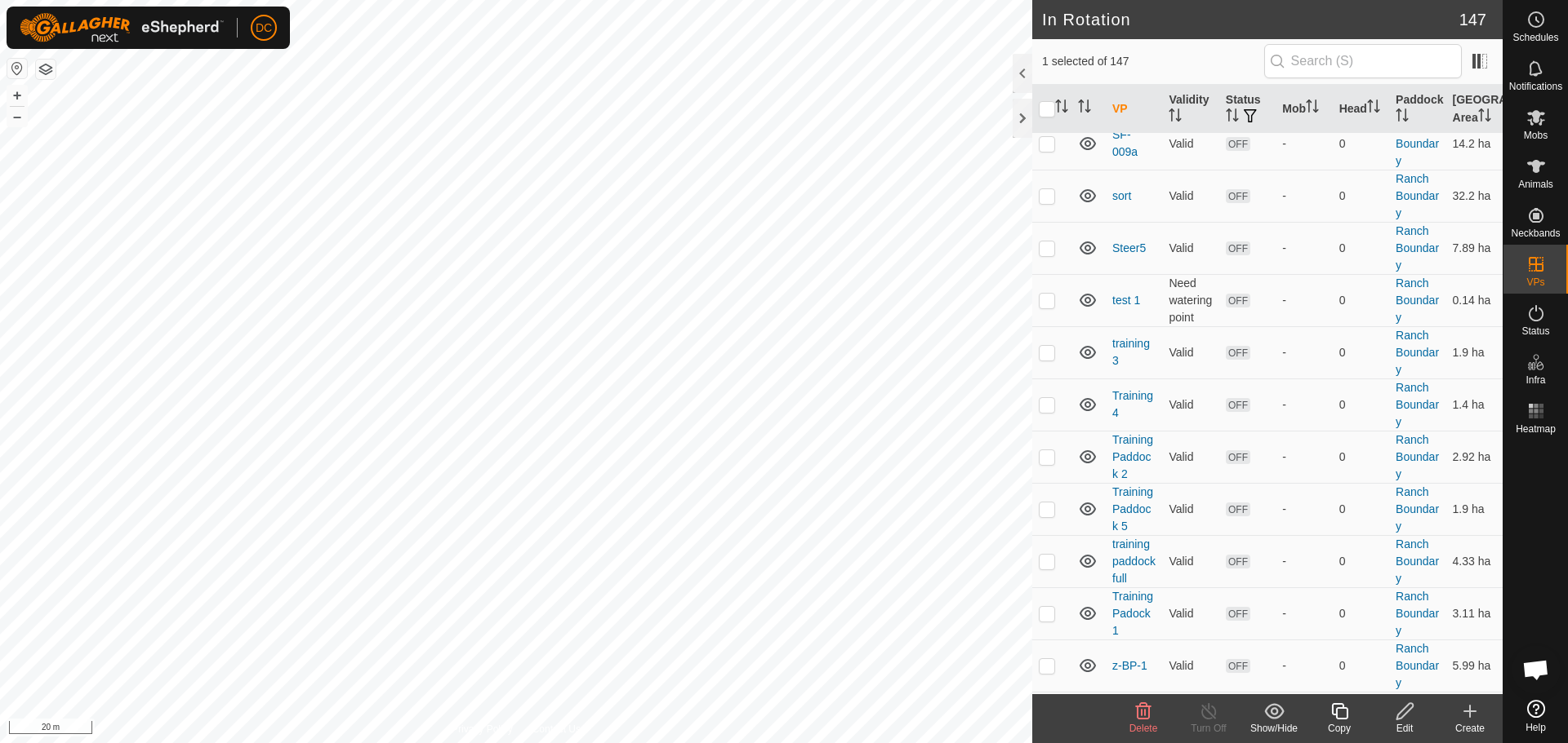
scroll to position [5222, 0]
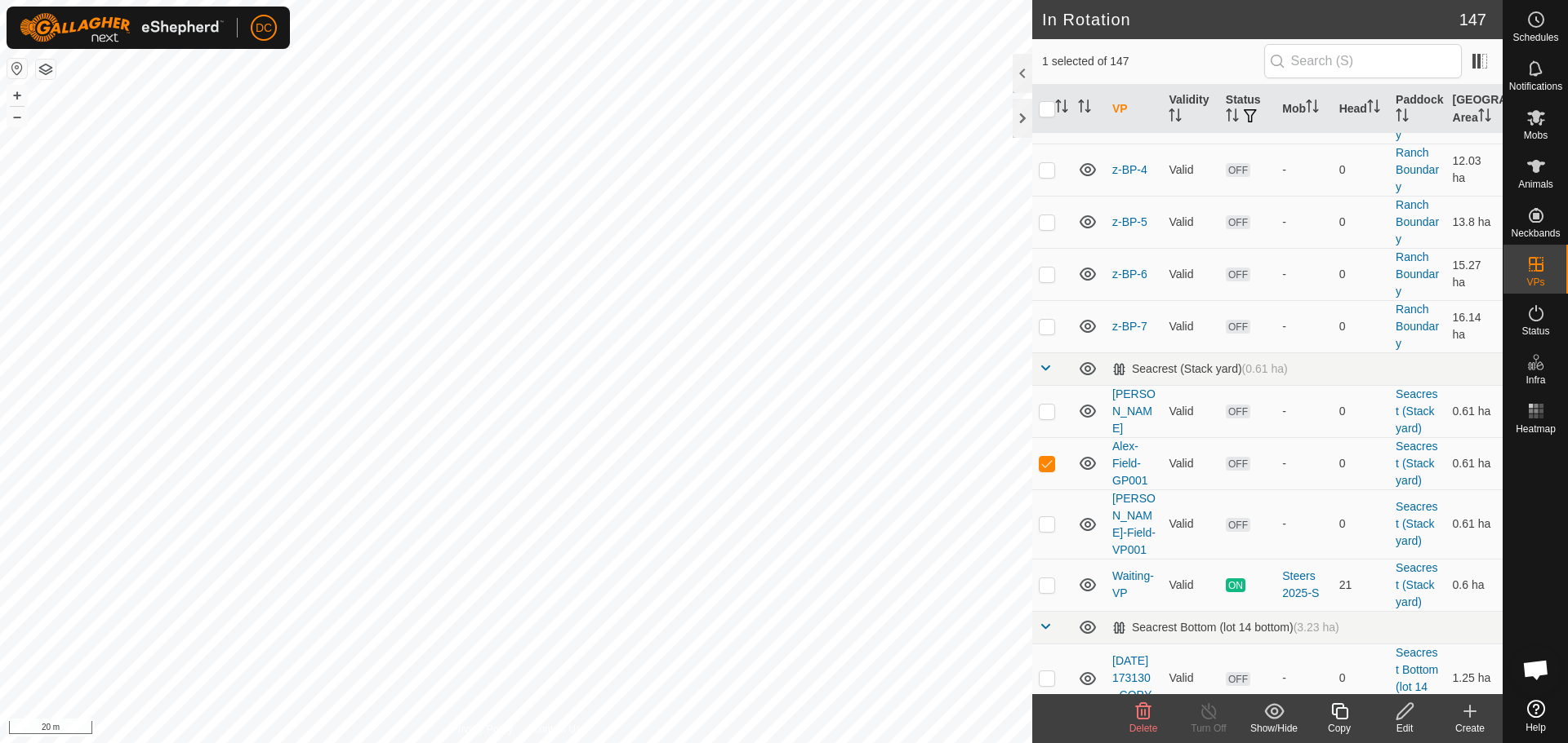
click at [1341, 717] on icon at bounding box center [1339, 712] width 20 height 20
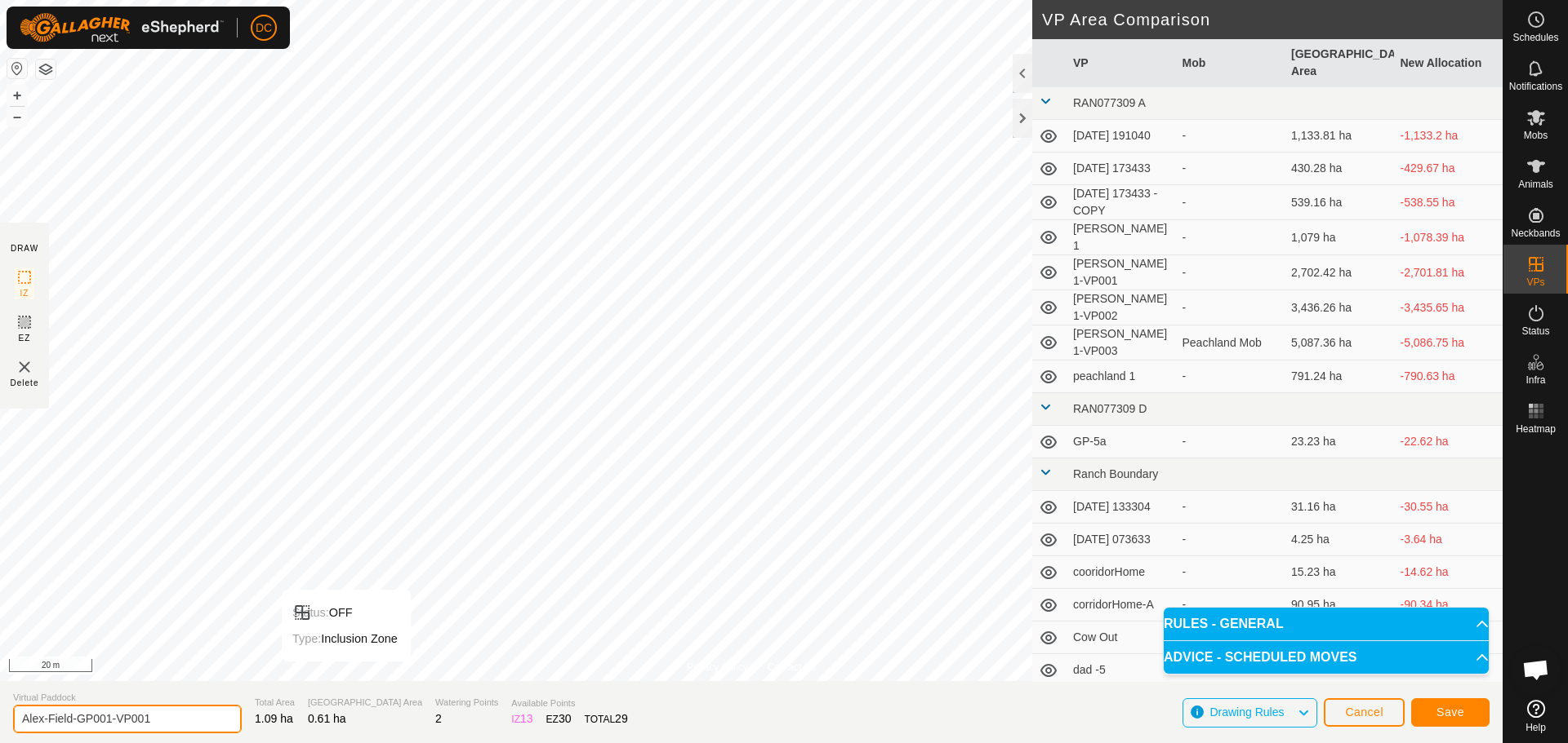
drag, startPoint x: 106, startPoint y: 719, endPoint x: 231, endPoint y: 716, distance: 125.0
click at [226, 715] on input "Alex-Field-GP001-VP001" at bounding box center [128, 719] width 229 height 29
type input "Alex-Field-GP002"
click at [1446, 716] on span "Save" at bounding box center [1450, 713] width 28 height 13
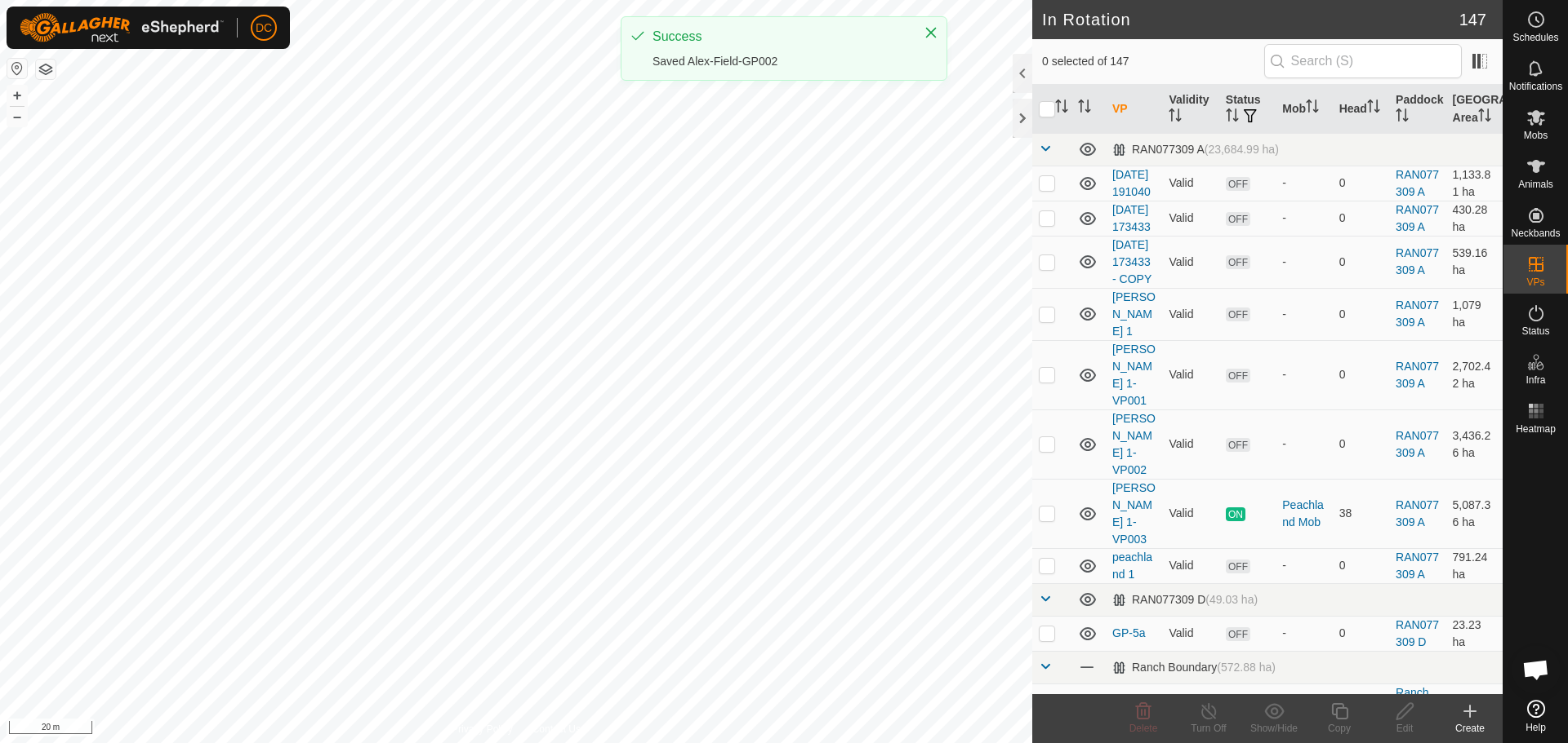
click at [935, 34] on icon "Close" at bounding box center [931, 32] width 13 height 13
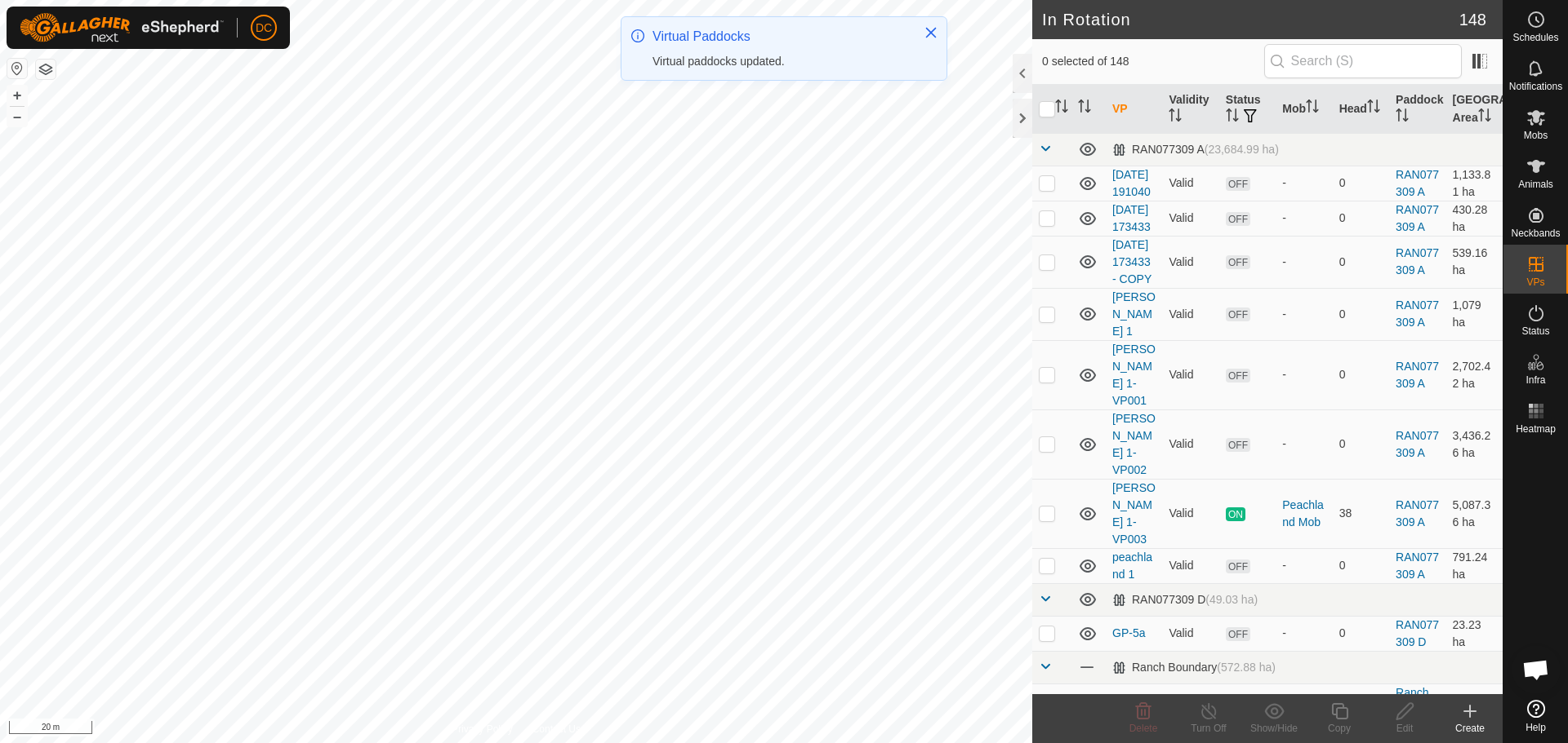
checkbox input "true"
checkbox input "false"
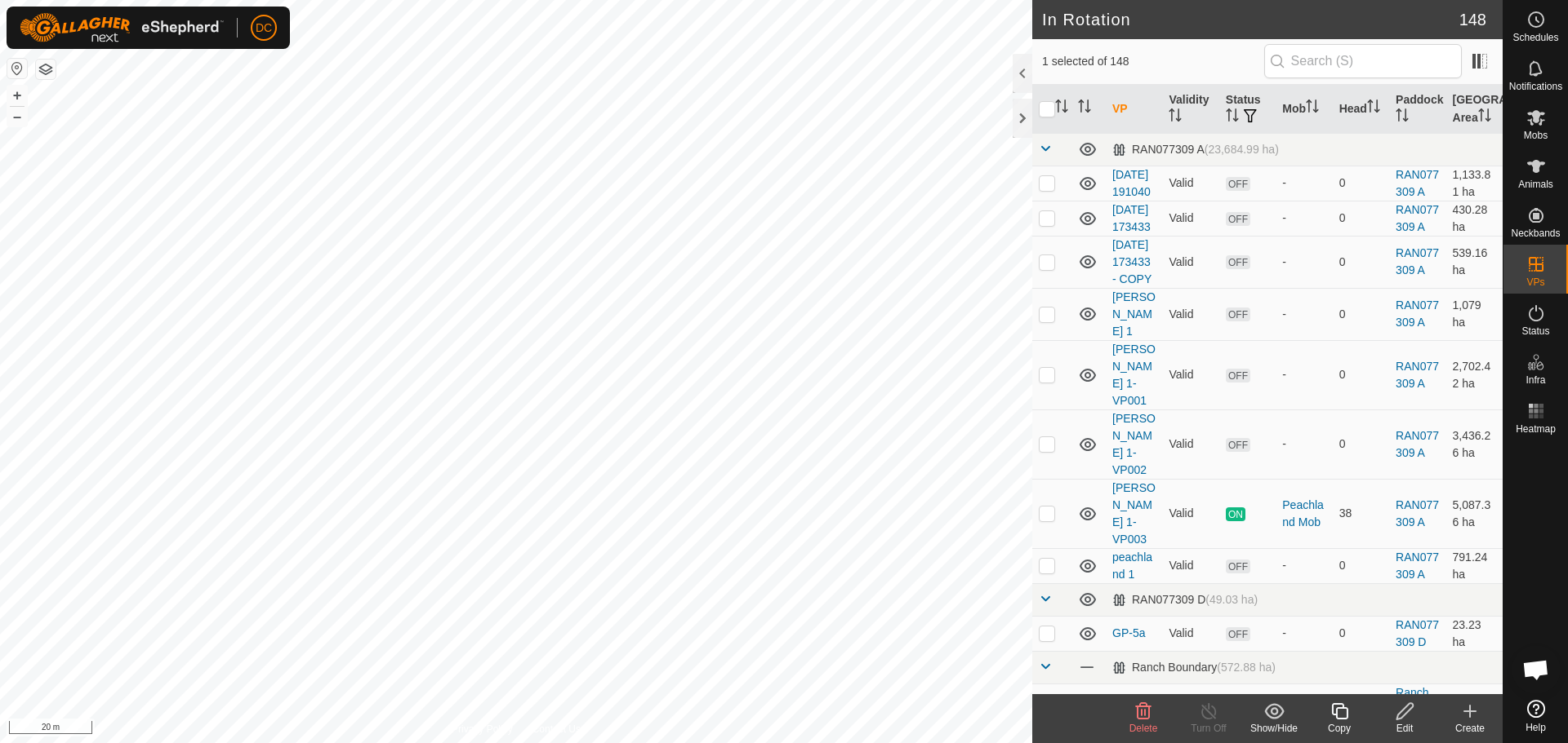
checkbox input "false"
checkbox input "true"
checkbox input "false"
click at [1350, 715] on copy-svg-icon at bounding box center [1339, 712] width 66 height 20
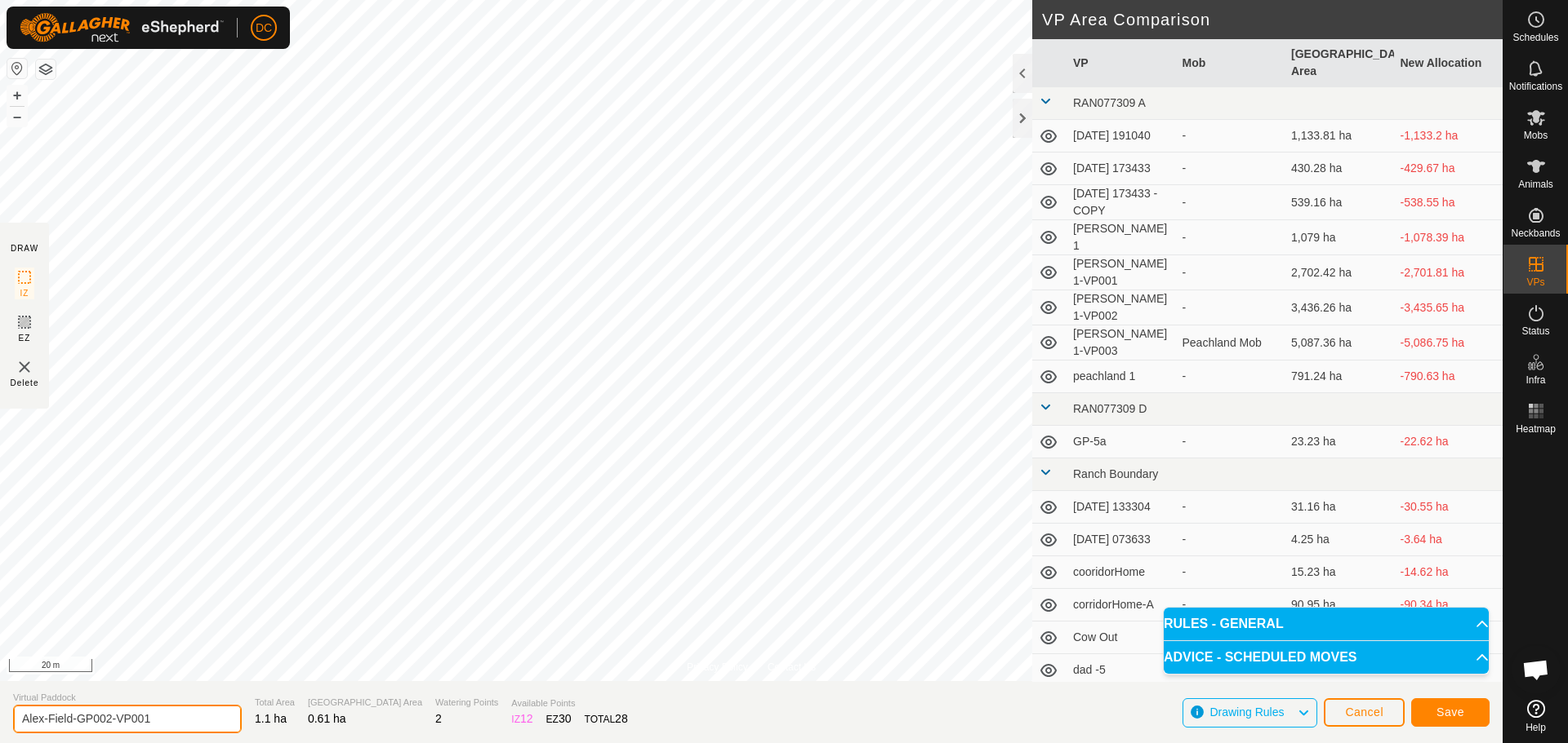
drag, startPoint x: 106, startPoint y: 725, endPoint x: 223, endPoint y: 720, distance: 117.1
click at [218, 721] on input "Alex-Field-GP002-VP001" at bounding box center [128, 719] width 229 height 29
type input "Alex-Field-GP003"
click at [1449, 711] on span "Save" at bounding box center [1450, 713] width 28 height 13
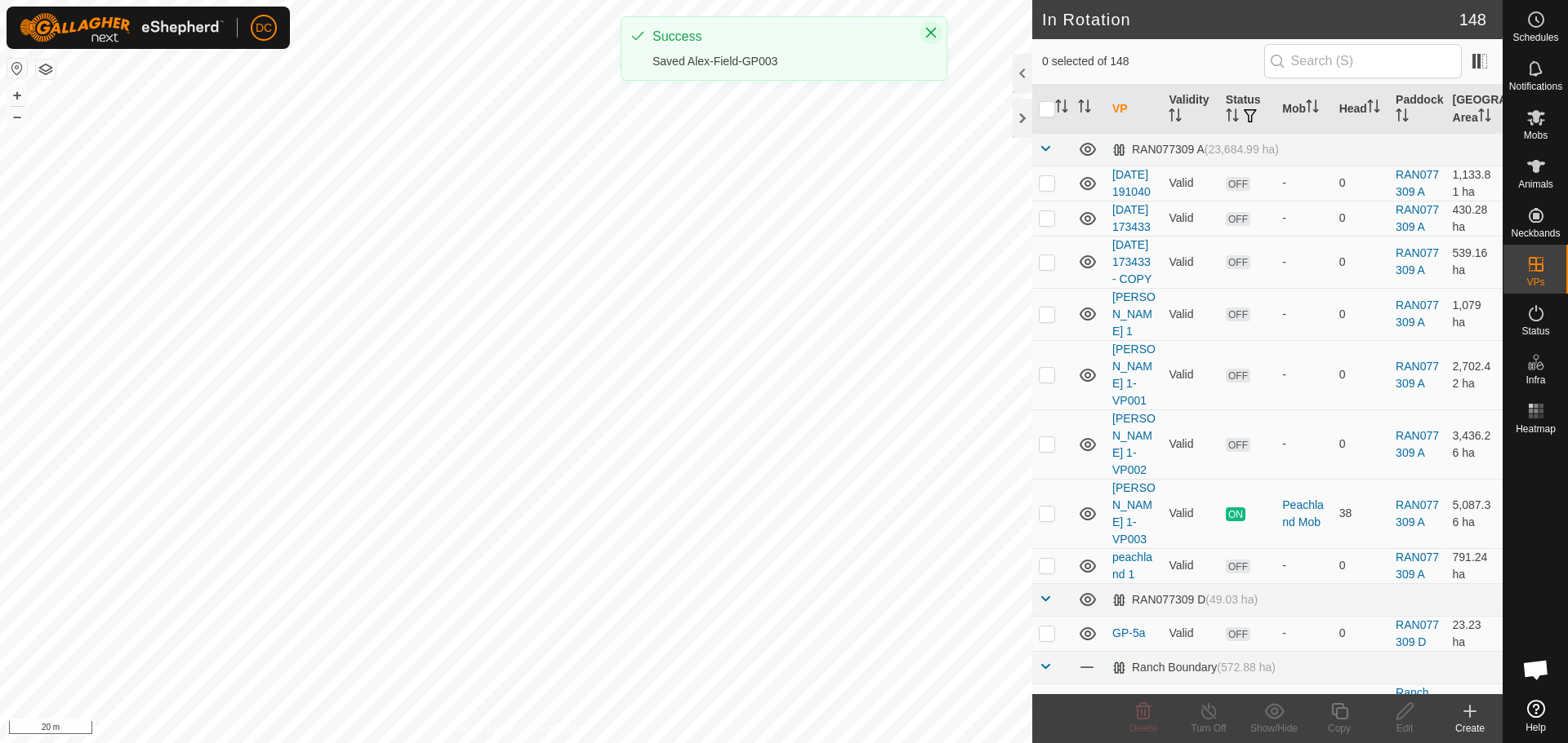
click at [931, 33] on icon "Close" at bounding box center [930, 32] width 10 height 10
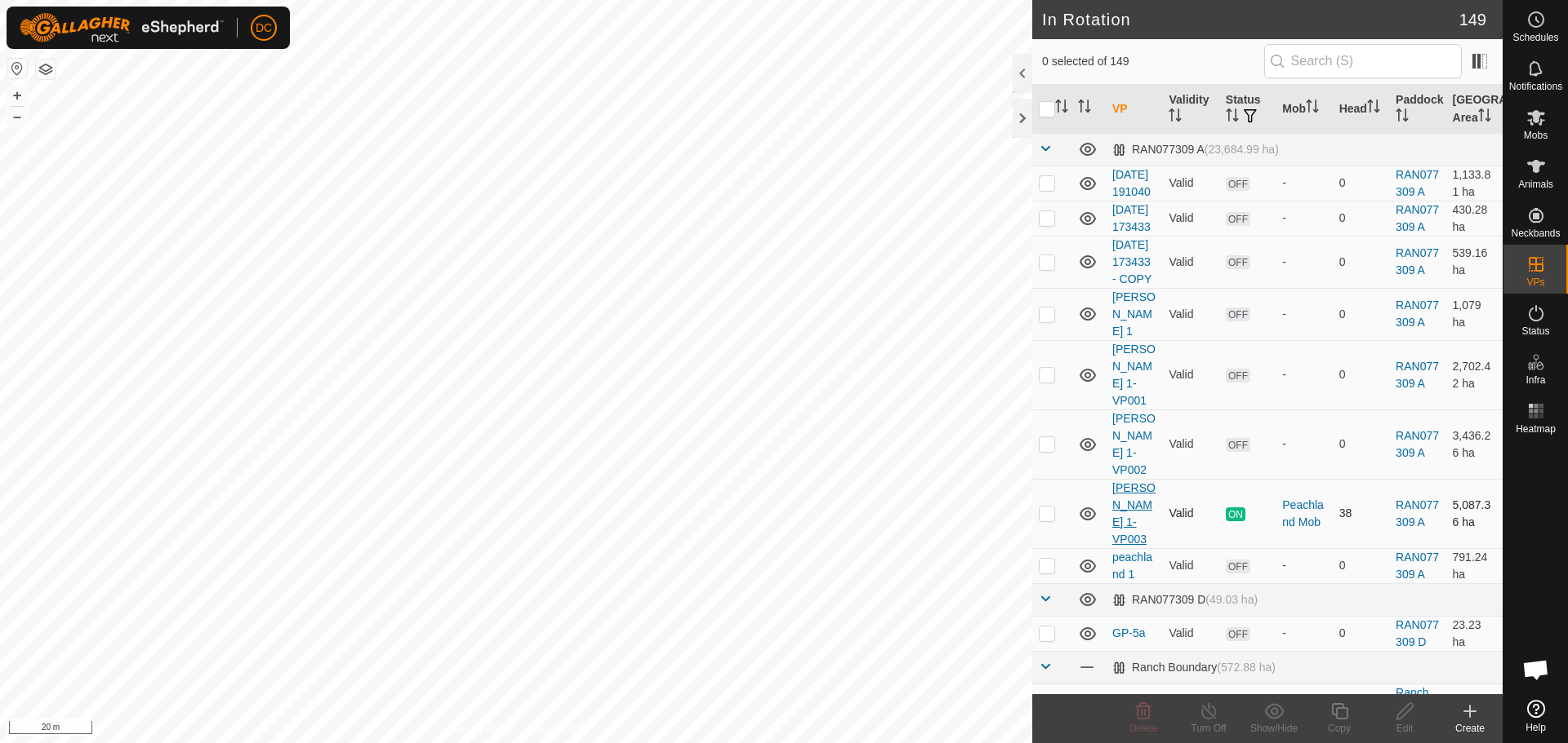
scroll to position [408, 0]
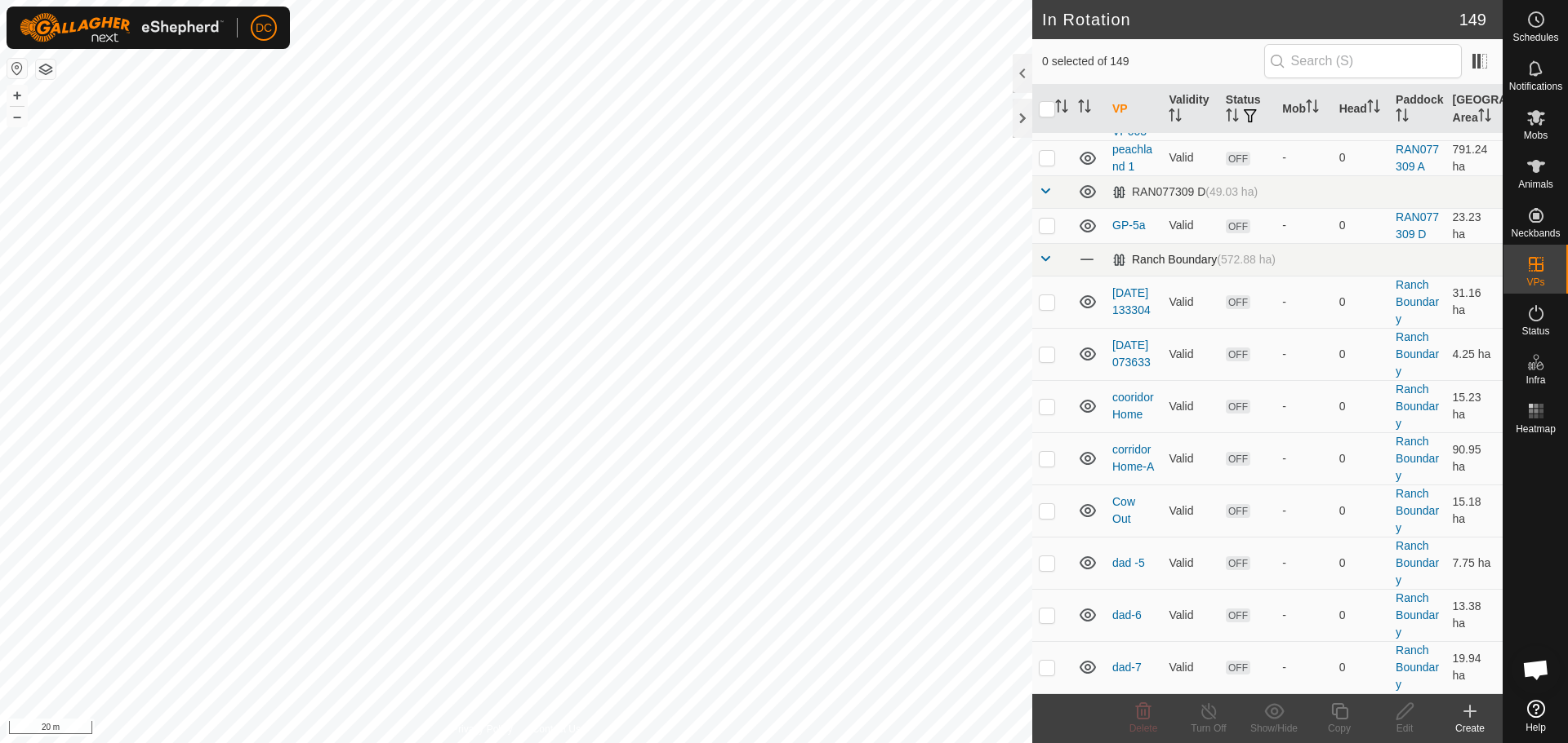
click at [1043, 252] on span at bounding box center [1046, 259] width 13 height 13
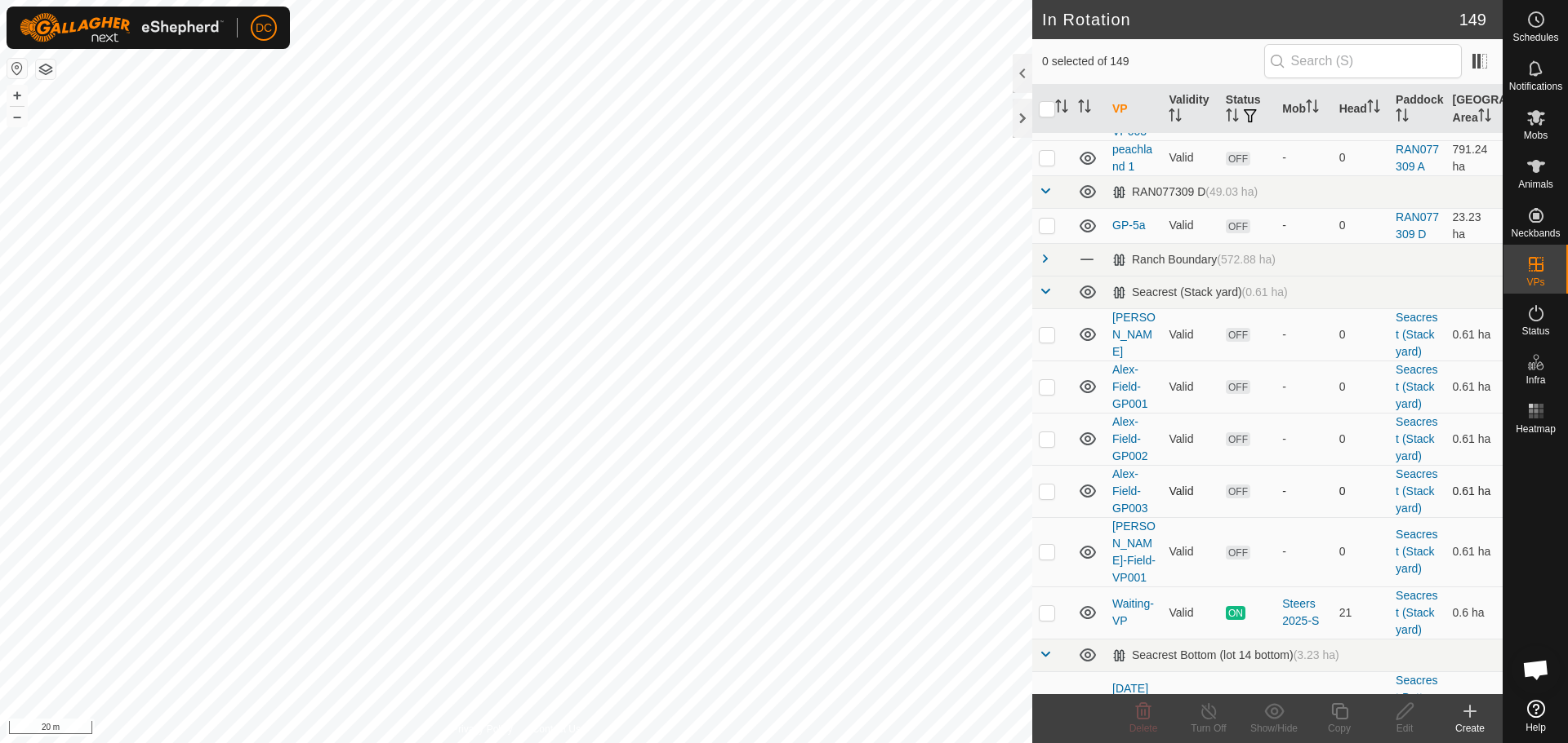
click at [1049, 498] on p-checkbox at bounding box center [1047, 492] width 16 height 13
checkbox input "true"
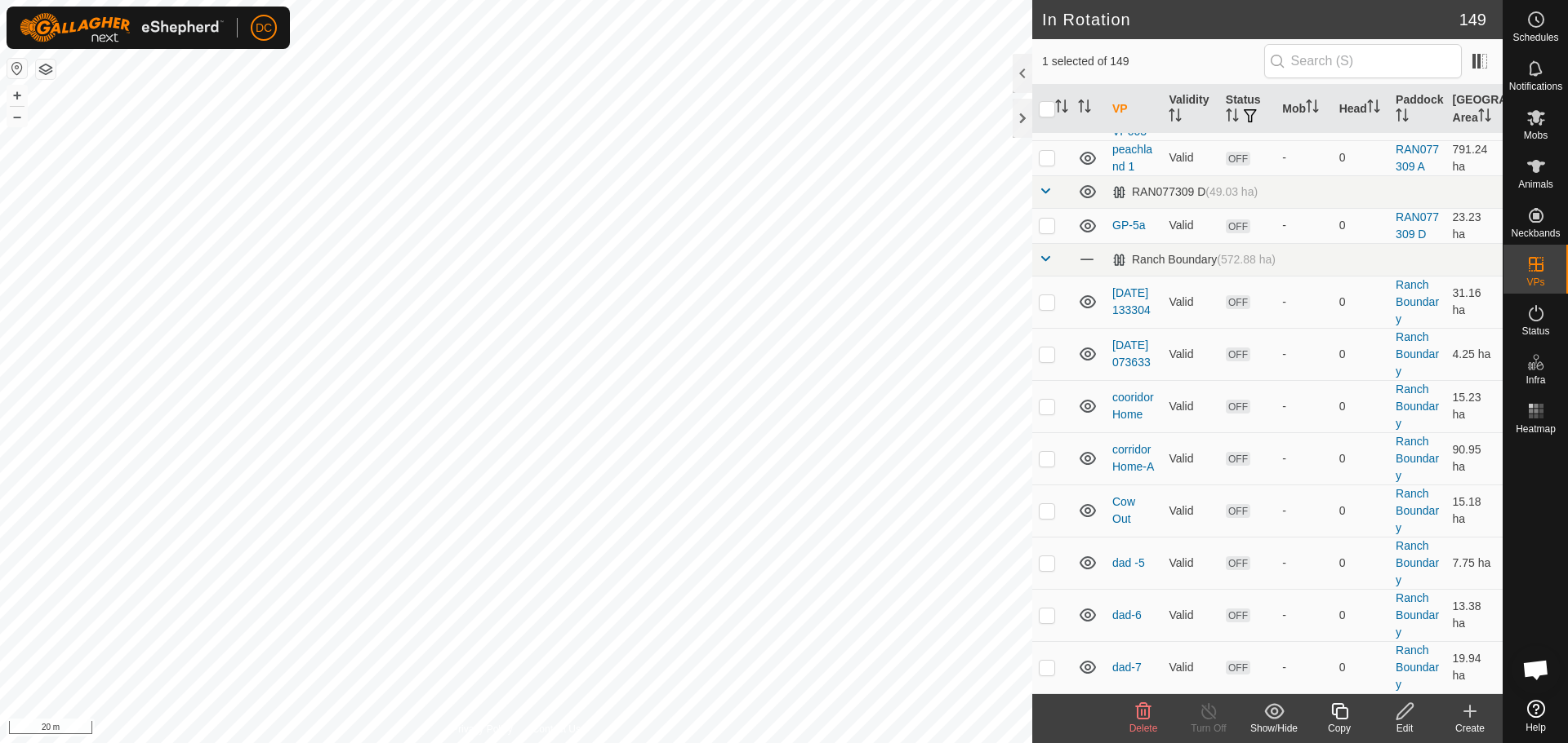
click at [1343, 715] on icon at bounding box center [1339, 712] width 20 height 20
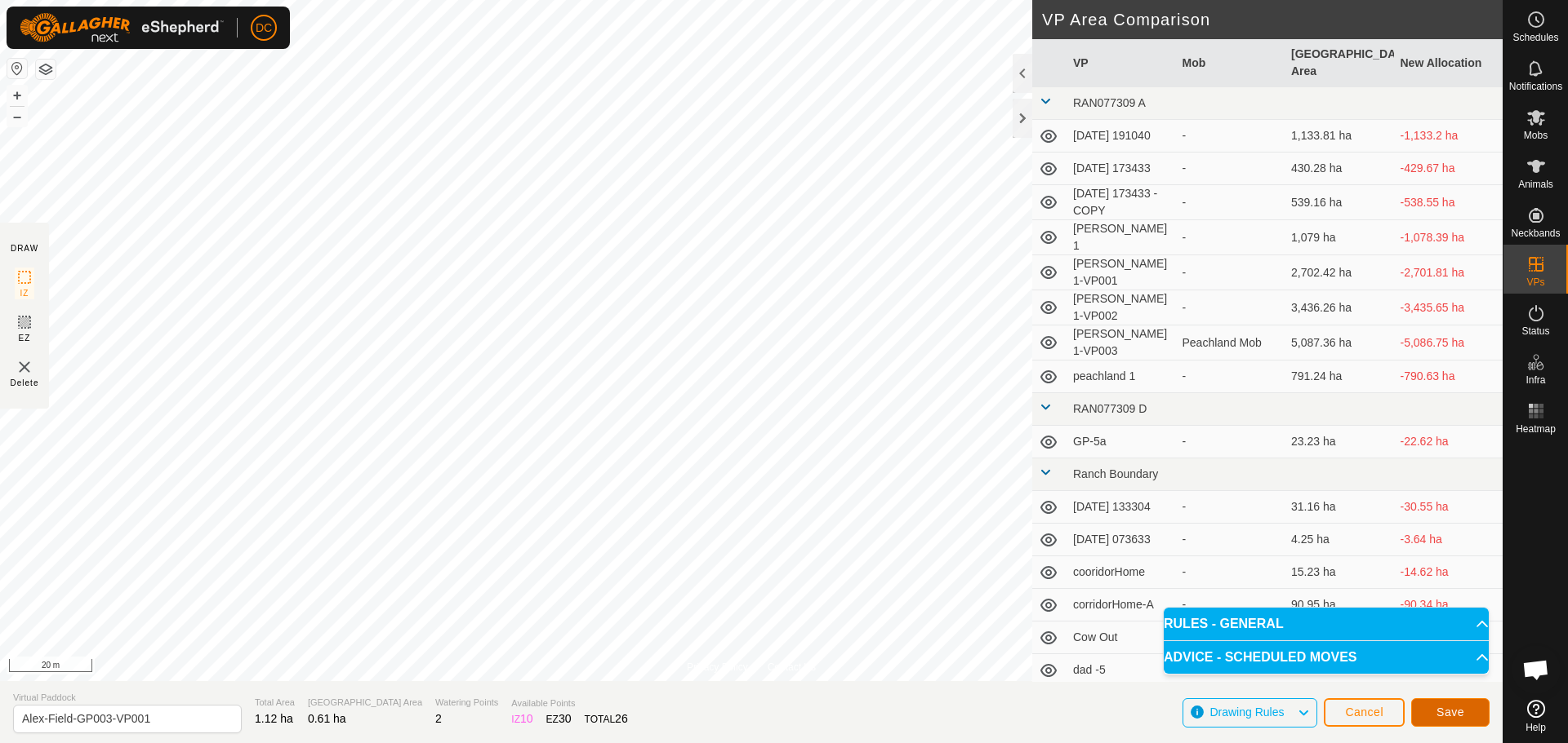
click at [1457, 715] on span "Save" at bounding box center [1450, 713] width 28 height 13
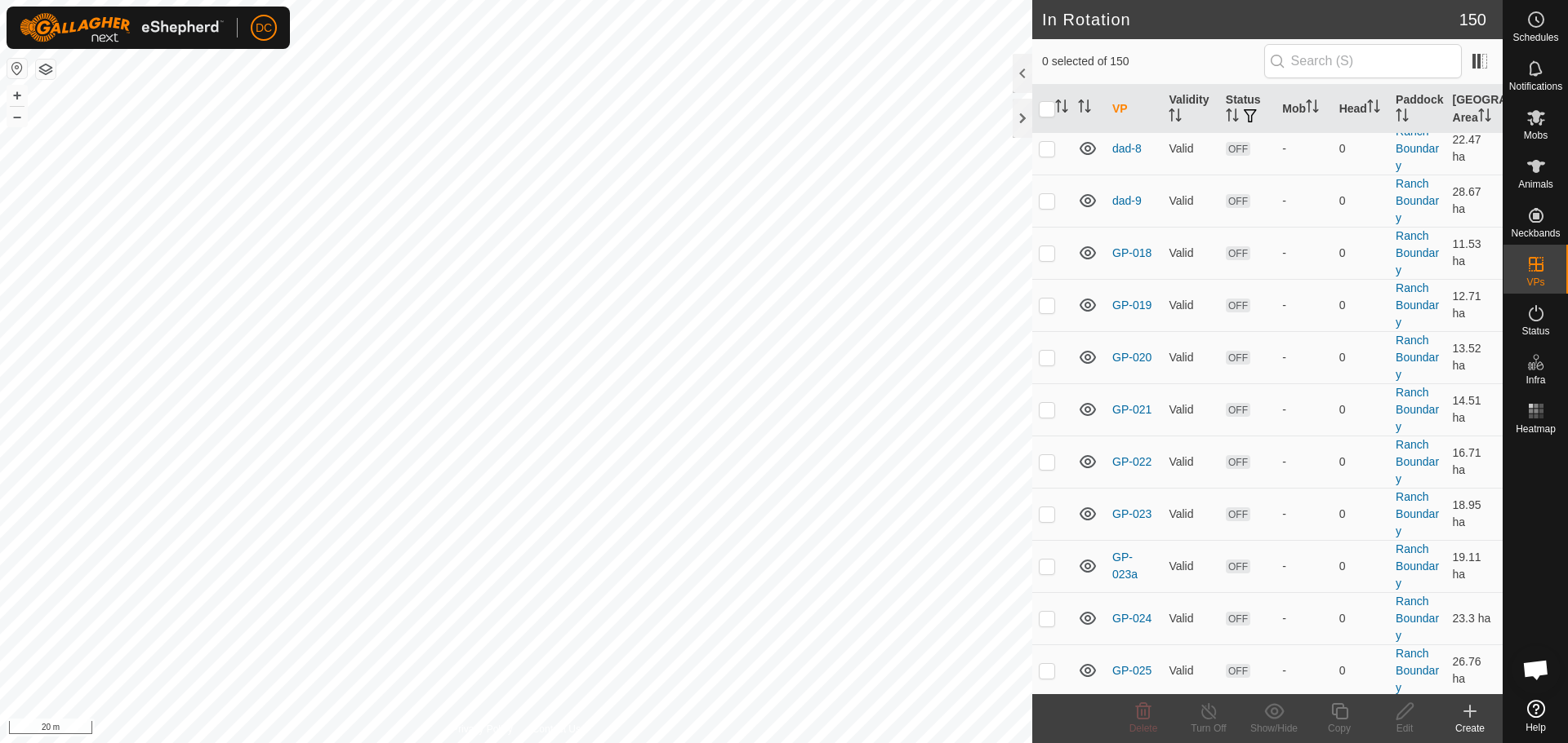
scroll to position [245, 0]
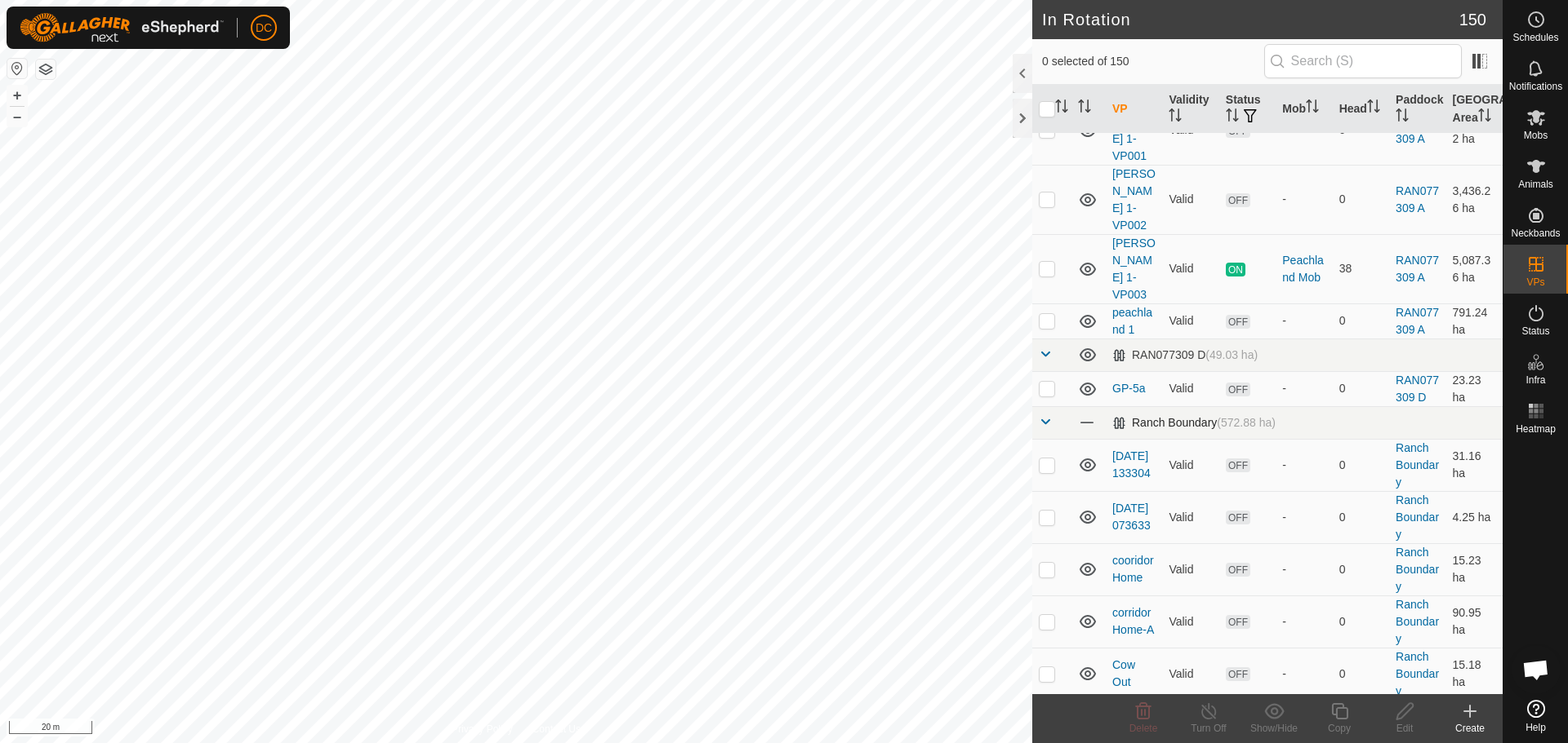
click at [1043, 415] on span at bounding box center [1046, 422] width 13 height 13
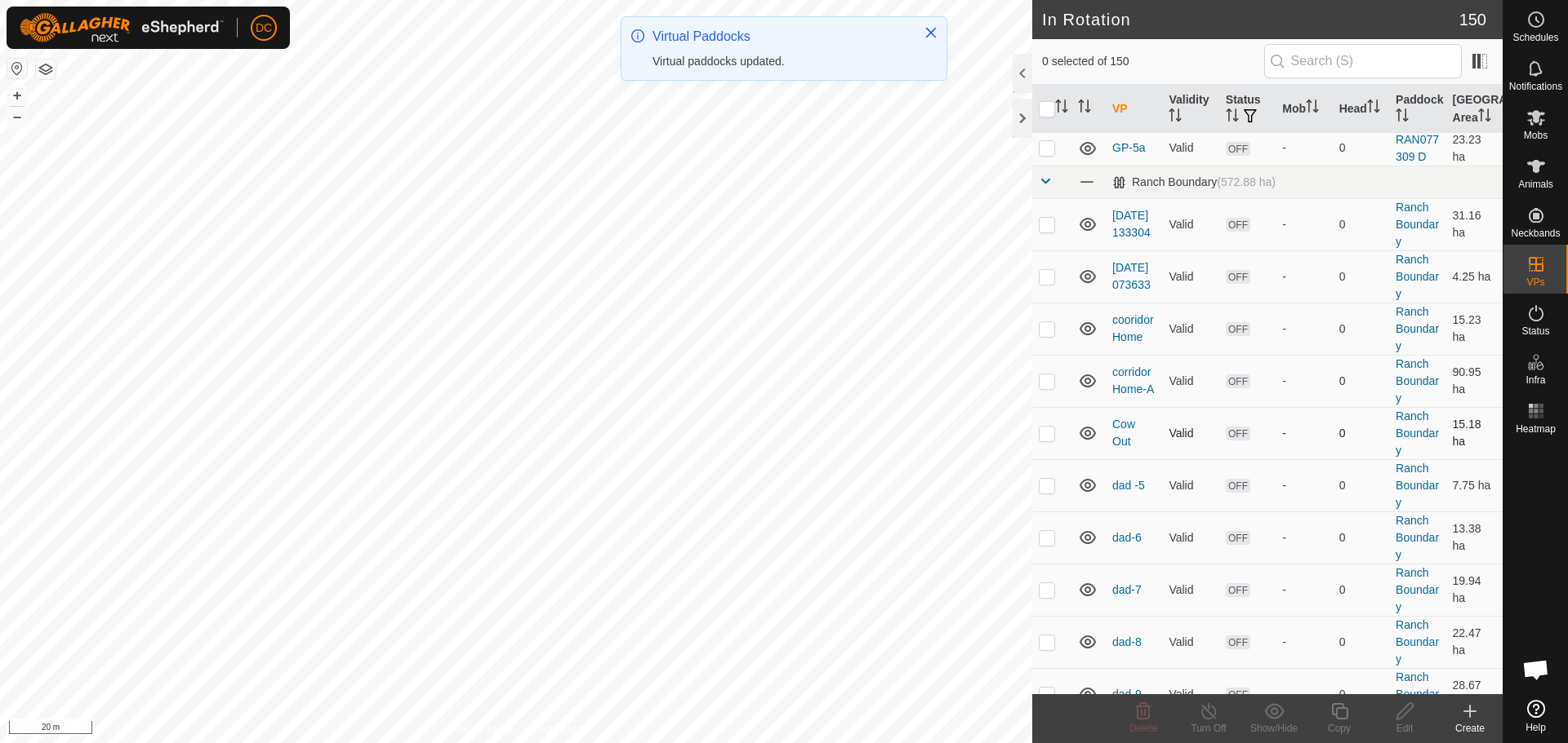
scroll to position [327, 0]
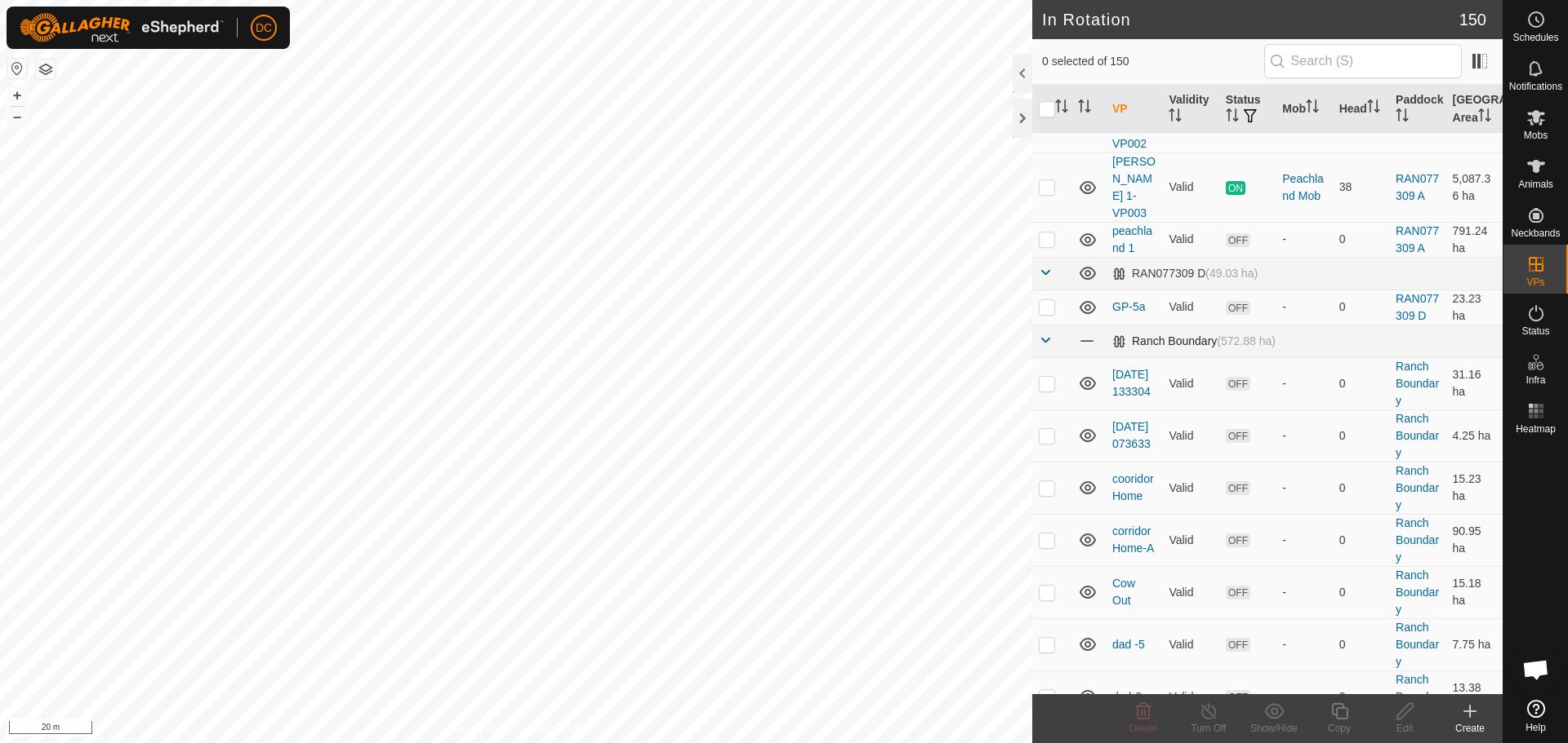
click at [1047, 333] on span at bounding box center [1046, 340] width 13 height 13
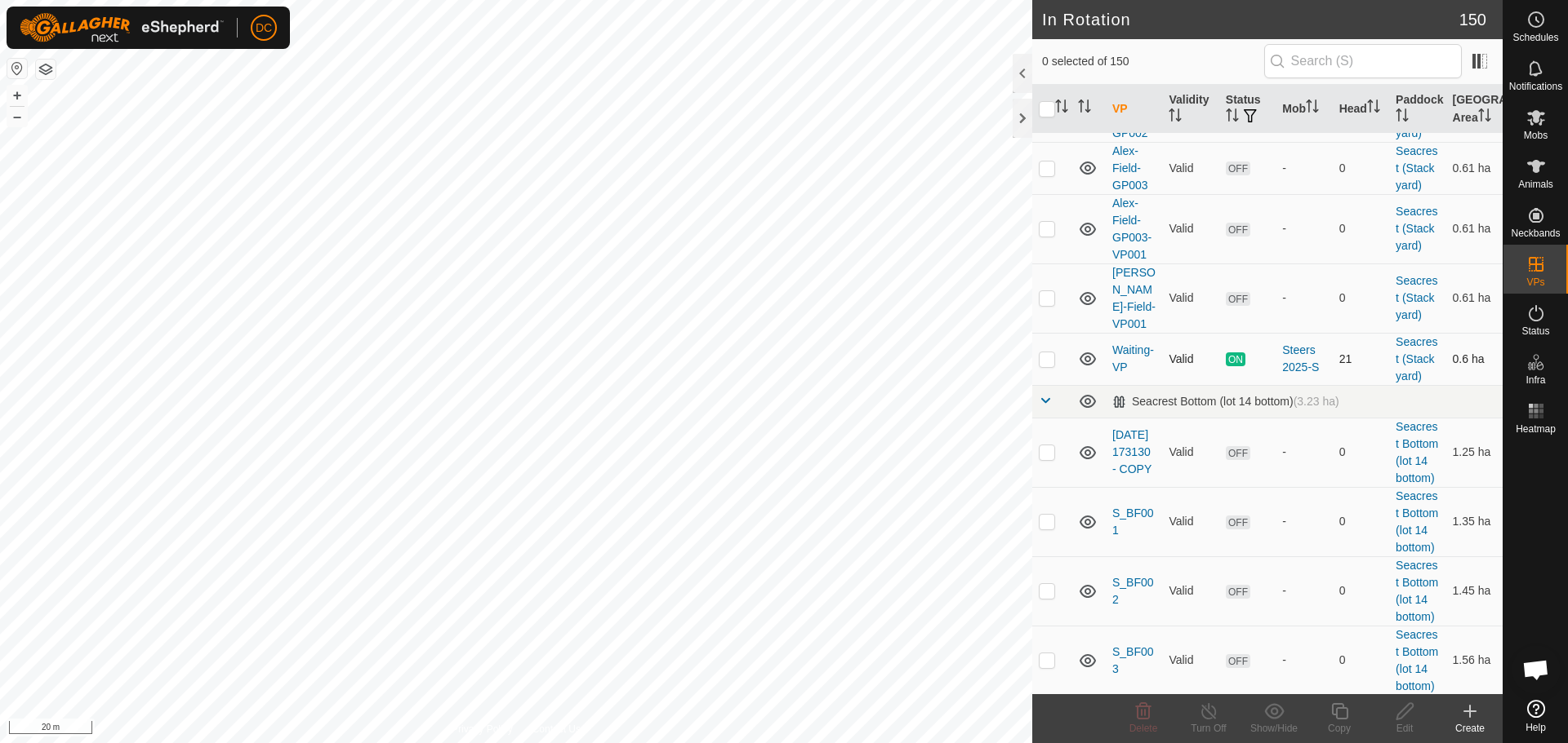
scroll to position [734, 0]
click at [1043, 231] on p-checkbox at bounding box center [1047, 226] width 16 height 13
checkbox input "true"
click at [1415, 713] on edit-svg-icon at bounding box center [1404, 712] width 66 height 20
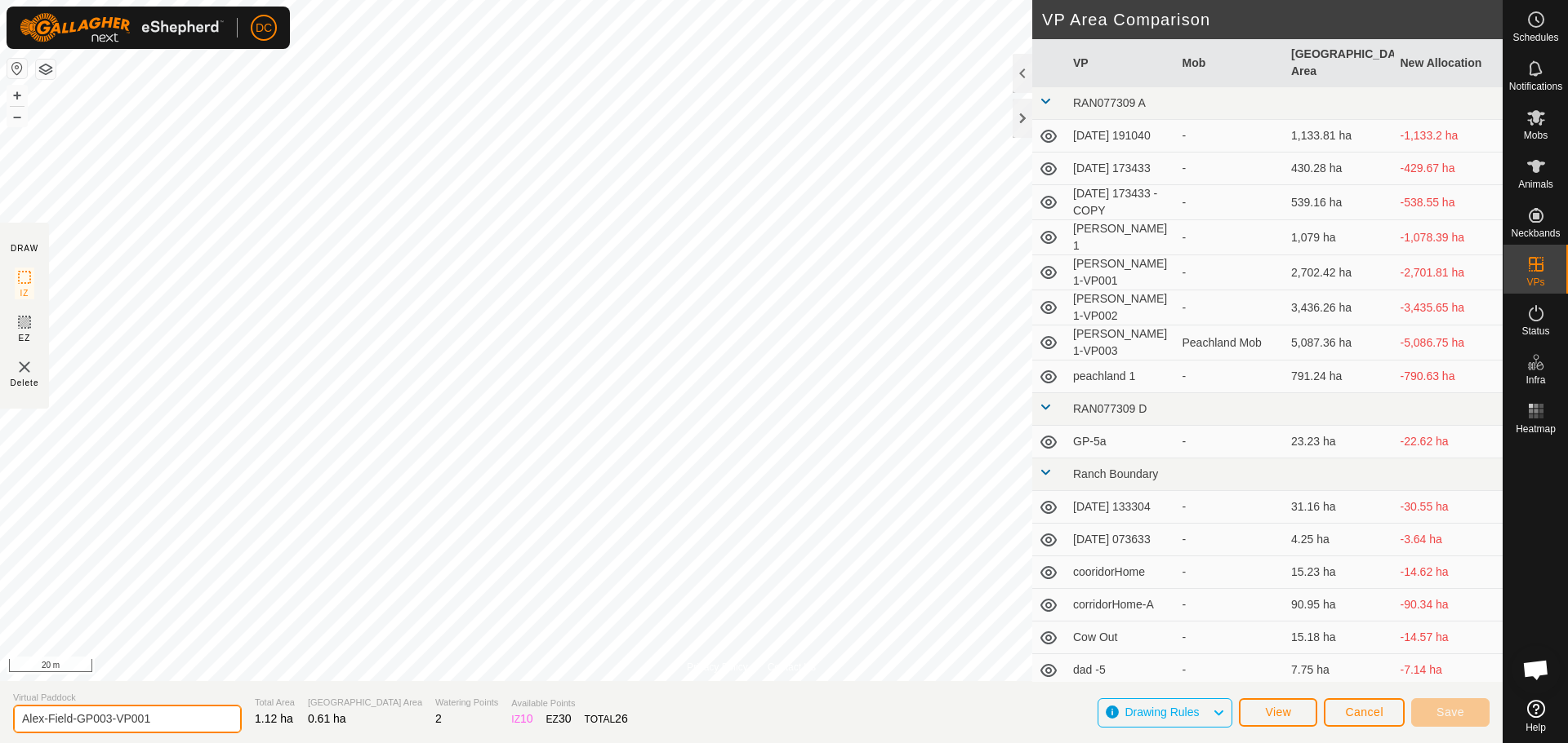
drag, startPoint x: 107, startPoint y: 719, endPoint x: 214, endPoint y: 714, distance: 107.1
click at [212, 714] on input "Alex-Field-GP003-VP001" at bounding box center [128, 719] width 229 height 29
type input "Alex-Field-GP004"
click at [1472, 711] on button "Save" at bounding box center [1450, 713] width 78 height 29
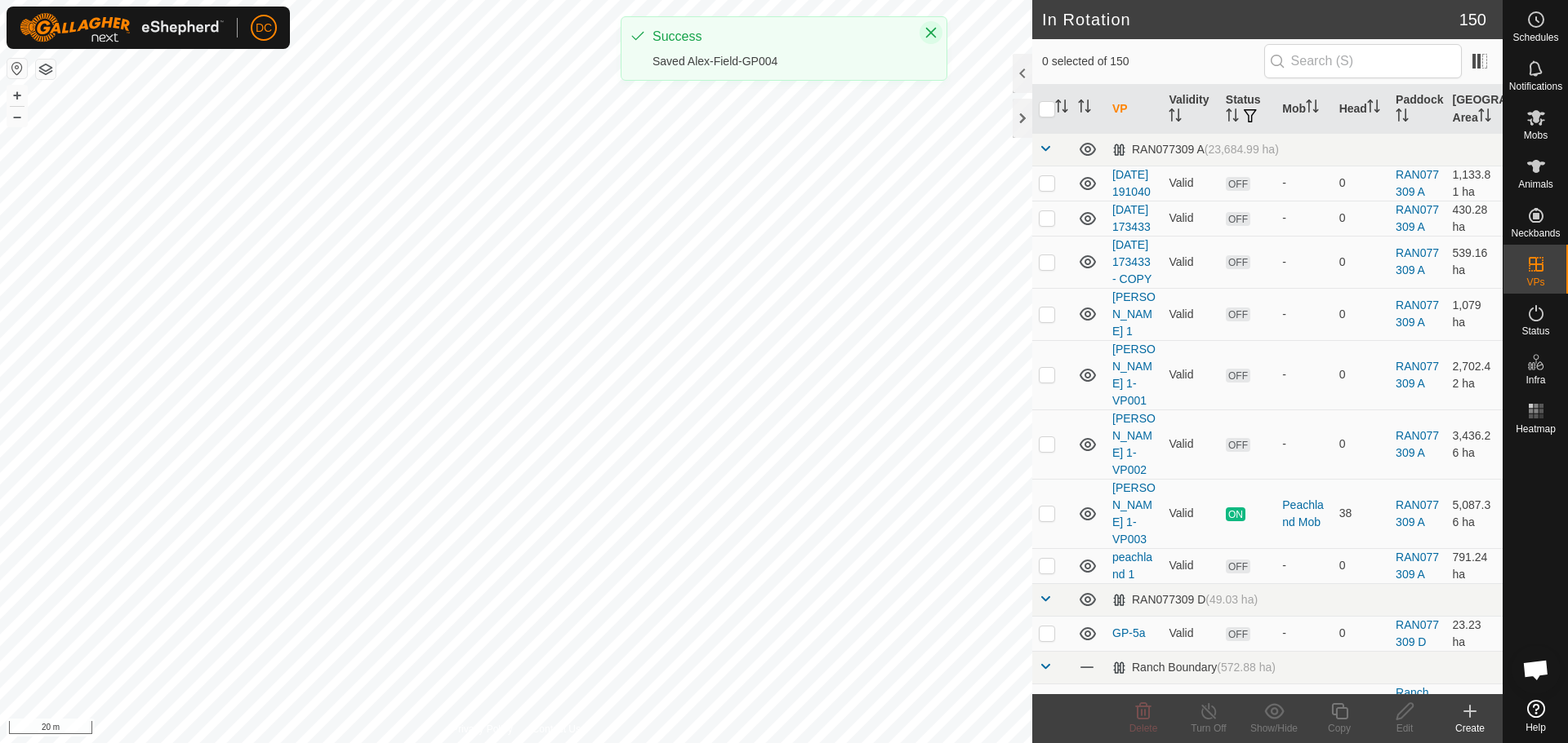
click at [931, 34] on icon "Close" at bounding box center [931, 32] width 13 height 13
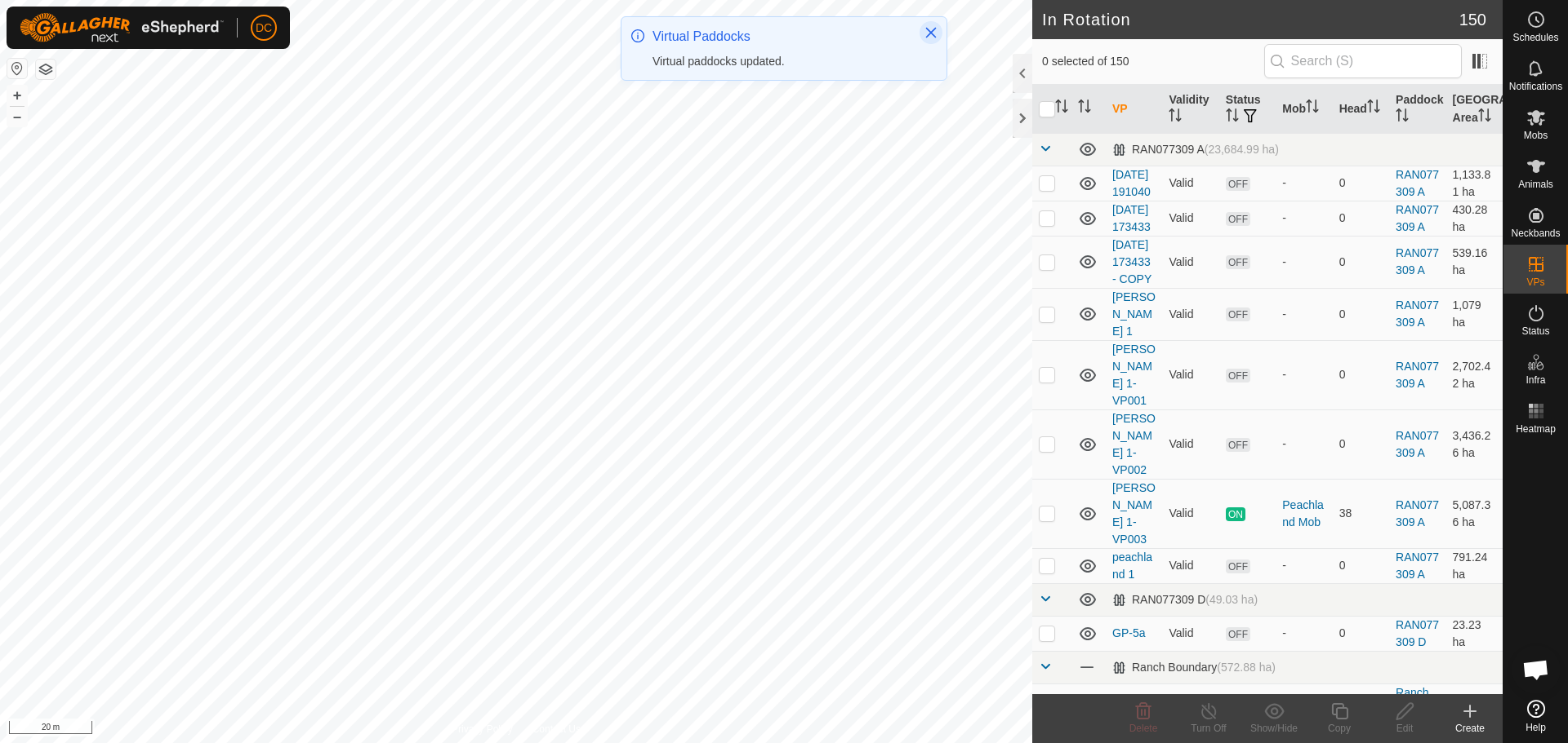
click at [931, 30] on icon "Close" at bounding box center [931, 32] width 13 height 13
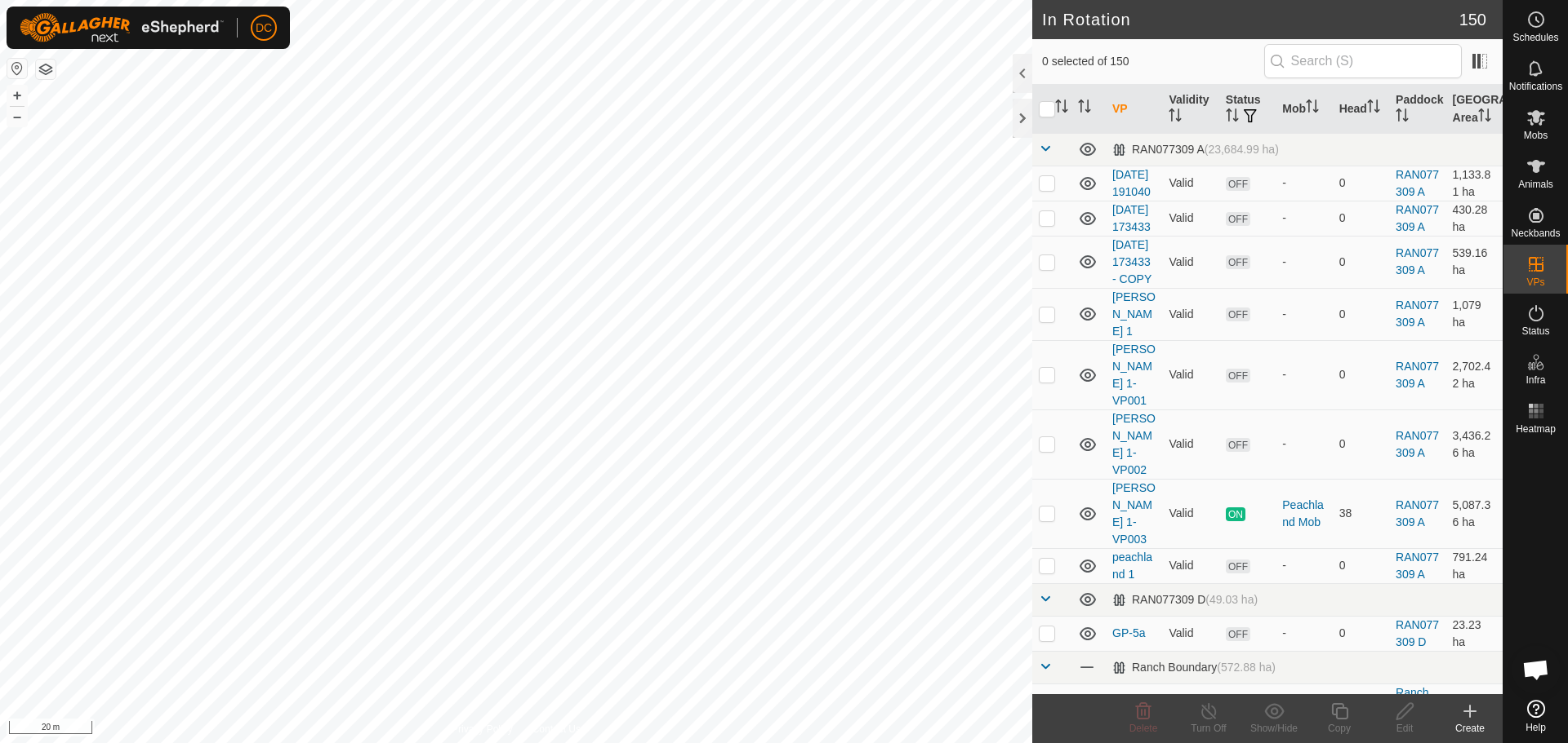
checkbox input "true"
click at [1341, 716] on icon at bounding box center [1339, 712] width 20 height 20
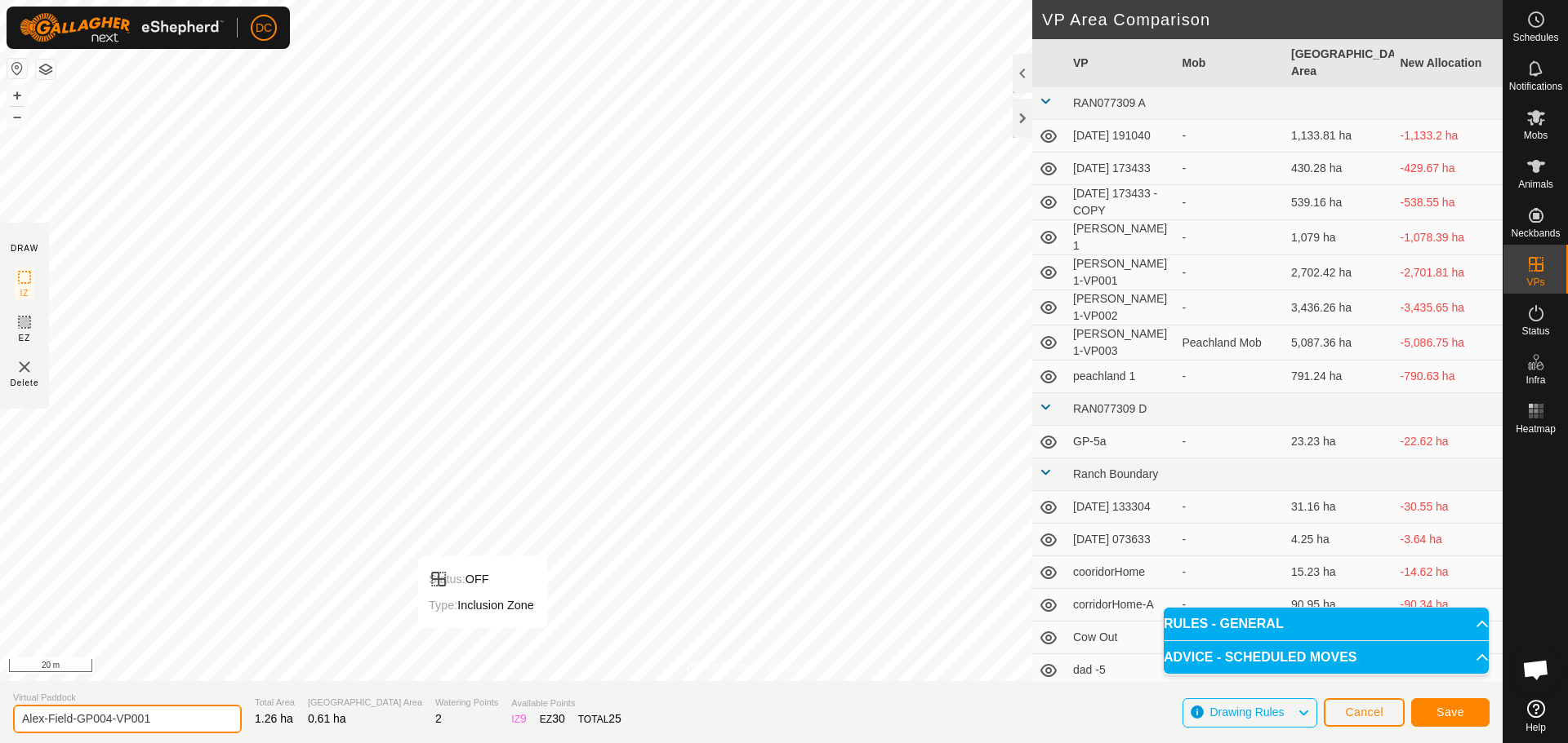
drag, startPoint x: 106, startPoint y: 720, endPoint x: 210, endPoint y: 720, distance: 104.0
click at [206, 721] on input "Alex-Field-GP004-VP001" at bounding box center [128, 719] width 229 height 29
type input "Alex-Field-GP005"
click at [1437, 709] on span "Save" at bounding box center [1450, 713] width 28 height 13
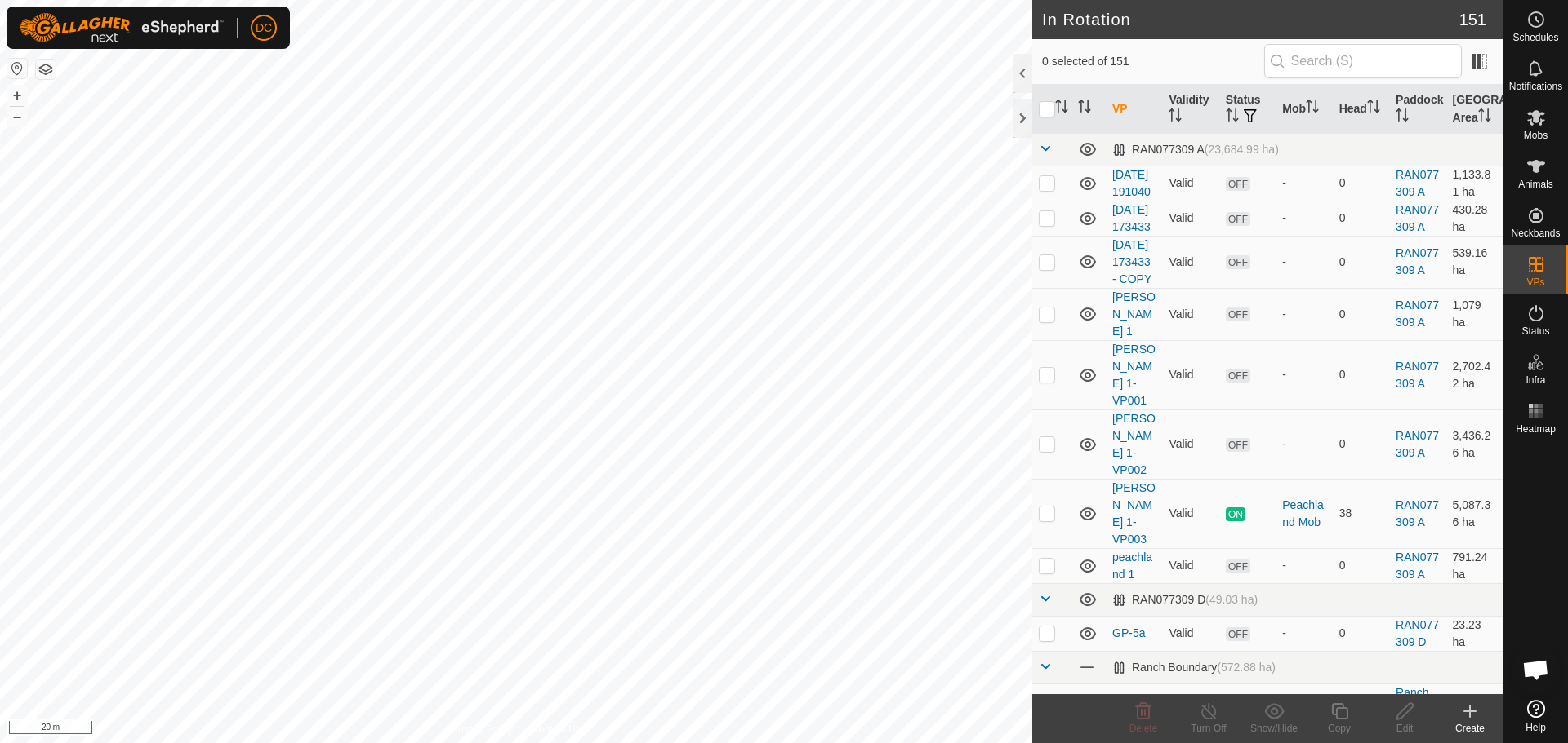
checkbox input "true"
click at [1339, 709] on icon at bounding box center [1338, 711] width 16 height 16
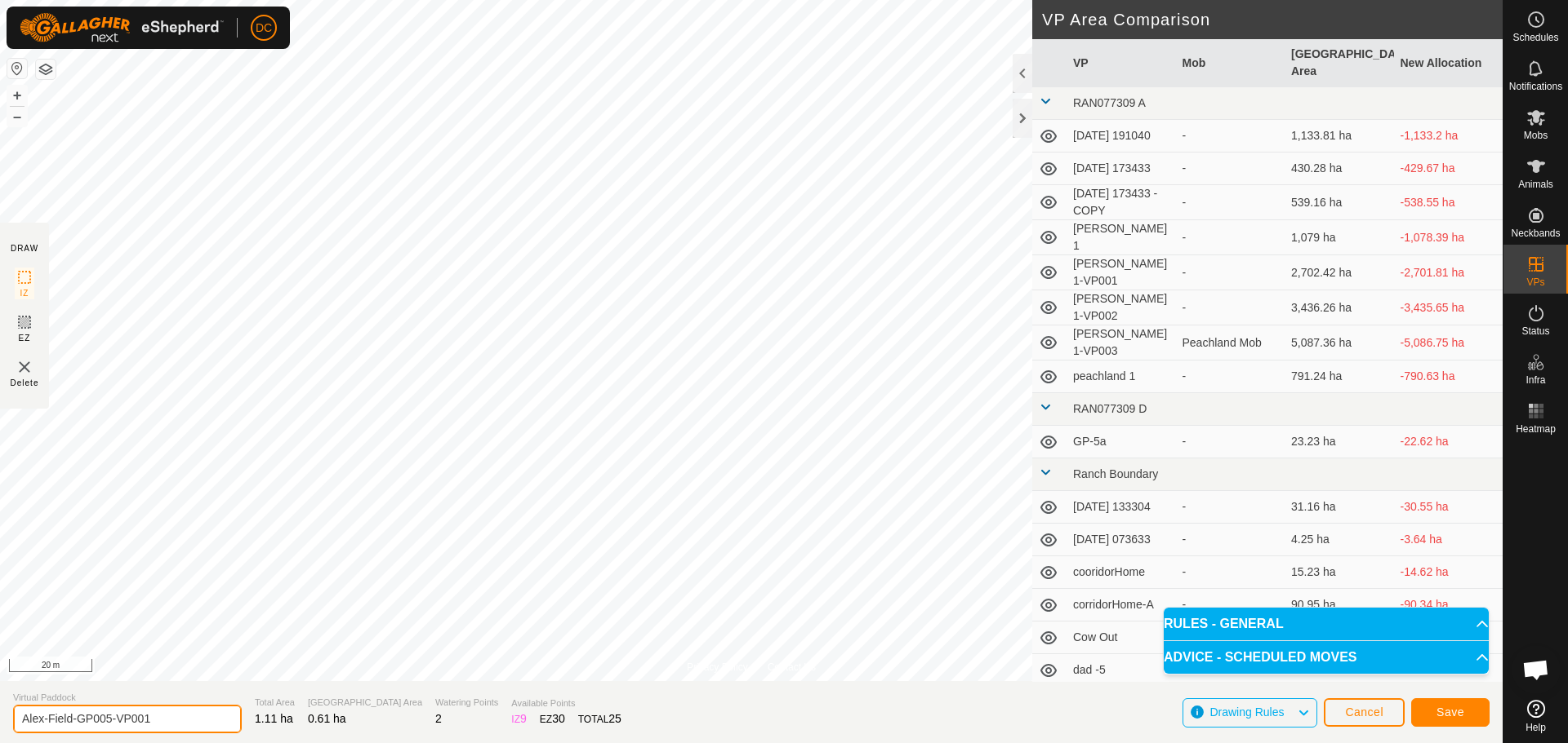
drag, startPoint x: 107, startPoint y: 713, endPoint x: 202, endPoint y: 732, distance: 96.9
click at [194, 733] on input "Alex-Field-GP005-VP001" at bounding box center [128, 719] width 229 height 29
type input "Alex-Field-GP006"
click at [1453, 718] on button "Save" at bounding box center [1450, 713] width 78 height 29
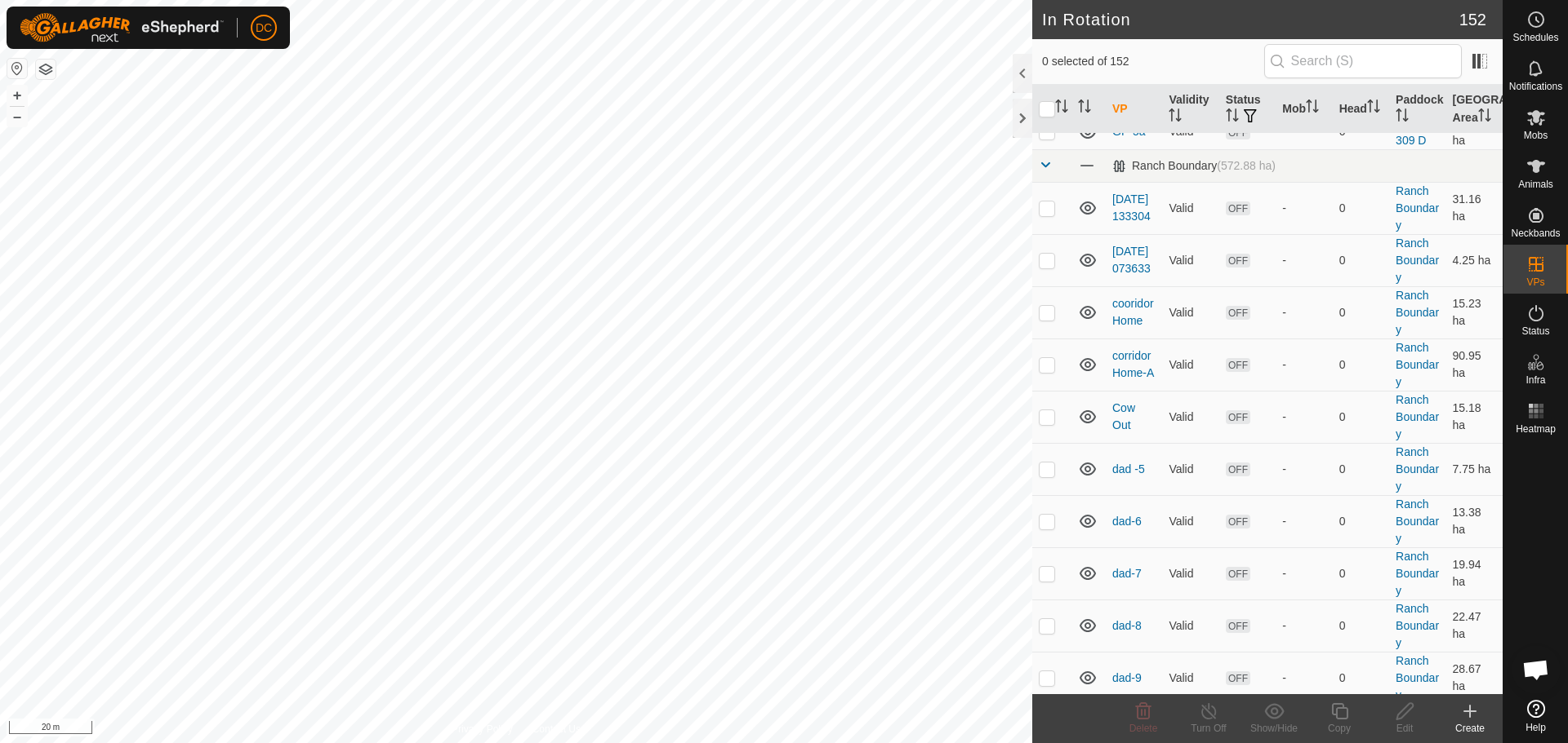
scroll to position [245, 0]
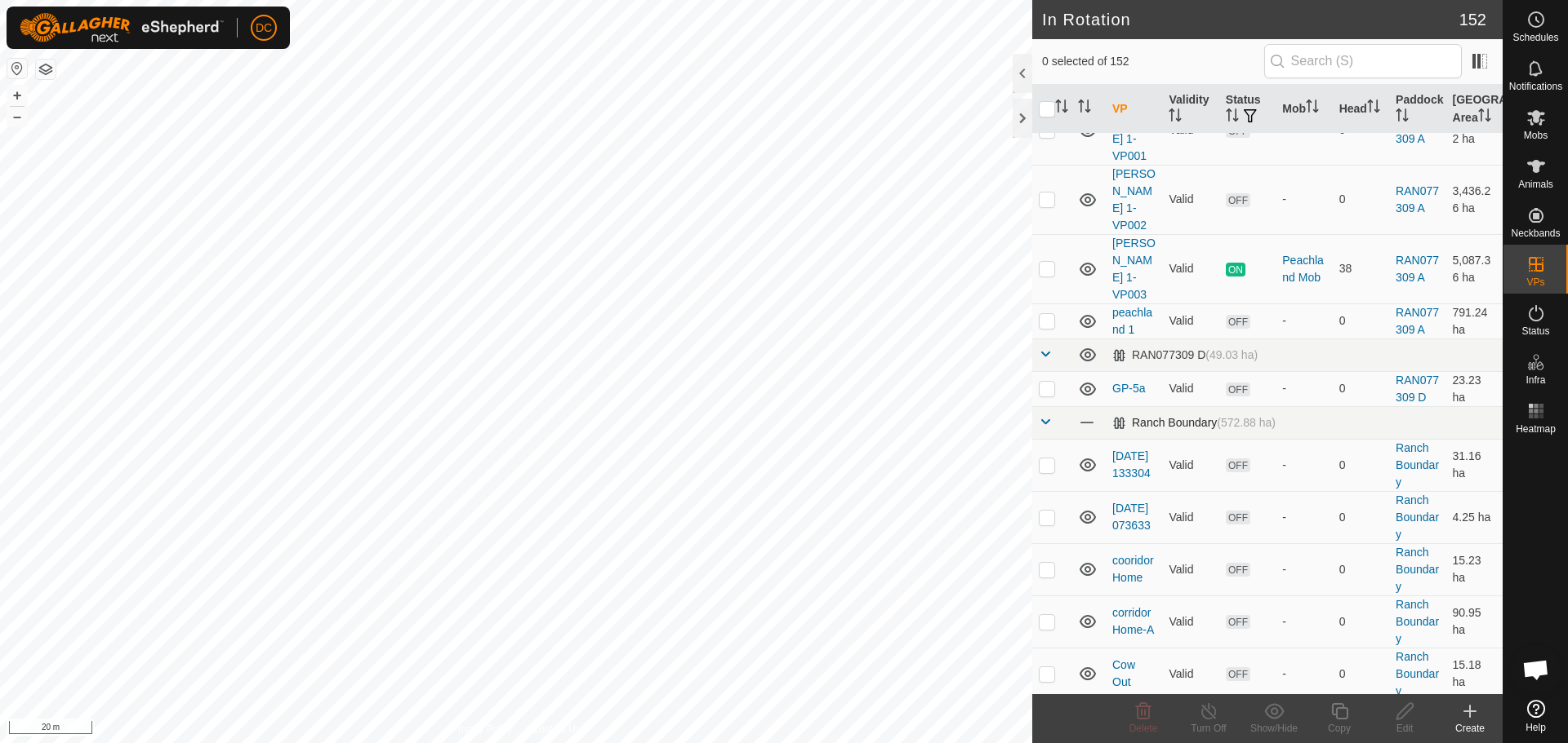
click at [1048, 415] on span at bounding box center [1046, 422] width 13 height 13
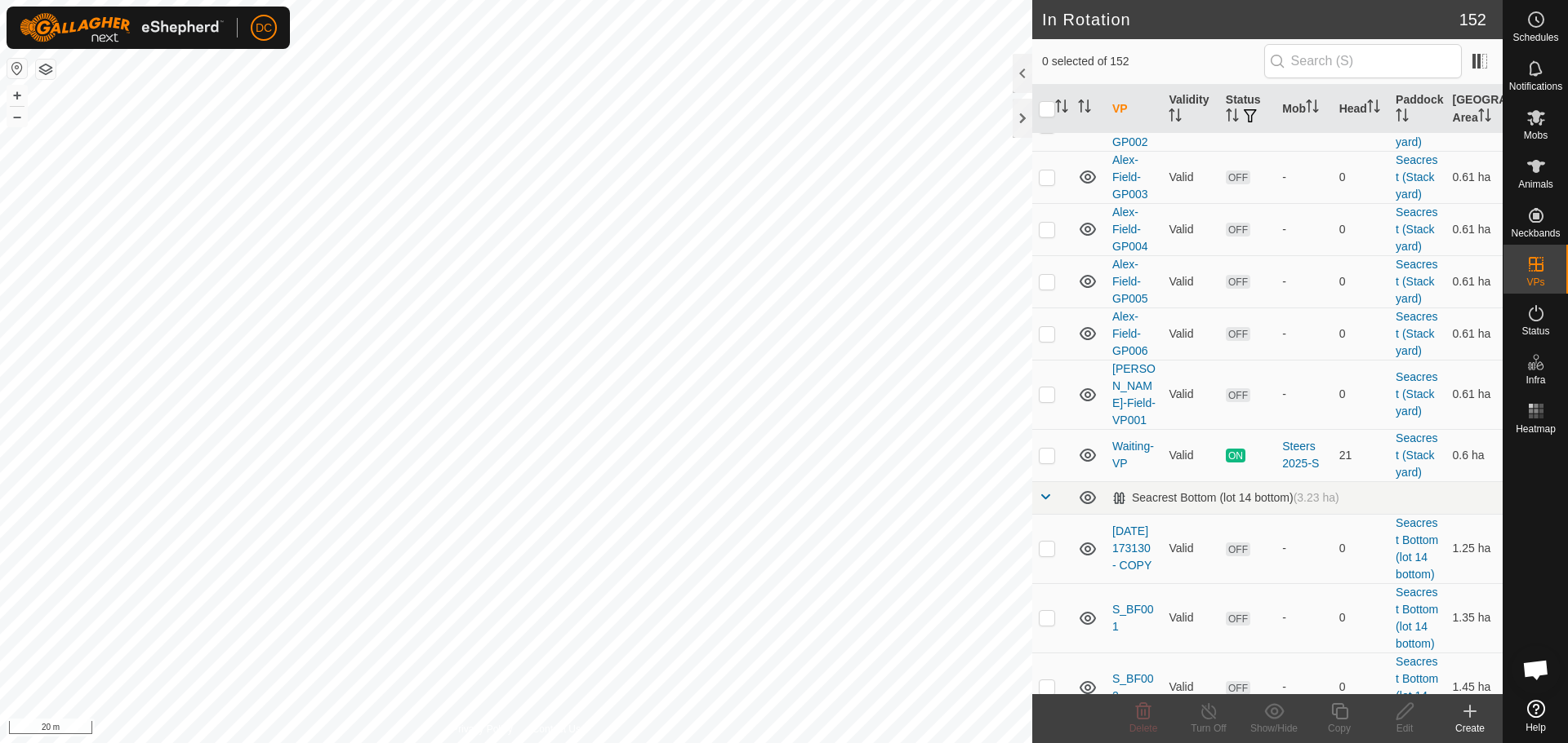
scroll to position [653, 0]
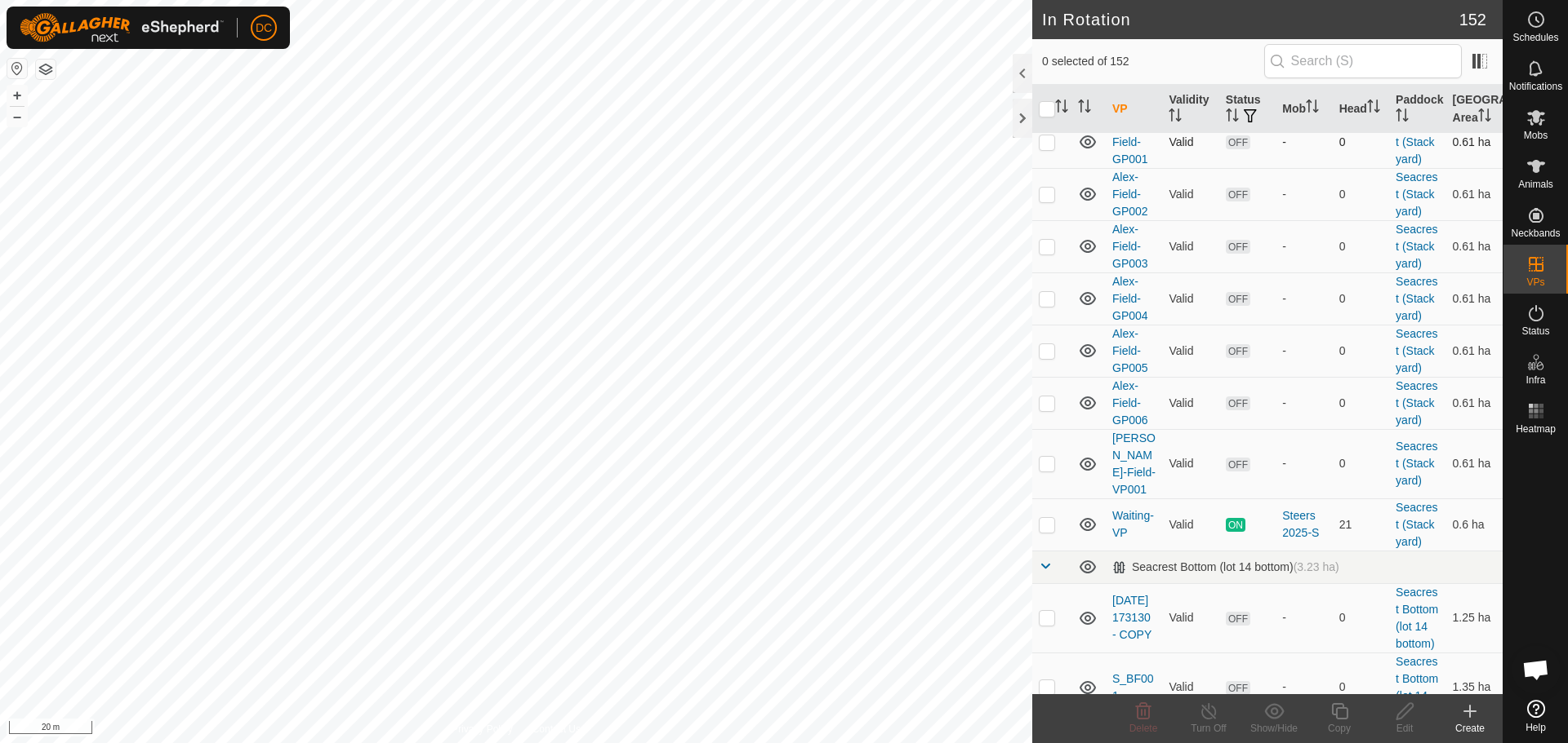
click at [1049, 149] on p-checkbox at bounding box center [1047, 142] width 16 height 13
checkbox input "true"
click at [1048, 201] on p-checkbox at bounding box center [1047, 194] width 16 height 13
checkbox input "true"
click at [1048, 149] on p-checkbox at bounding box center [1047, 142] width 16 height 13
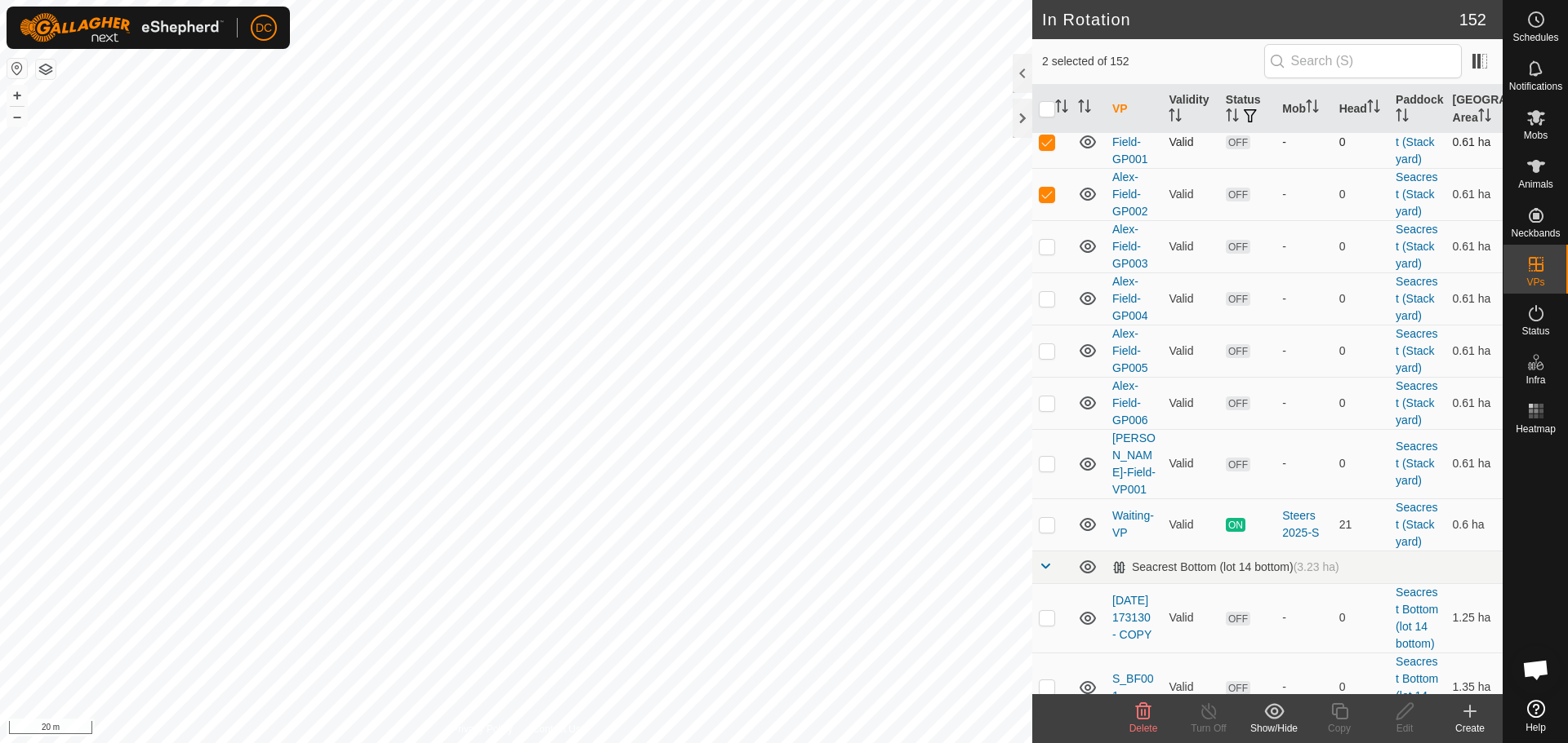
checkbox input "false"
click at [1048, 220] on td at bounding box center [1051, 193] width 39 height 52
checkbox input "false"
click at [1045, 253] on p-checkbox at bounding box center [1047, 247] width 16 height 13
checkbox input "true"
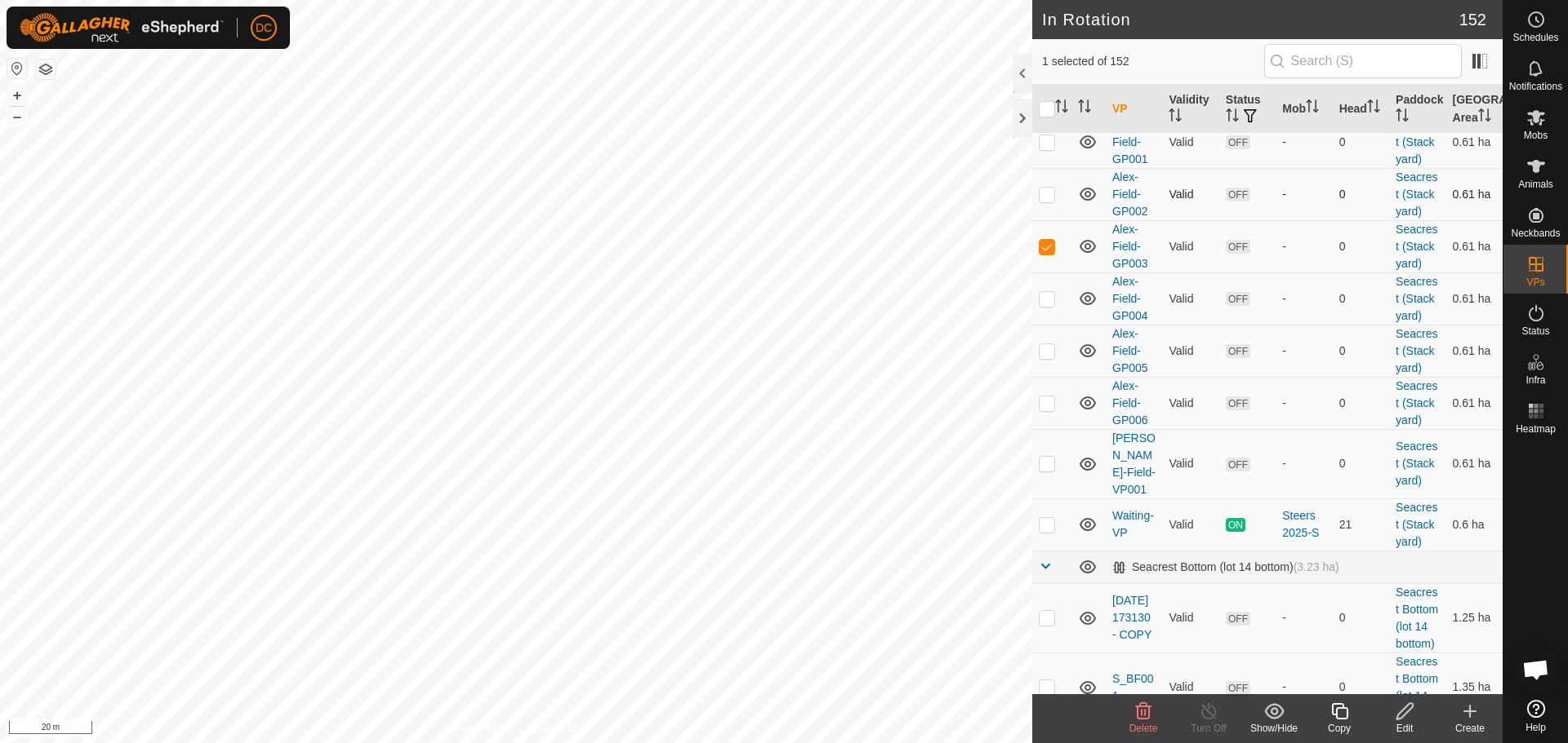
click at [1049, 201] on p-checkbox at bounding box center [1047, 194] width 16 height 13
click at [1050, 201] on p-checkbox at bounding box center [1047, 194] width 16 height 13
checkbox input "false"
click at [1046, 253] on p-checkbox at bounding box center [1047, 247] width 16 height 13
checkbox input "false"
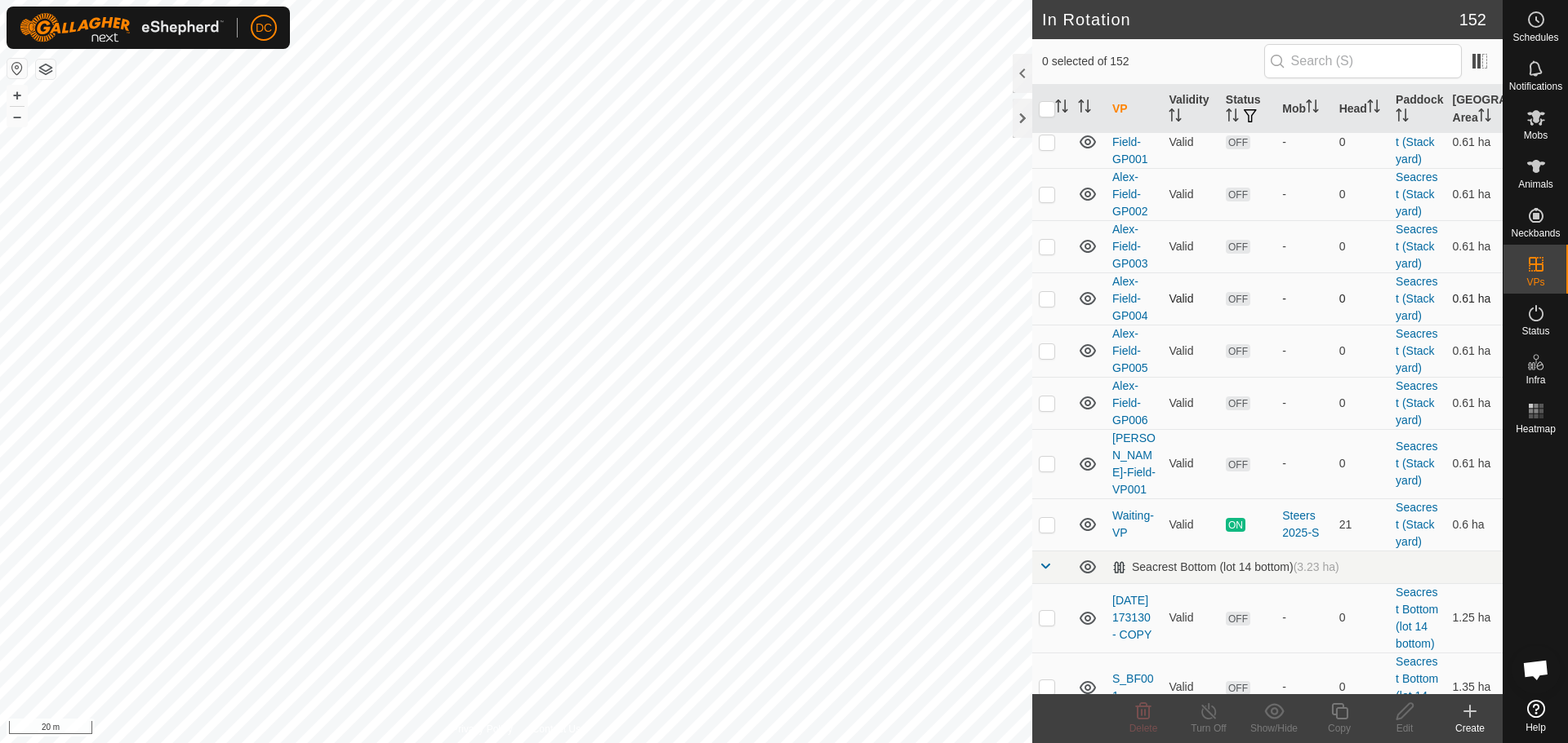
click at [1045, 305] on p-checkbox at bounding box center [1047, 299] width 16 height 13
checkbox input "true"
click at [1049, 253] on p-checkbox at bounding box center [1047, 247] width 16 height 13
click at [1047, 253] on p-checkbox at bounding box center [1047, 247] width 16 height 13
checkbox input "false"
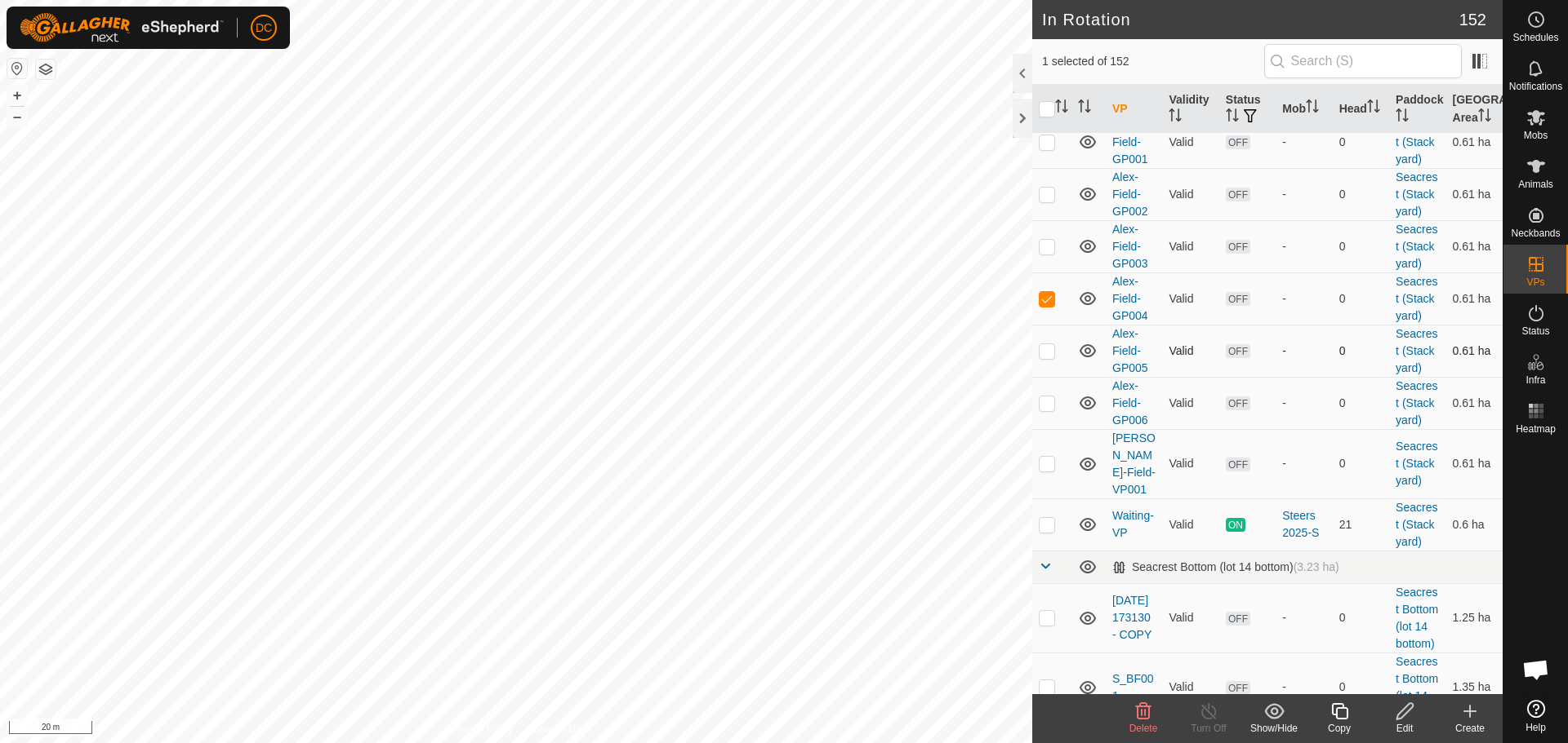
click at [1047, 357] on p-checkbox at bounding box center [1047, 351] width 16 height 13
checkbox input "true"
click at [1047, 305] on p-checkbox at bounding box center [1047, 299] width 16 height 13
checkbox input "false"
click at [1046, 410] on p-checkbox at bounding box center [1047, 403] width 16 height 13
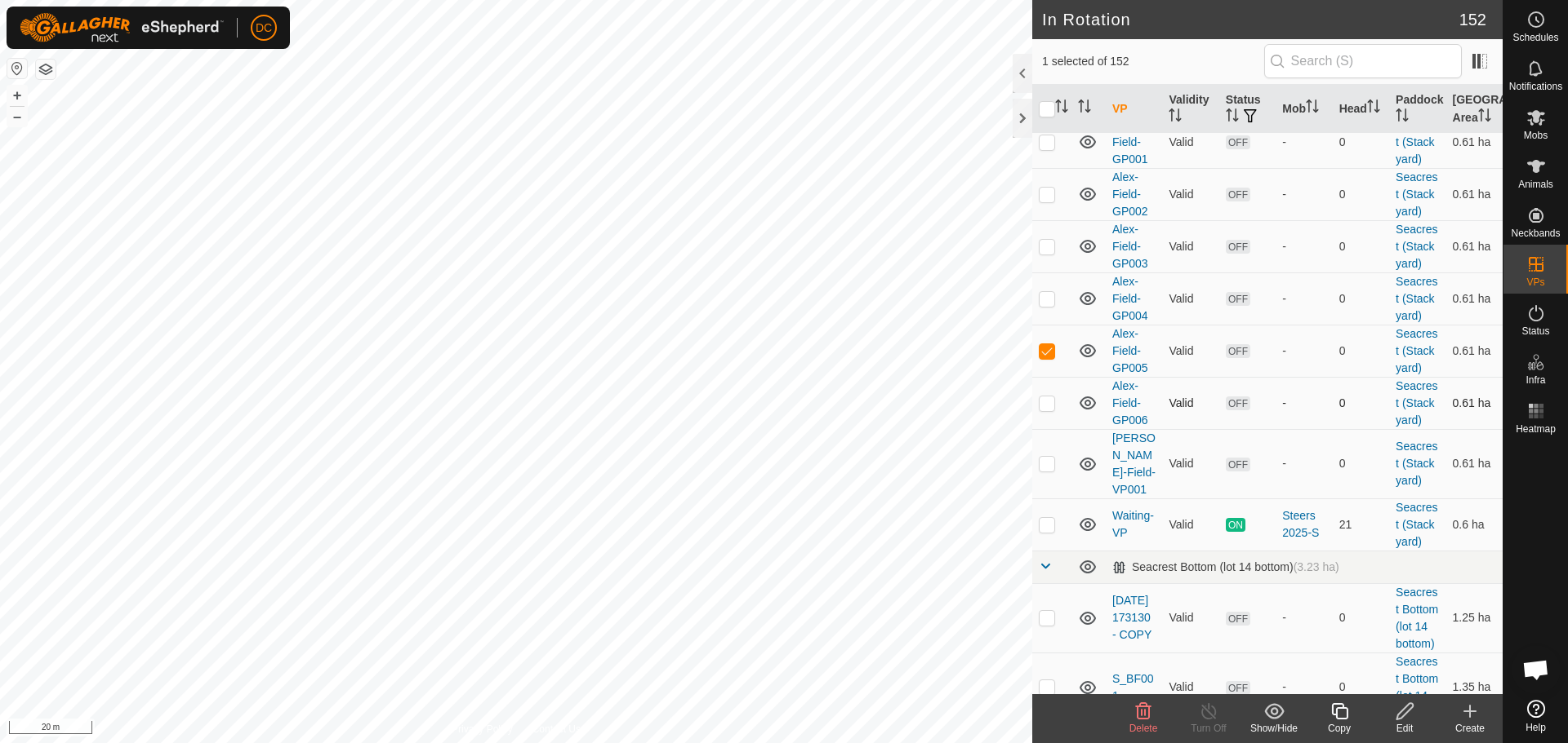
checkbox input "true"
click at [1047, 357] on p-checkbox at bounding box center [1047, 351] width 16 height 13
checkbox input "false"
click at [1404, 710] on icon at bounding box center [1404, 712] width 20 height 20
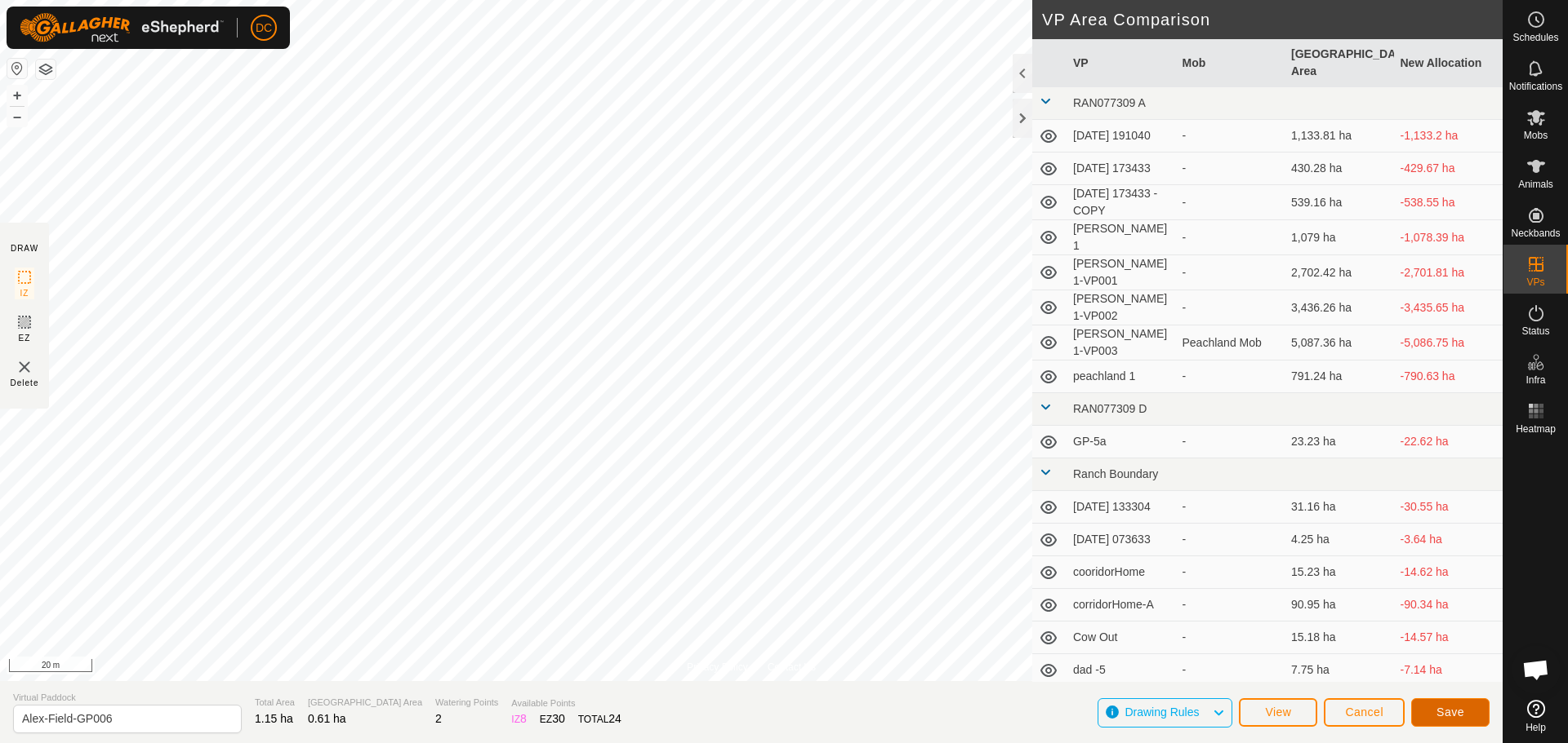
click at [1434, 714] on button "Save" at bounding box center [1450, 713] width 78 height 29
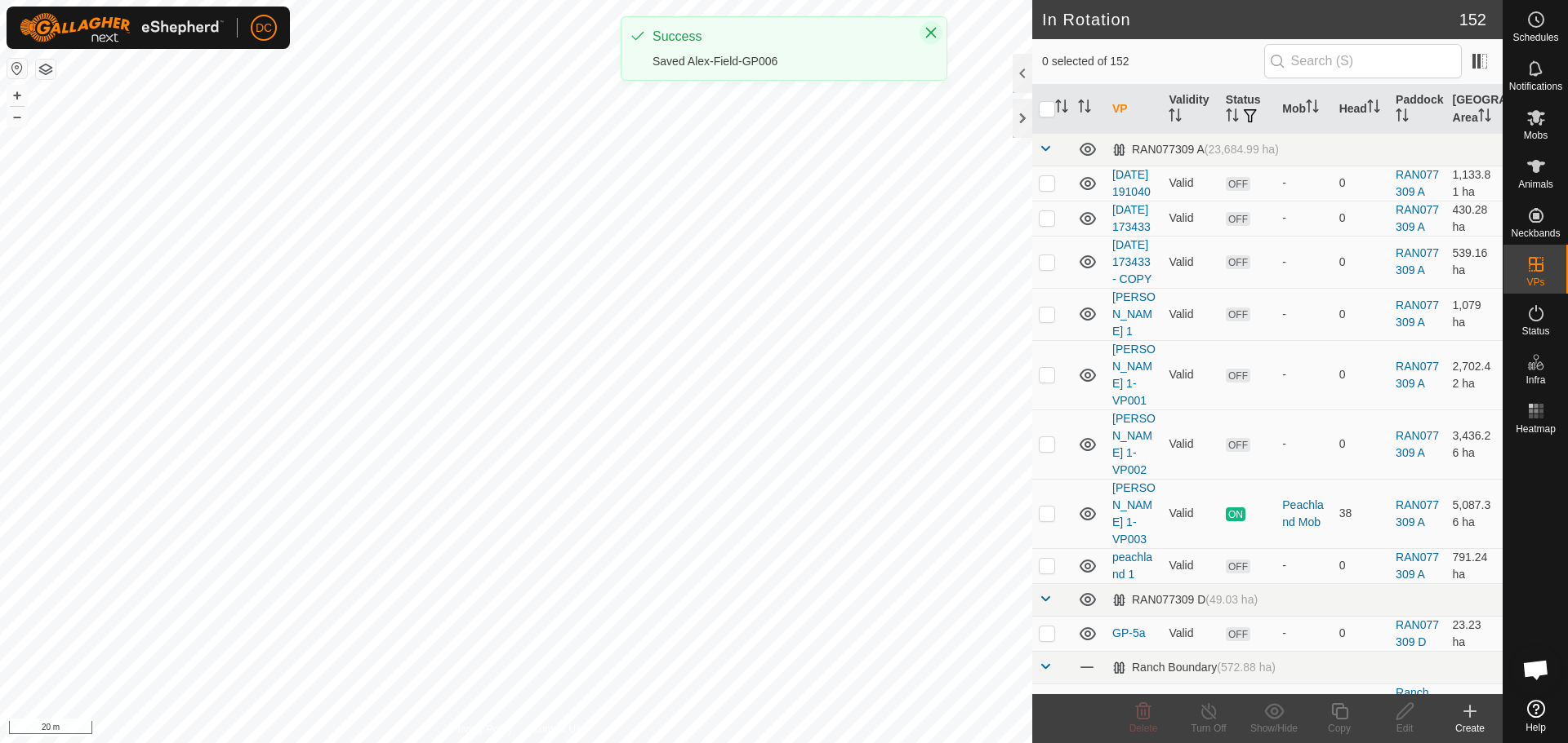
click at [931, 32] on icon "Close" at bounding box center [930, 32] width 10 height 10
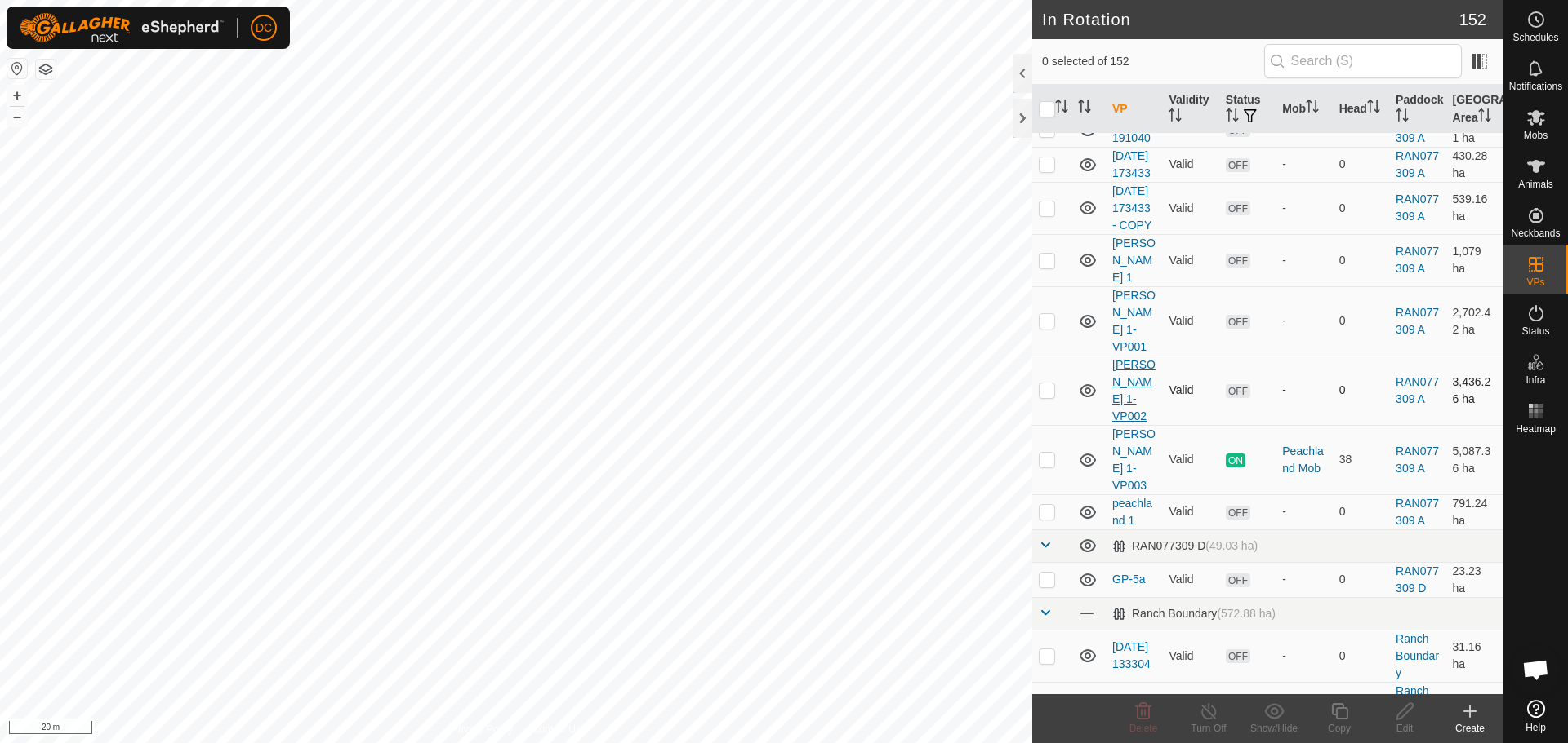
scroll to position [245, 0]
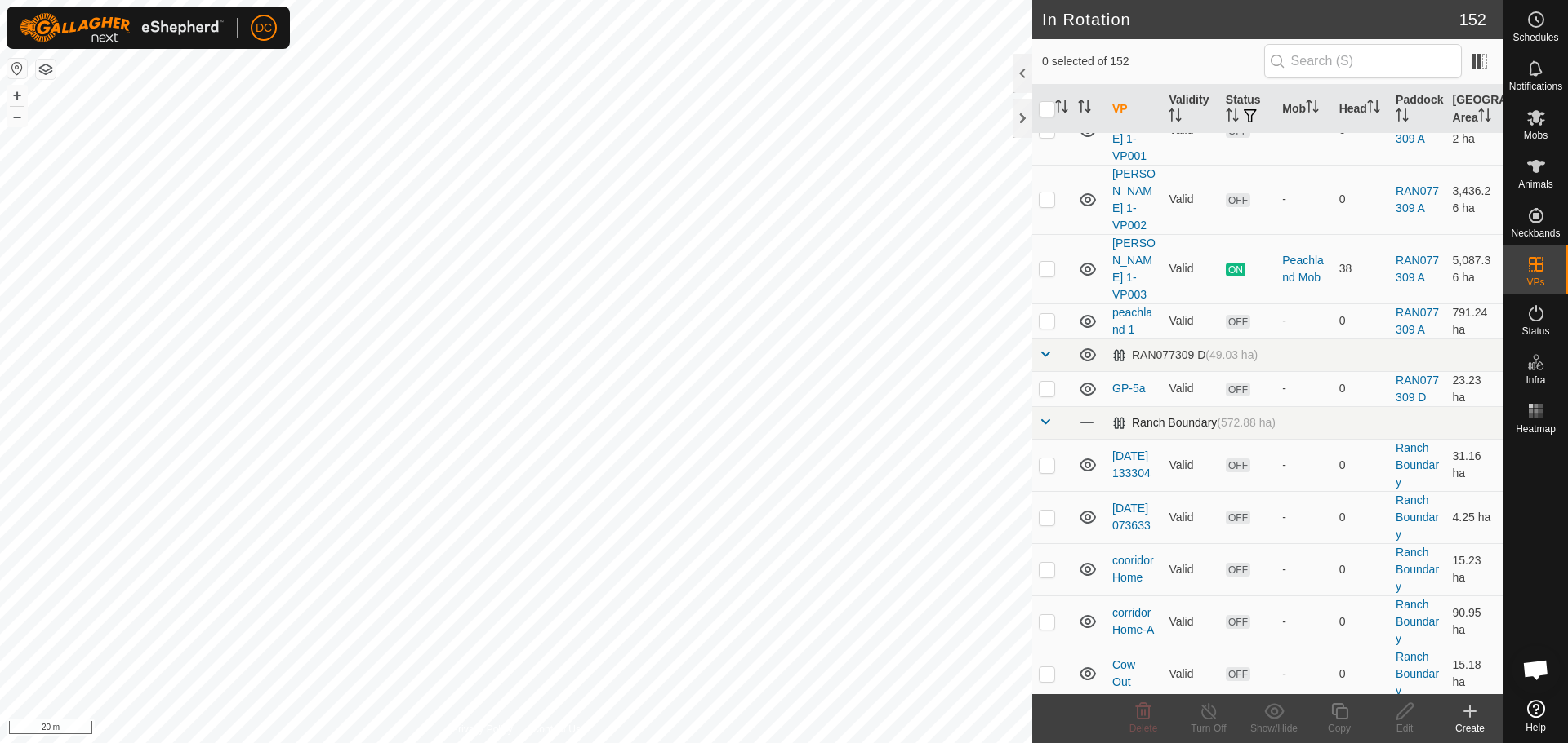
click at [1043, 415] on span at bounding box center [1046, 422] width 13 height 13
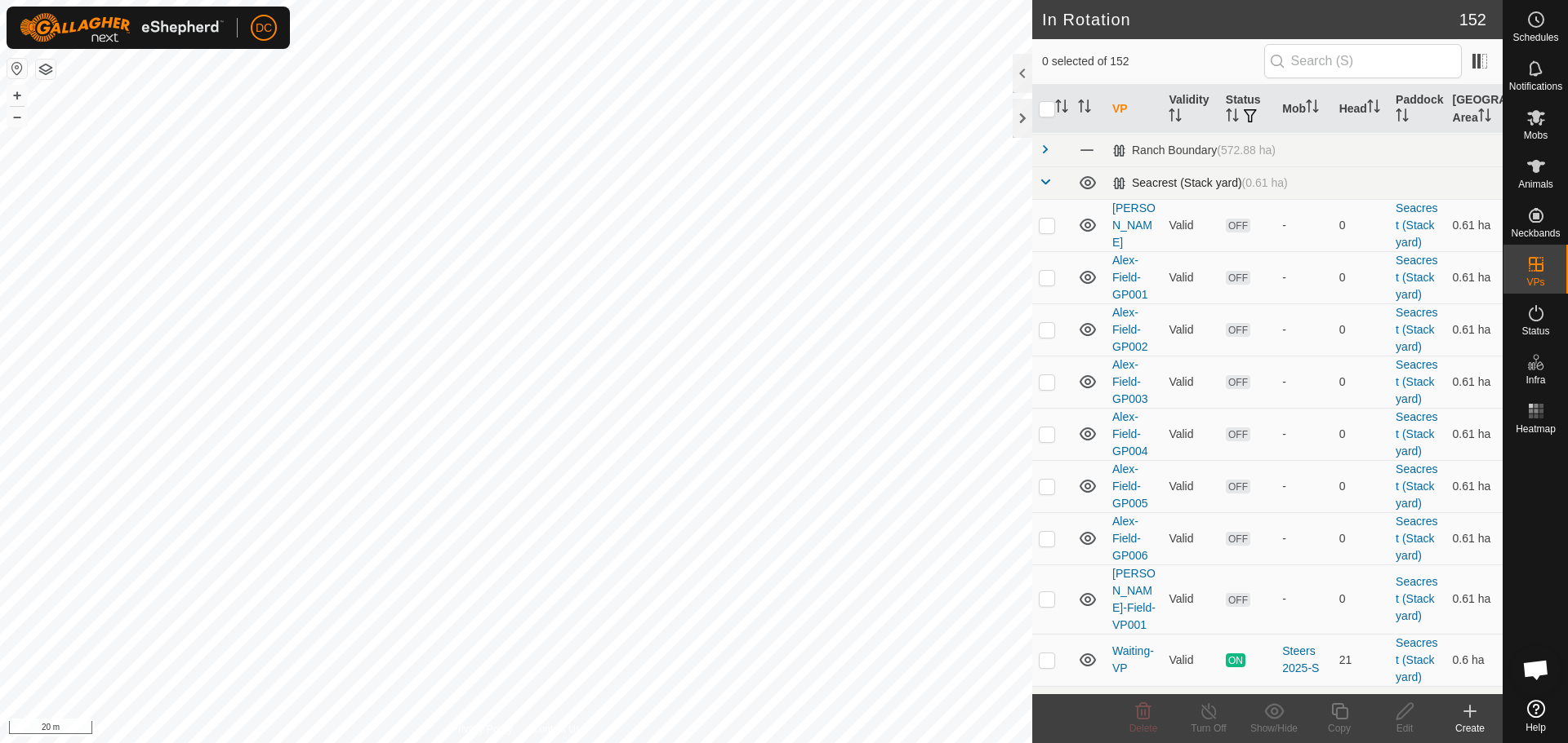
scroll to position [490, 0]
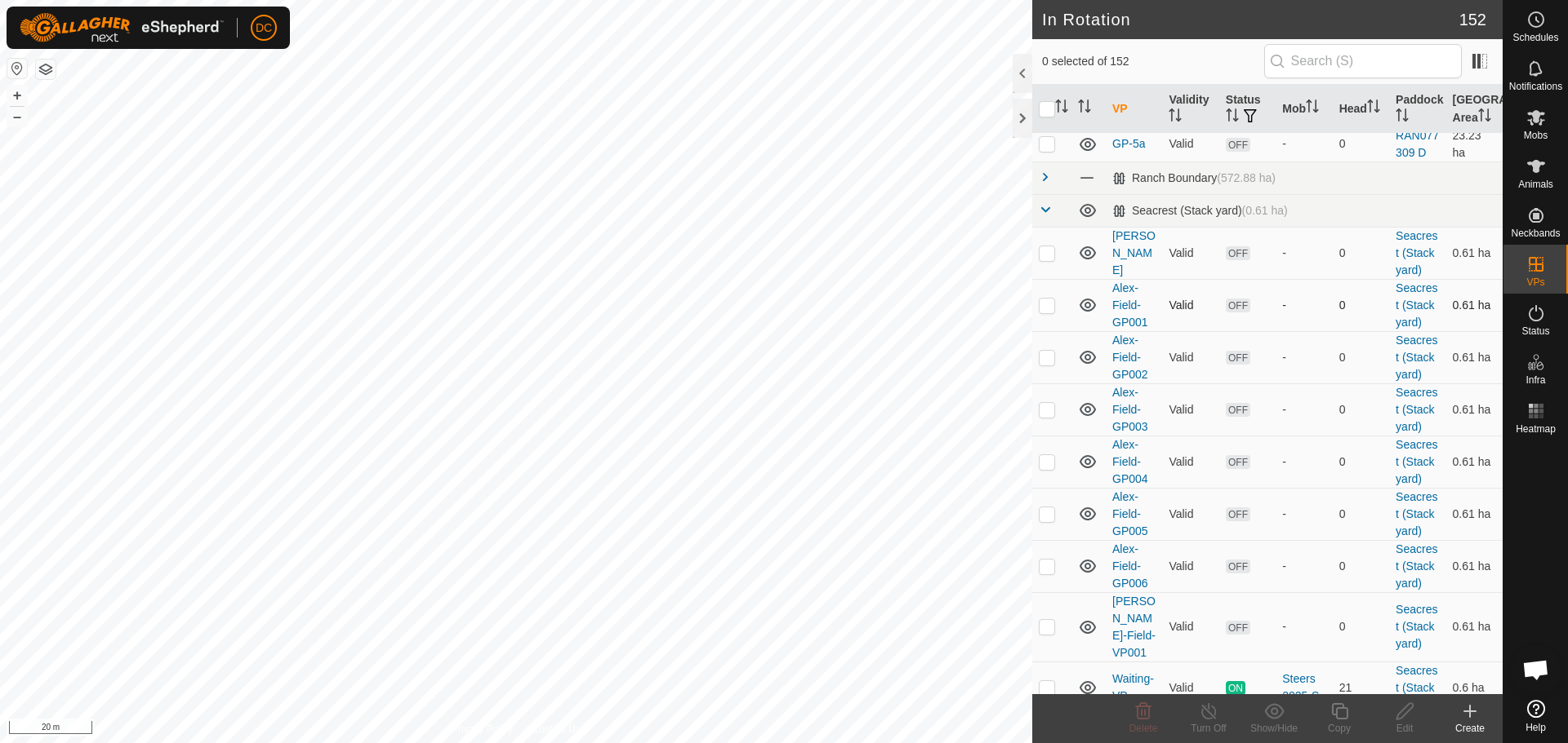
click at [1045, 311] on p-checkbox at bounding box center [1047, 306] width 16 height 13
checkbox input "true"
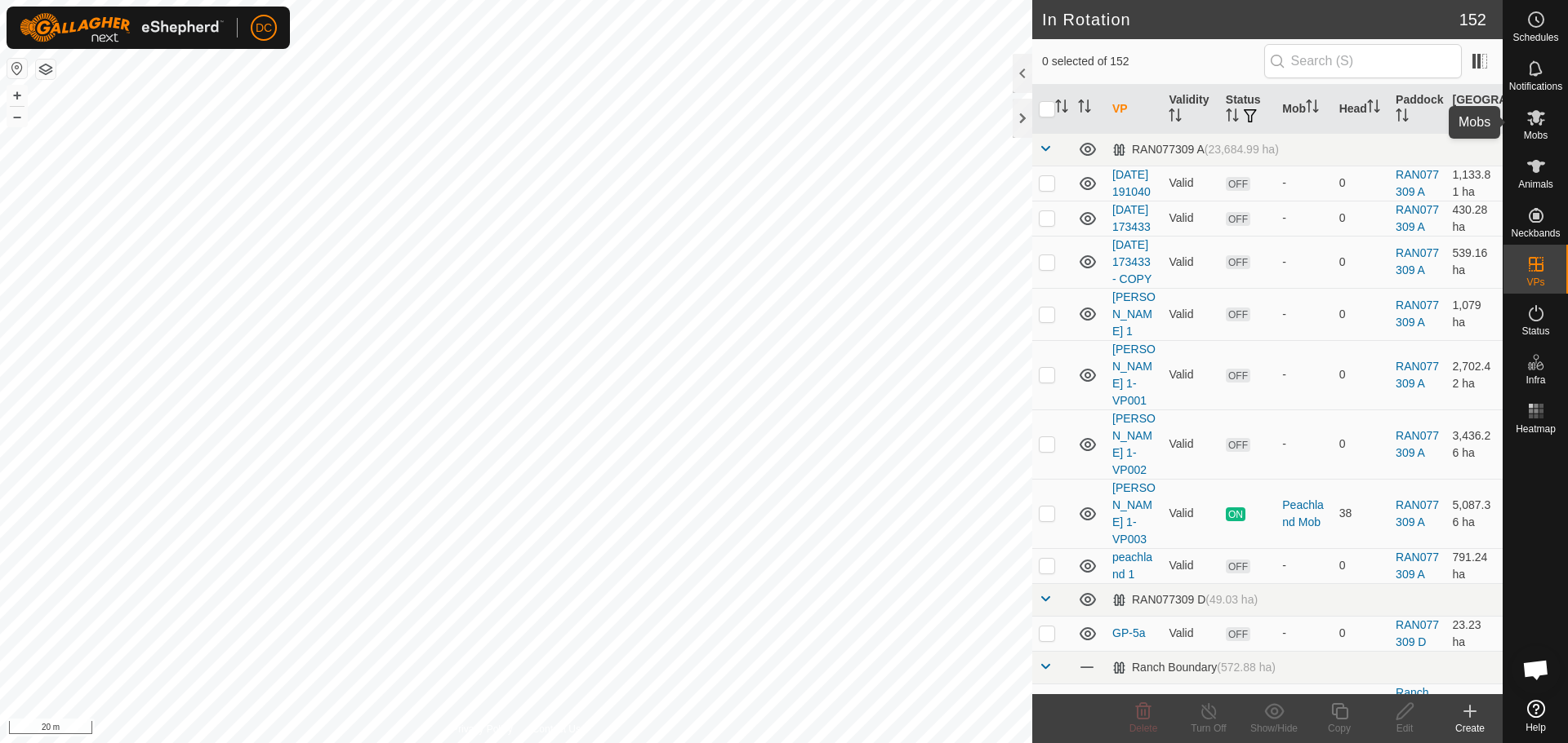
click at [1535, 118] on icon at bounding box center [1536, 118] width 18 height 15
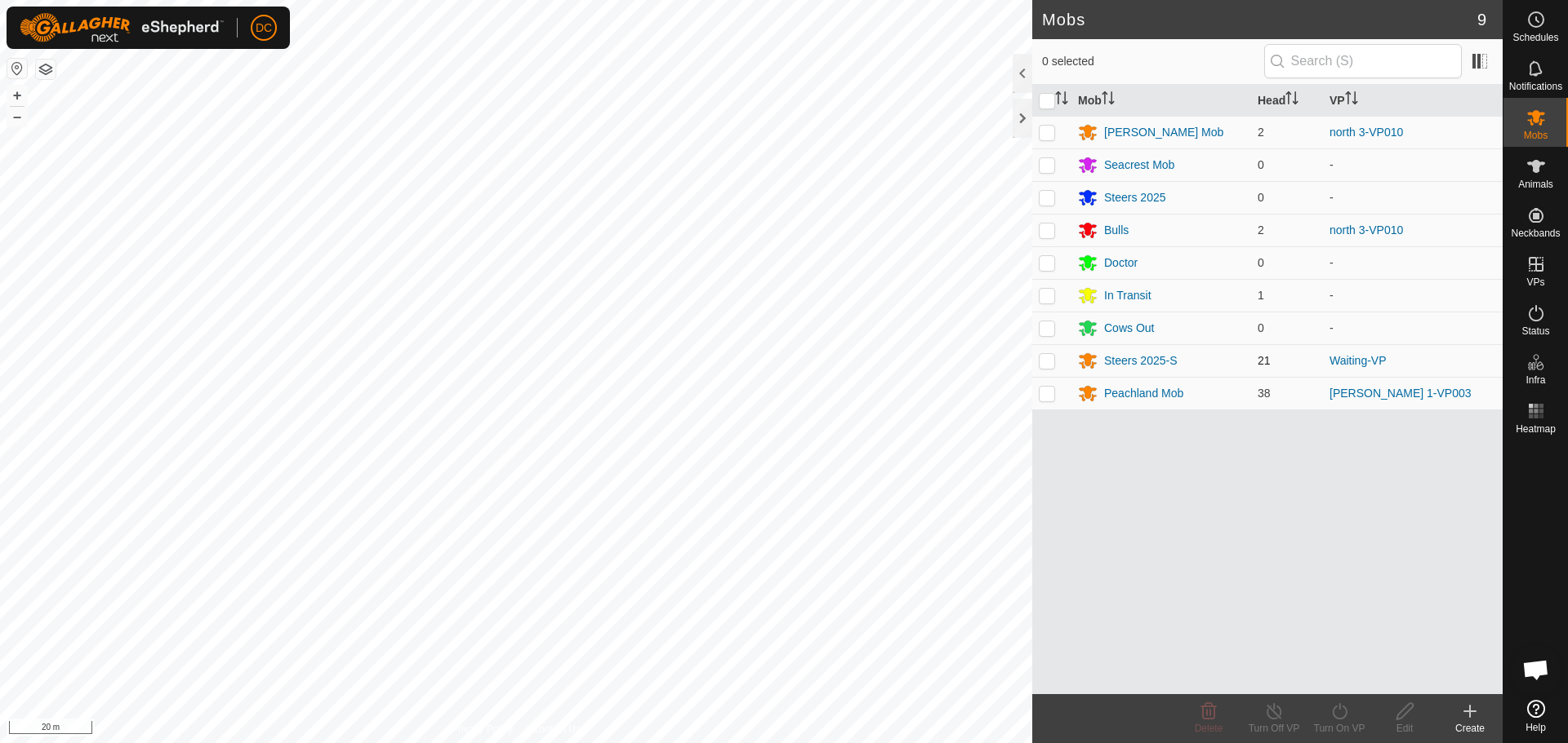
click at [1047, 362] on p-checkbox at bounding box center [1047, 361] width 16 height 13
checkbox input "true"
click at [1339, 713] on icon at bounding box center [1339, 712] width 20 height 20
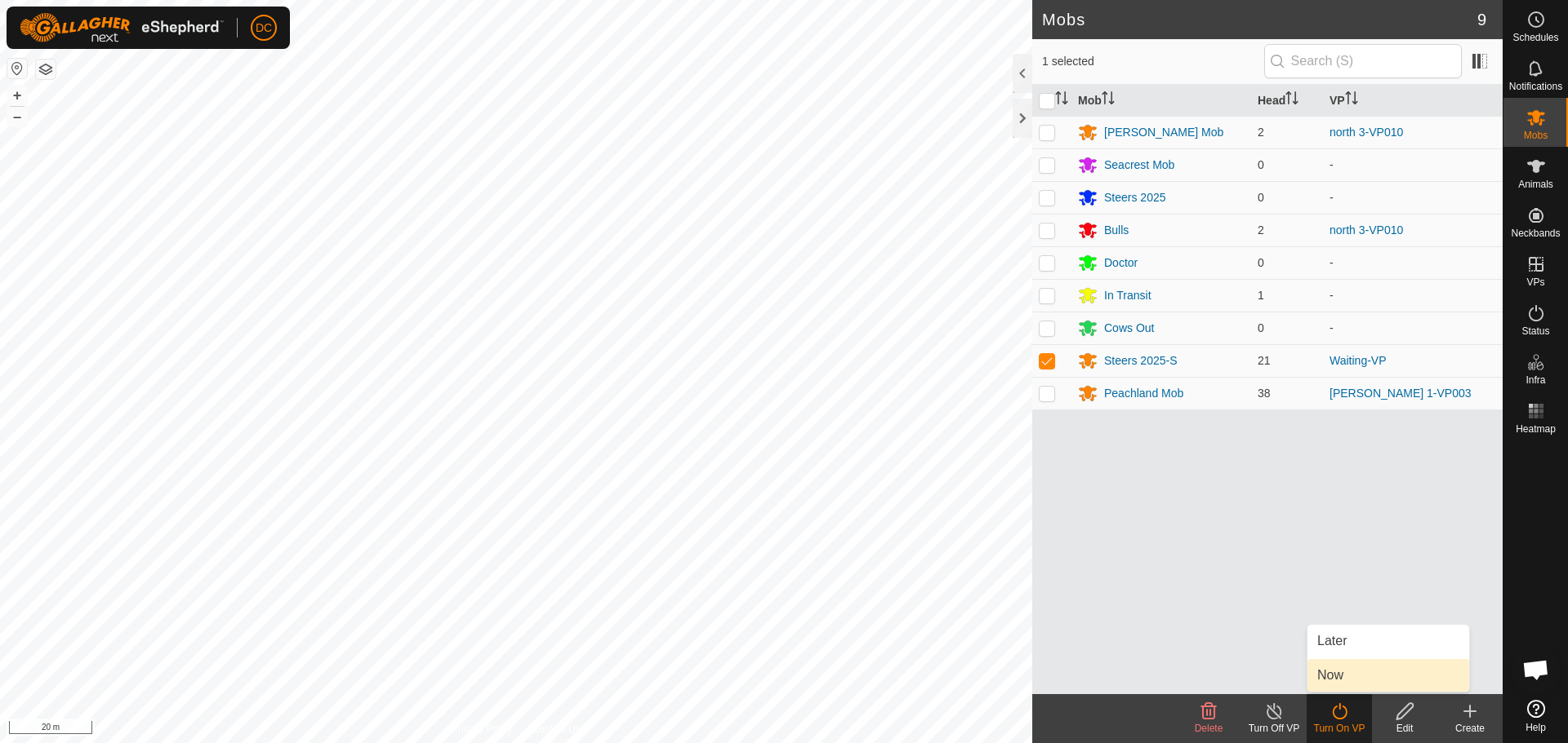
click at [1335, 673] on link "Now" at bounding box center [1388, 675] width 162 height 32
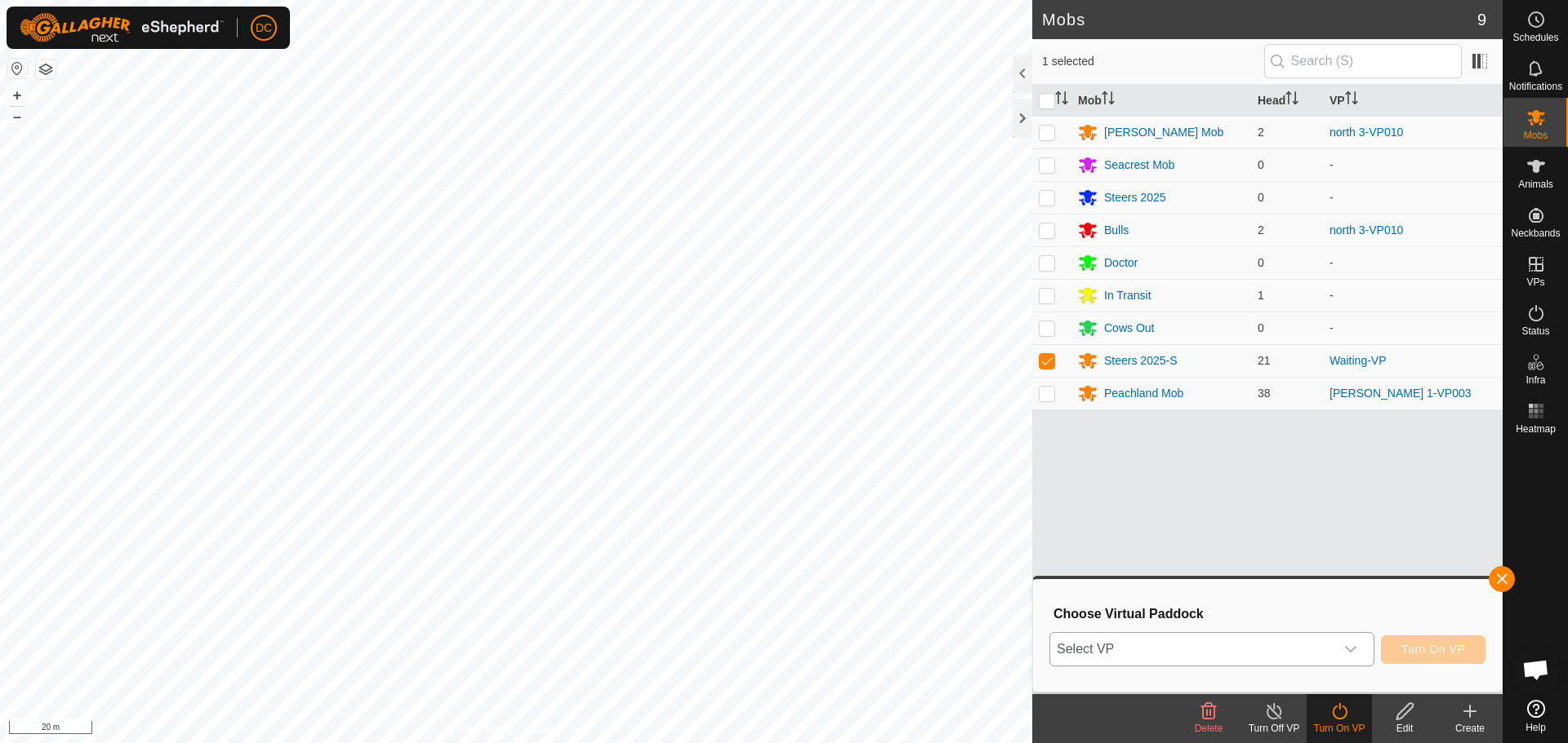
click at [1153, 646] on span "Select VP" at bounding box center [1192, 650] width 284 height 32
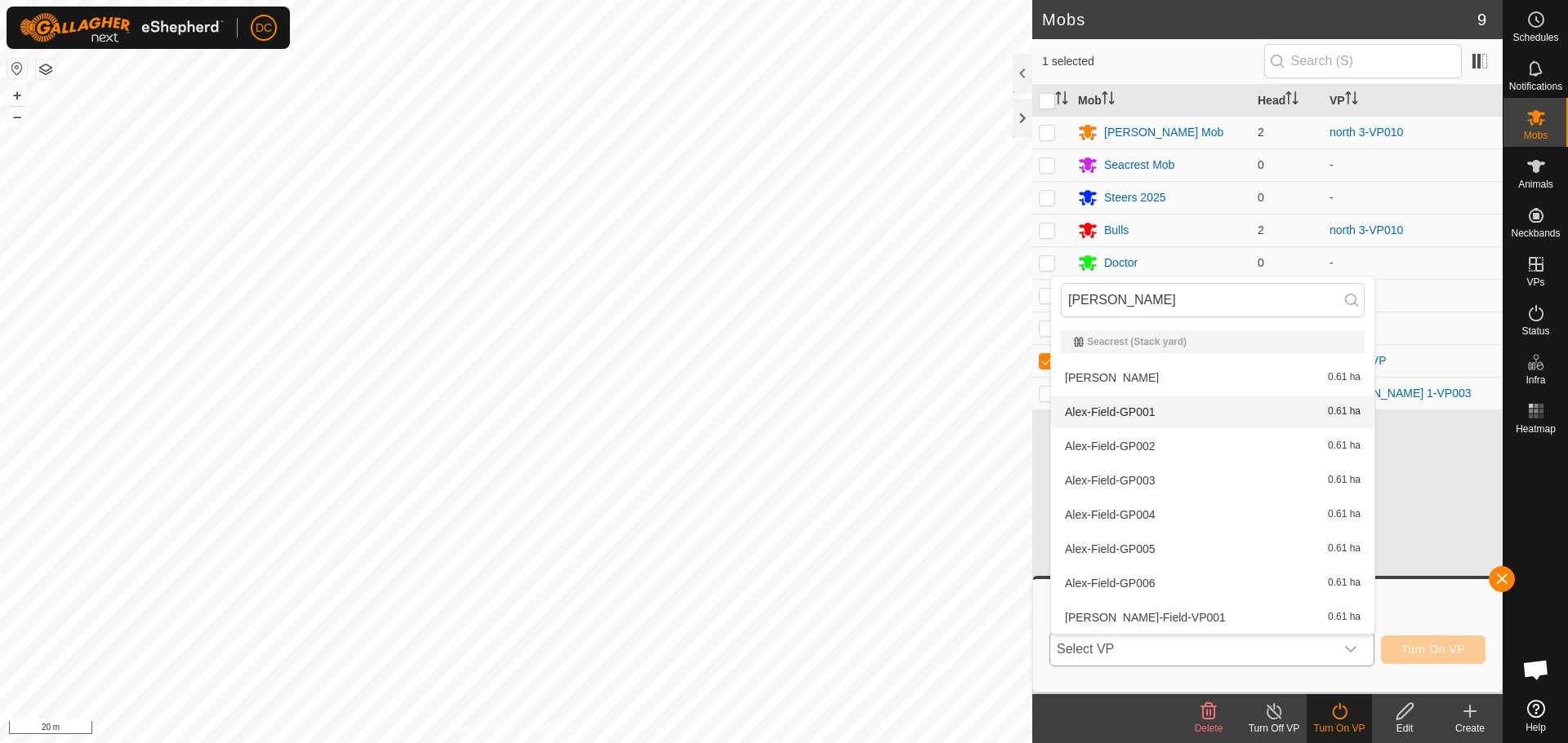
type input "alex"
click at [1125, 412] on li "Alex-Field-GP001 0.61 ha" at bounding box center [1212, 412] width 323 height 32
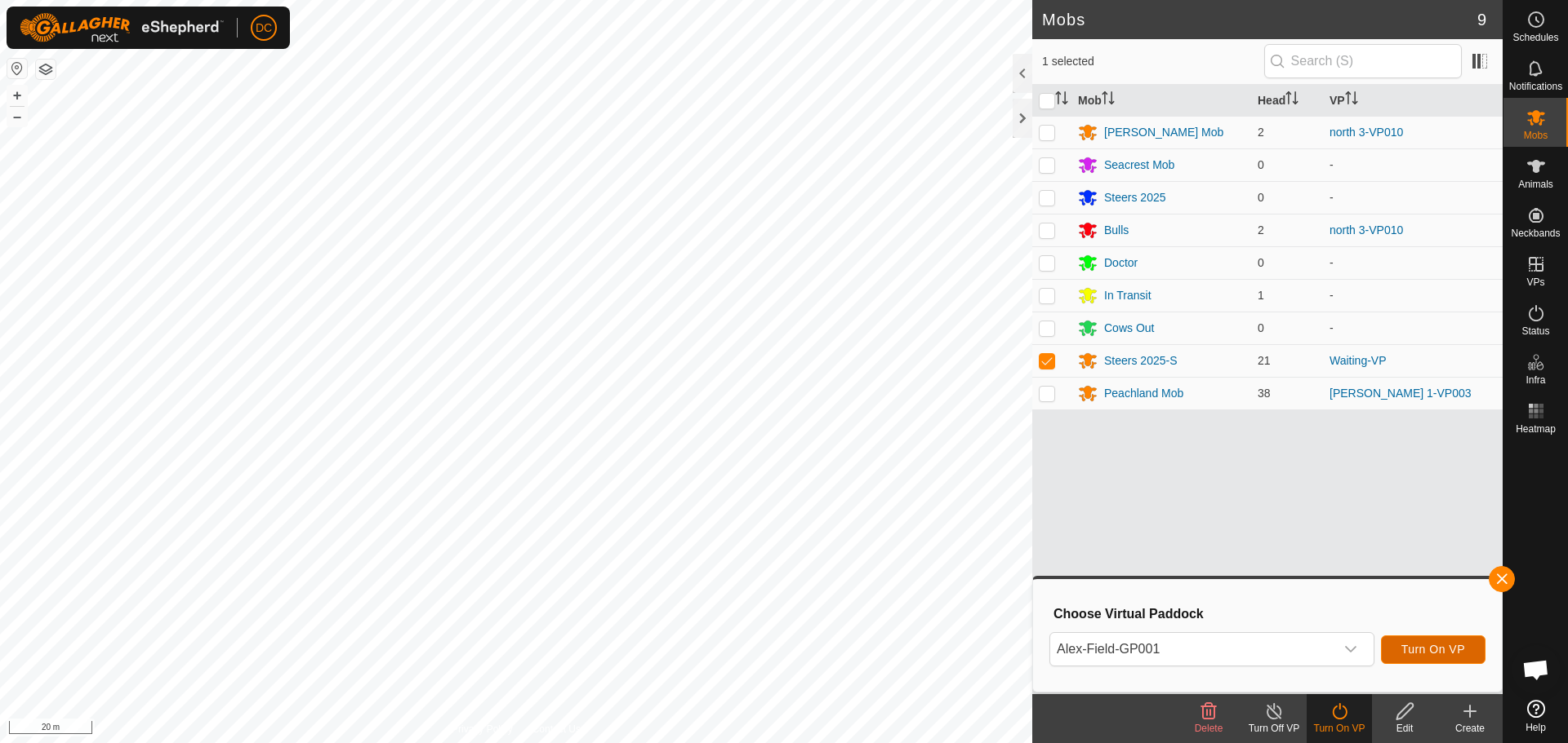
click at [1428, 654] on span "Turn On VP" at bounding box center [1433, 650] width 64 height 13
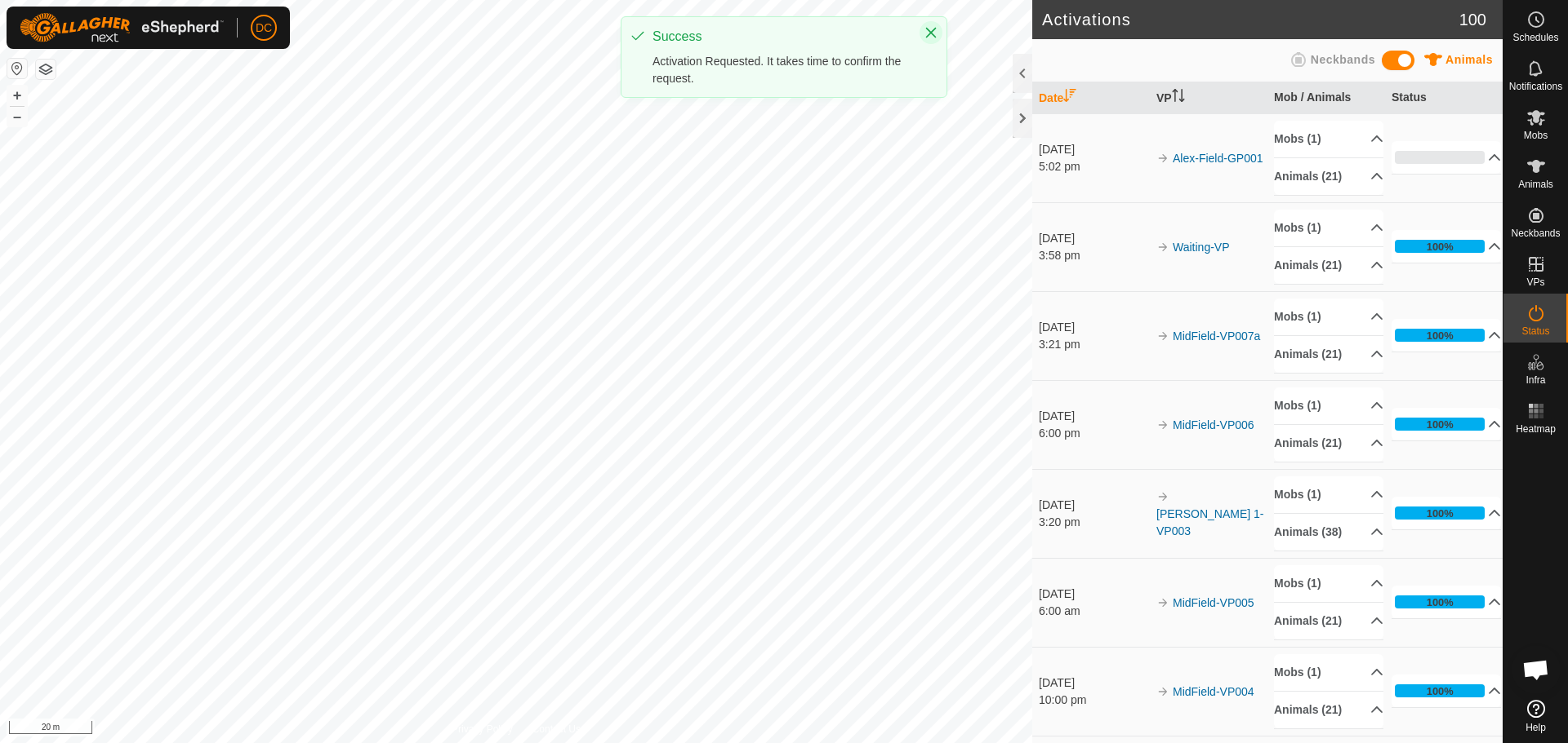
click at [932, 31] on icon "Close" at bounding box center [930, 32] width 10 height 10
